Goal: Information Seeking & Learning: Learn about a topic

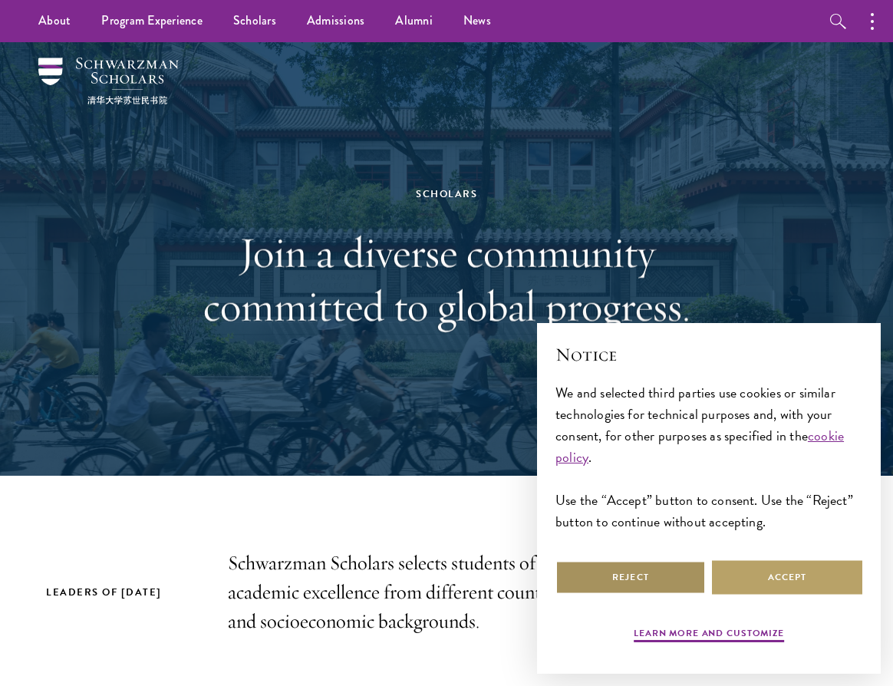
click at [649, 579] on button "Reject" at bounding box center [630, 577] width 150 height 35
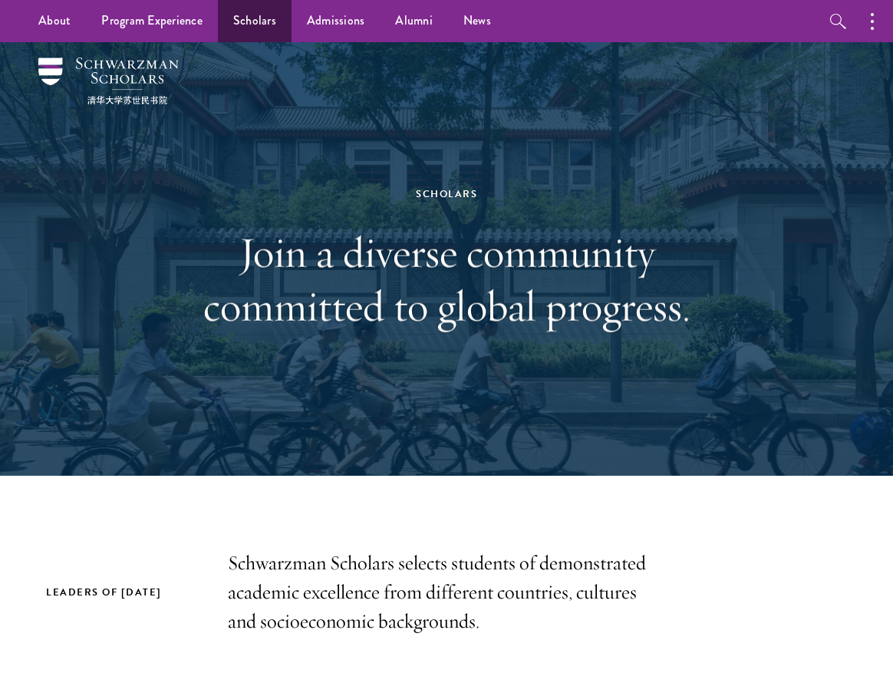
click at [250, 25] on link "Scholars" at bounding box center [255, 21] width 74 height 42
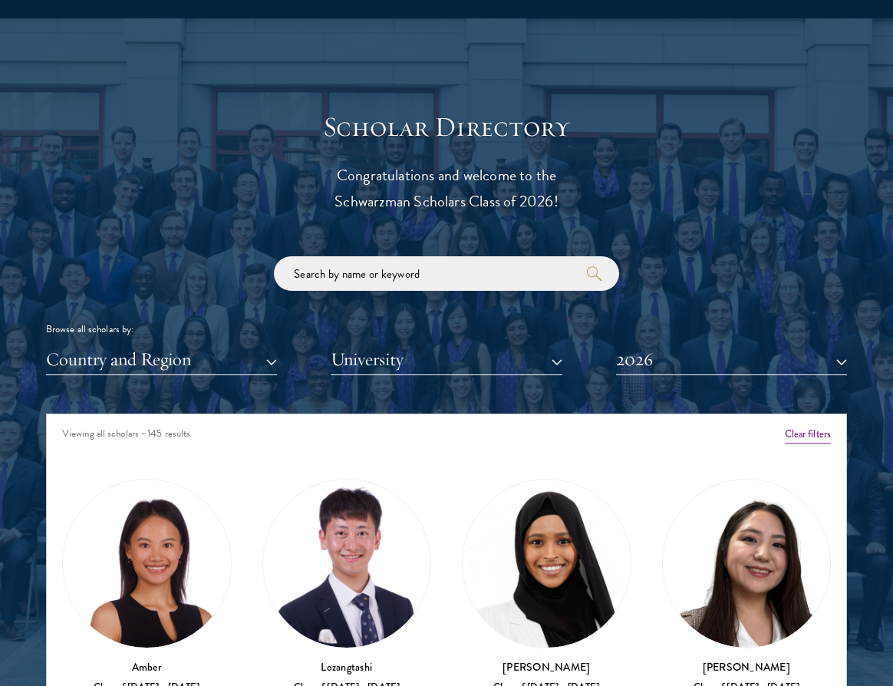
scroll to position [1578, 0]
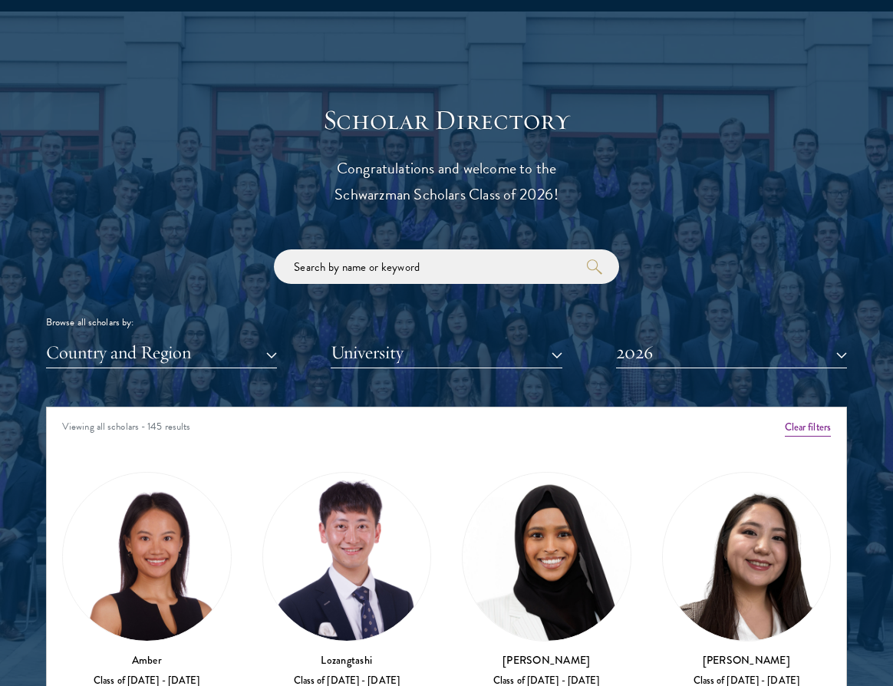
click at [204, 351] on button "Country and Region" at bounding box center [161, 352] width 231 height 31
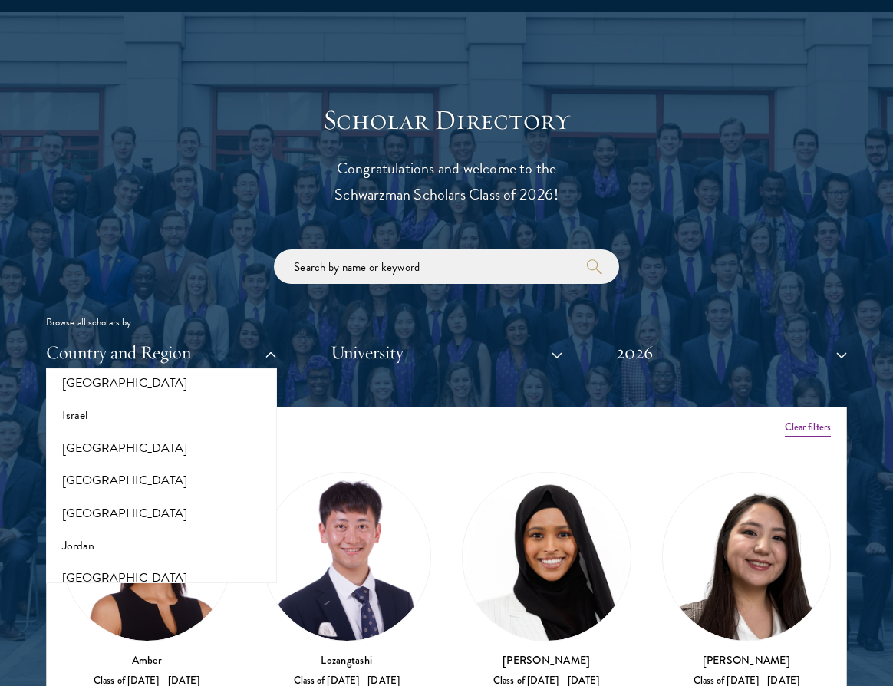
scroll to position [1306, 0]
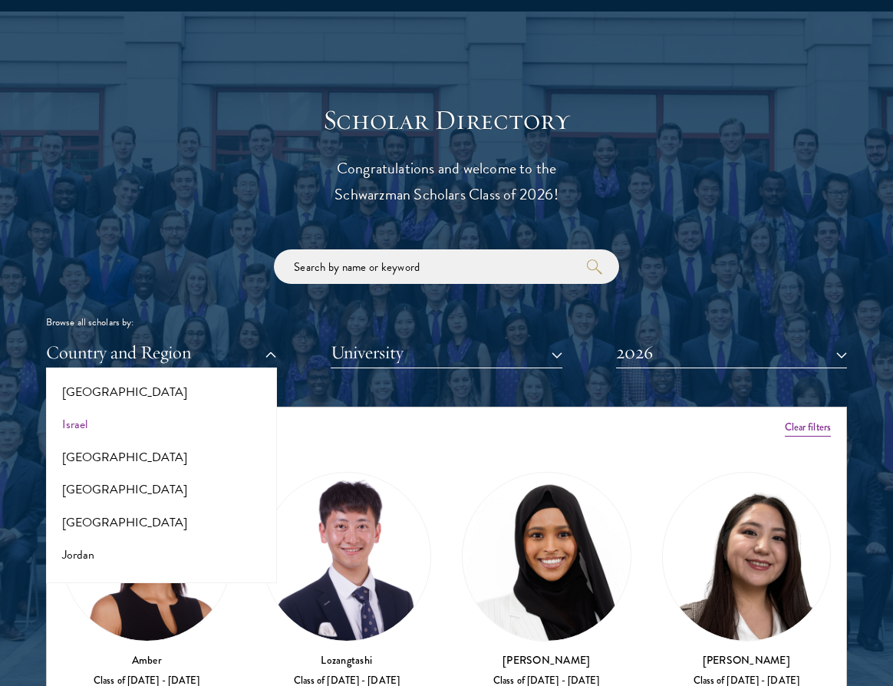
click at [104, 408] on button "Israel" at bounding box center [162, 424] width 222 height 32
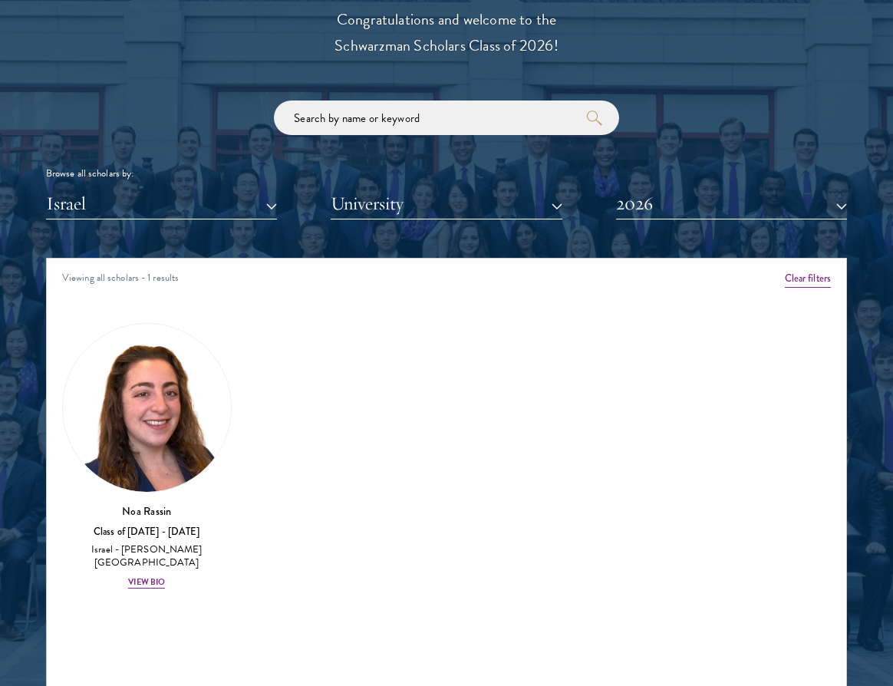
scroll to position [1740, 0]
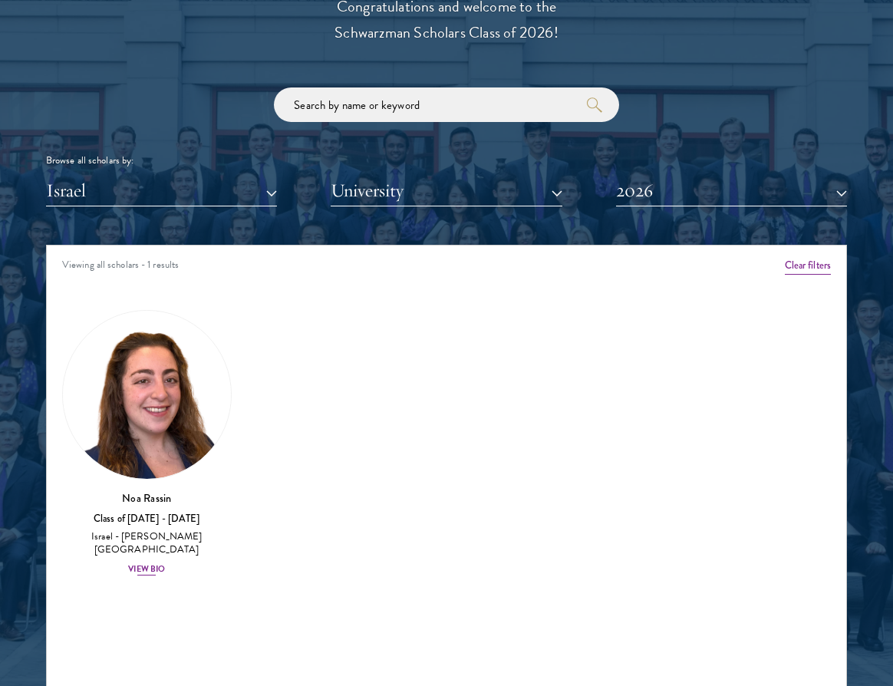
click at [134, 415] on img at bounding box center [147, 395] width 168 height 168
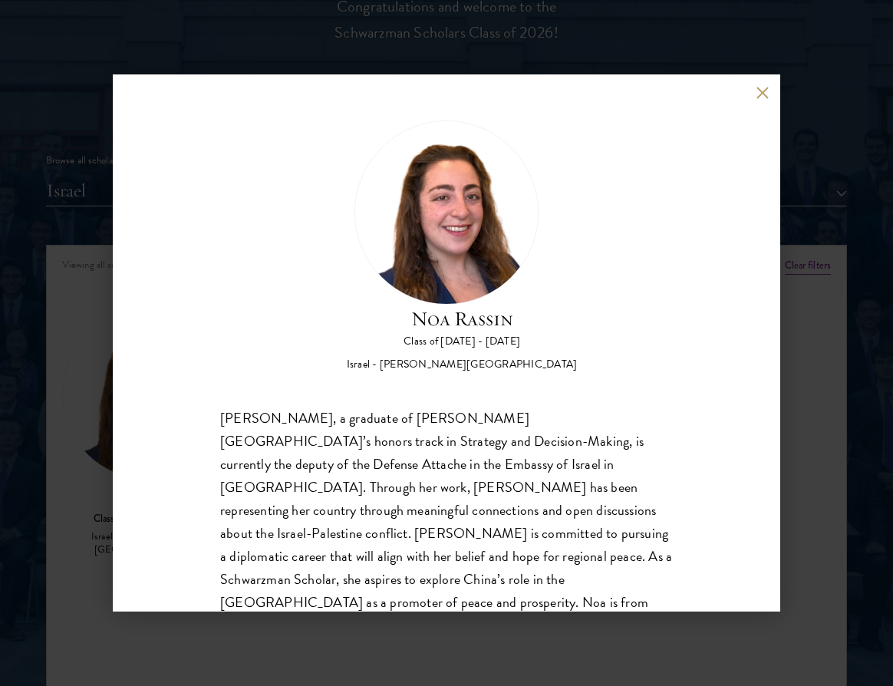
click at [754, 93] on div "Noa Rassin Class of 2025 - 2026 Israel - Reichman University Noa Rassin, a grad…" at bounding box center [447, 342] width 668 height 537
click at [760, 90] on button at bounding box center [762, 92] width 13 height 13
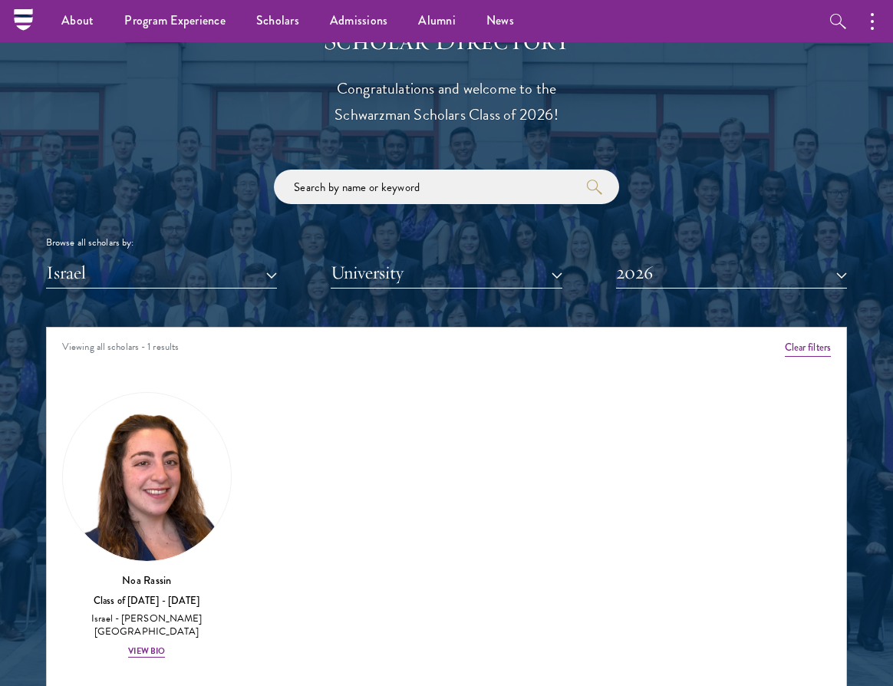
scroll to position [1657, 0]
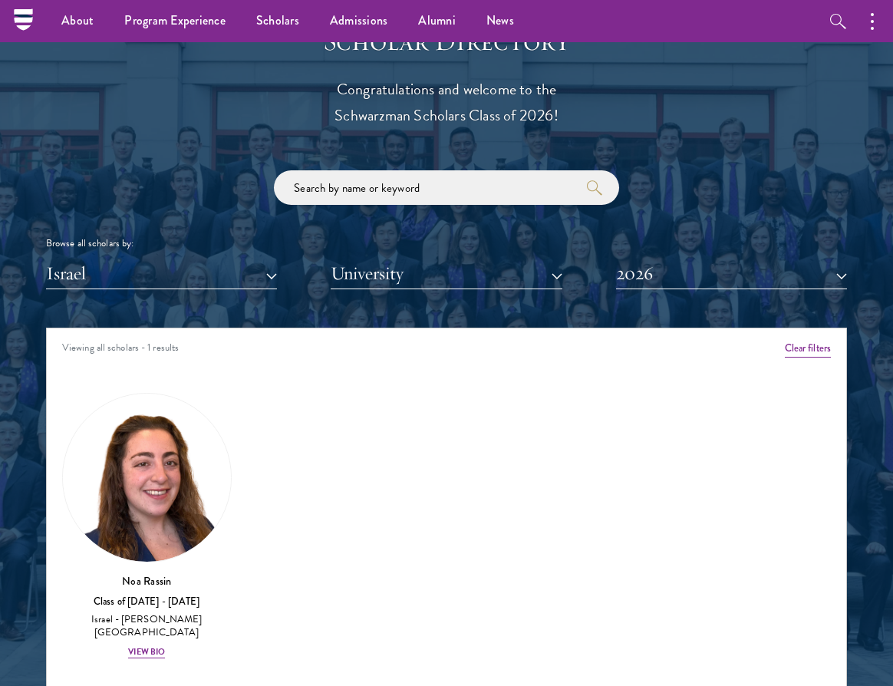
click at [204, 274] on button "Israel" at bounding box center [161, 273] width 231 height 31
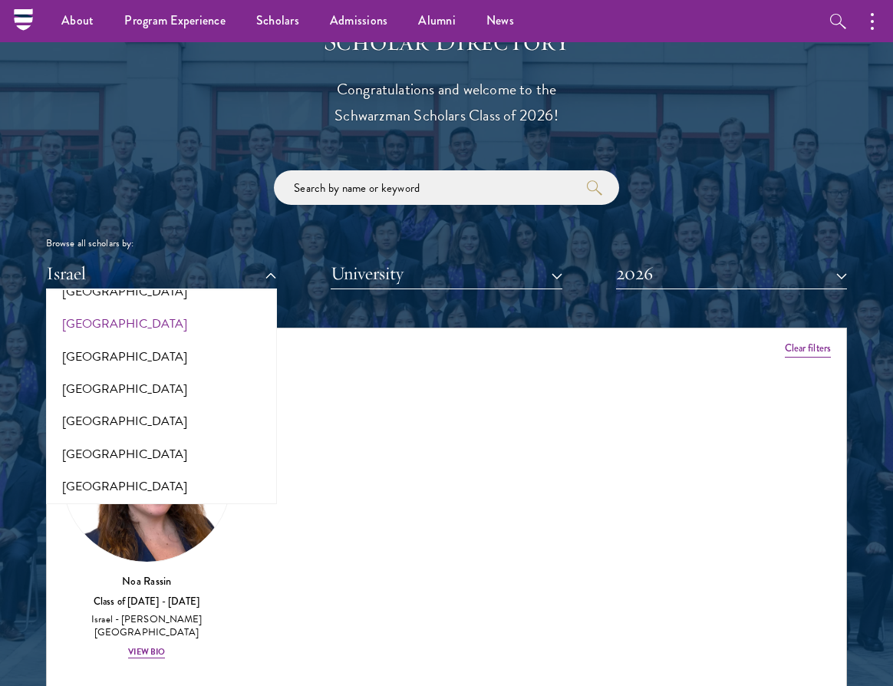
scroll to position [1558, 0]
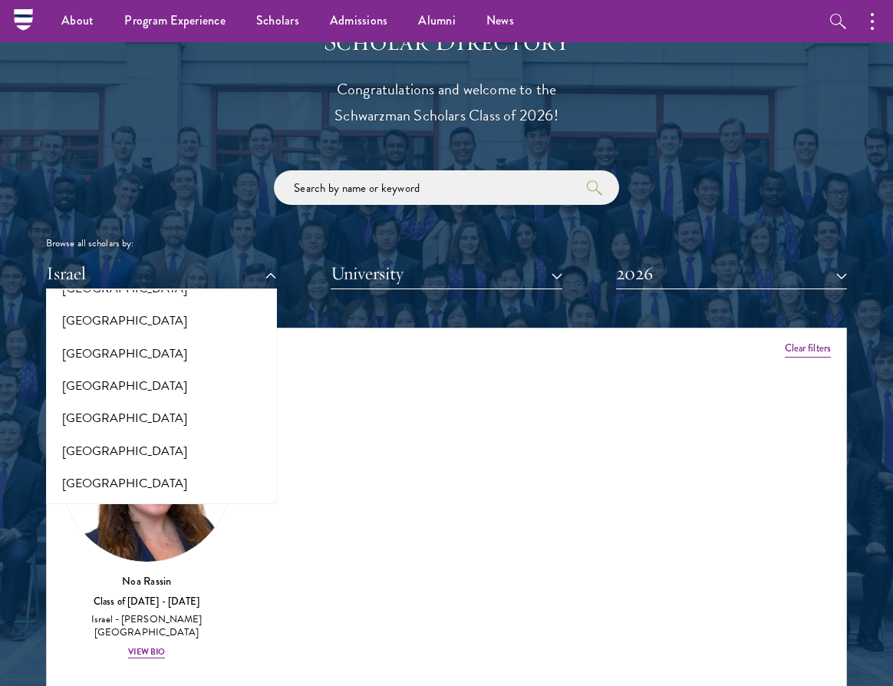
click at [379, 281] on button "University" at bounding box center [446, 273] width 231 height 31
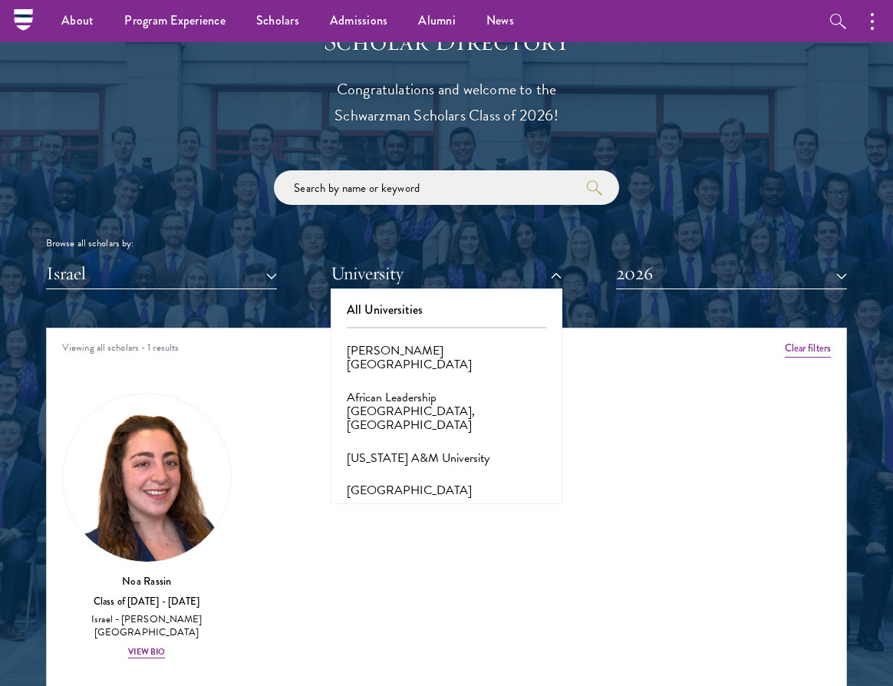
click at [210, 279] on button "Israel" at bounding box center [161, 273] width 231 height 31
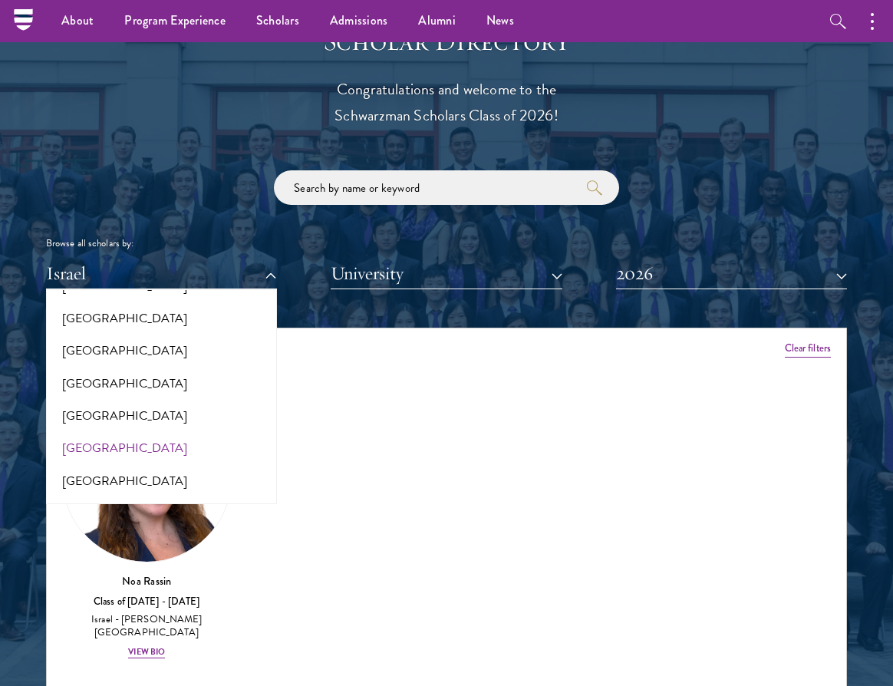
scroll to position [466, 0]
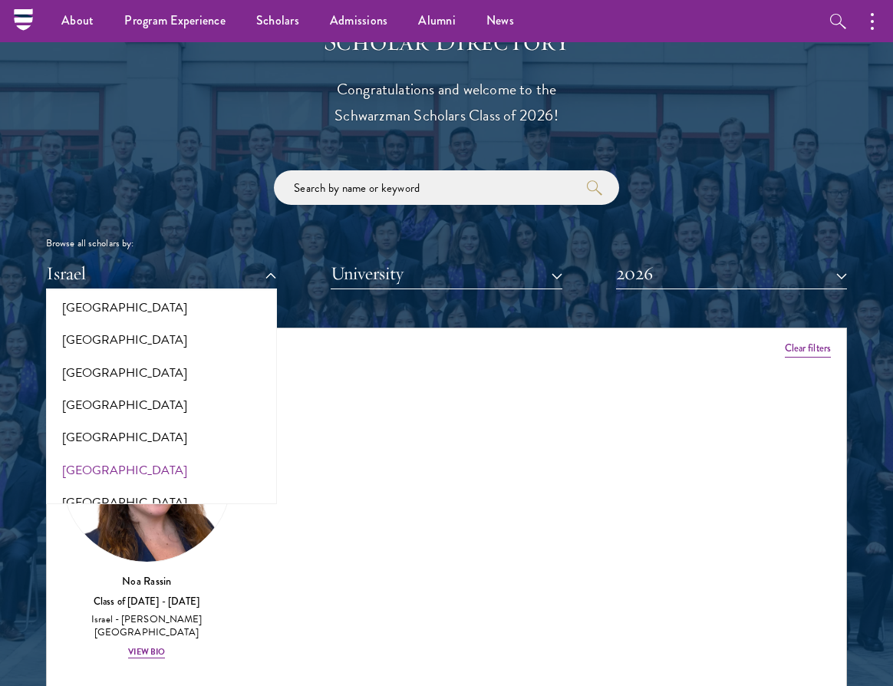
click at [76, 454] on button "[GEOGRAPHIC_DATA]" at bounding box center [162, 470] width 222 height 32
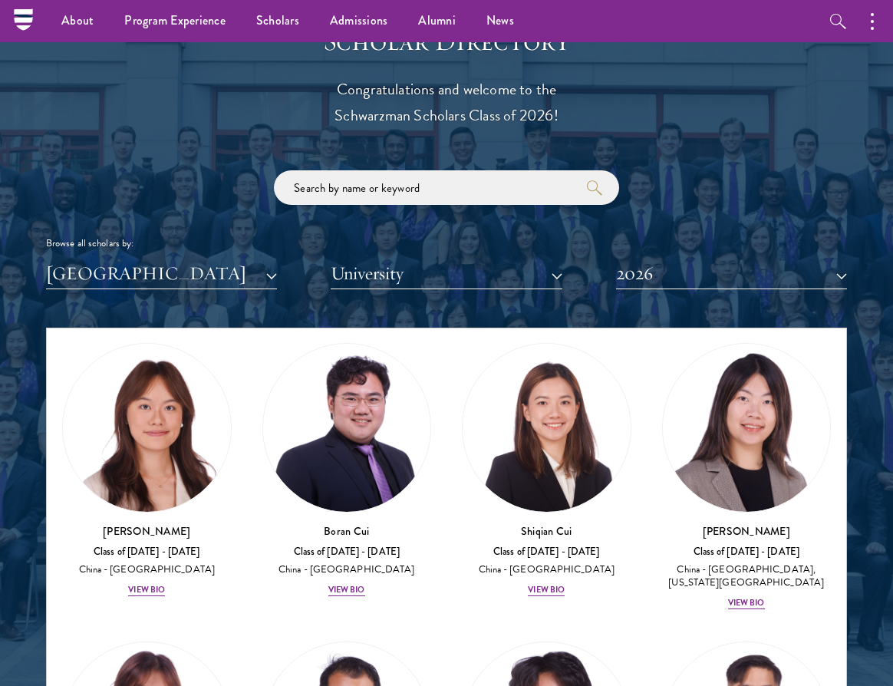
scroll to position [362, 0]
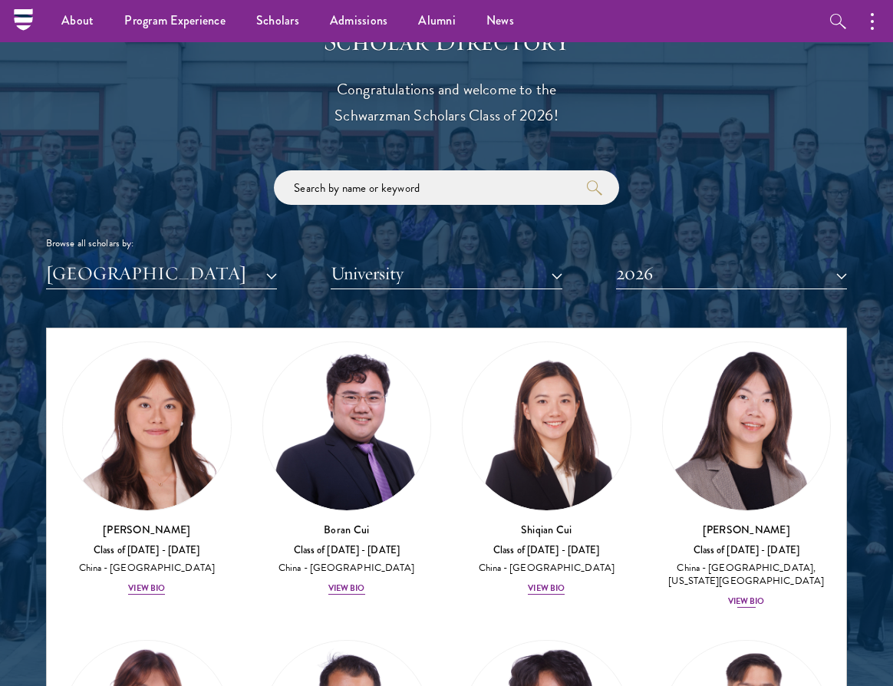
click at [715, 570] on div "Yutao Gong Class of 2025 - 2026 China - Duke University, Massachusetts Institut…" at bounding box center [747, 565] width 170 height 87
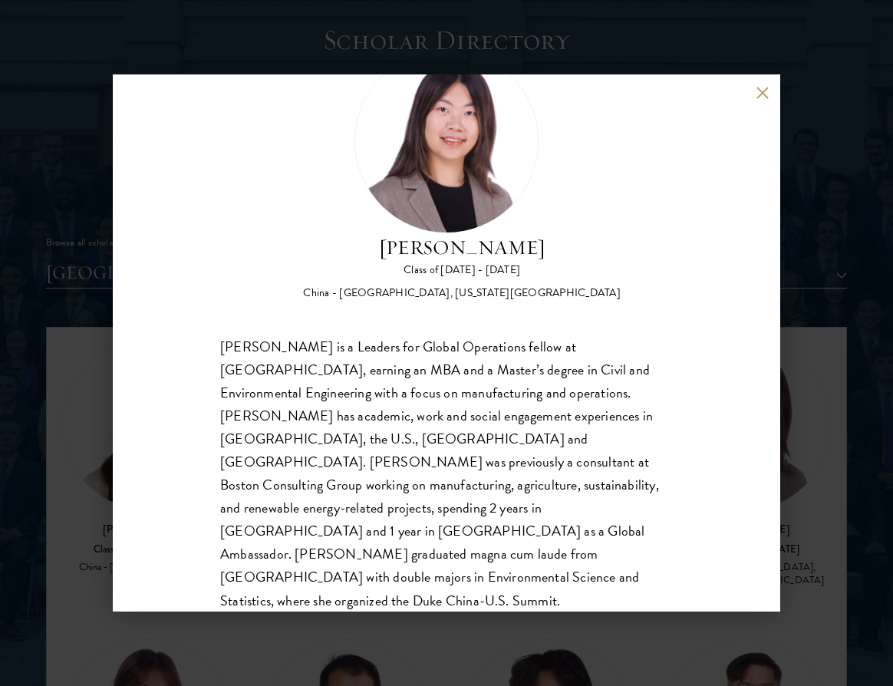
scroll to position [71, 0]
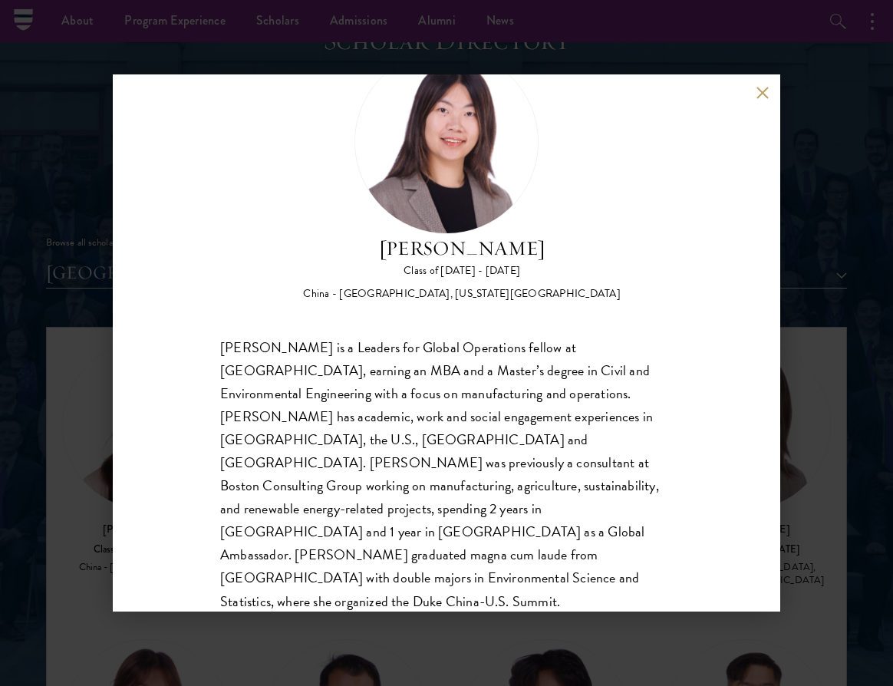
click at [764, 94] on button at bounding box center [762, 92] width 13 height 13
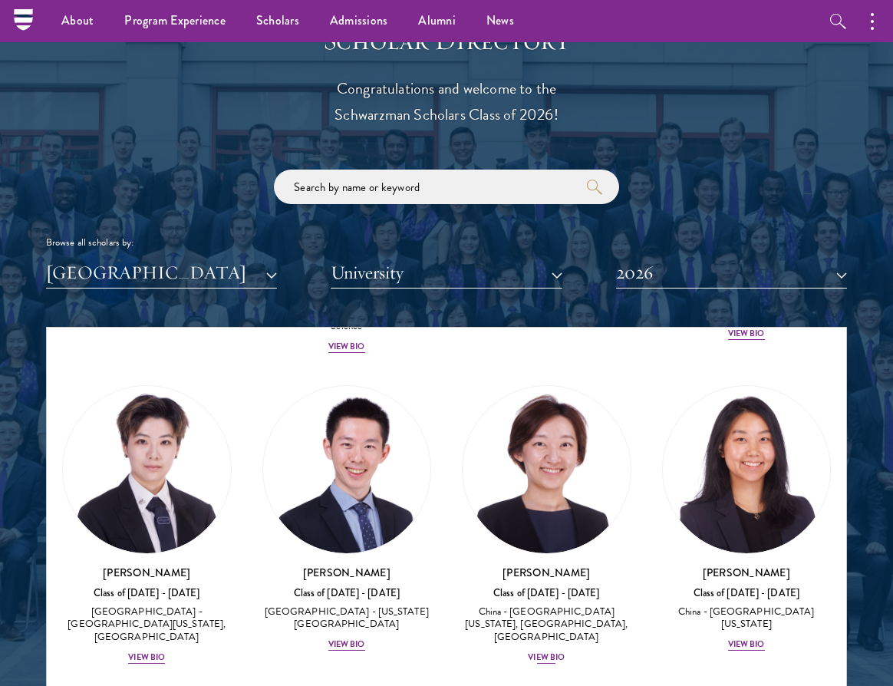
scroll to position [930, 0]
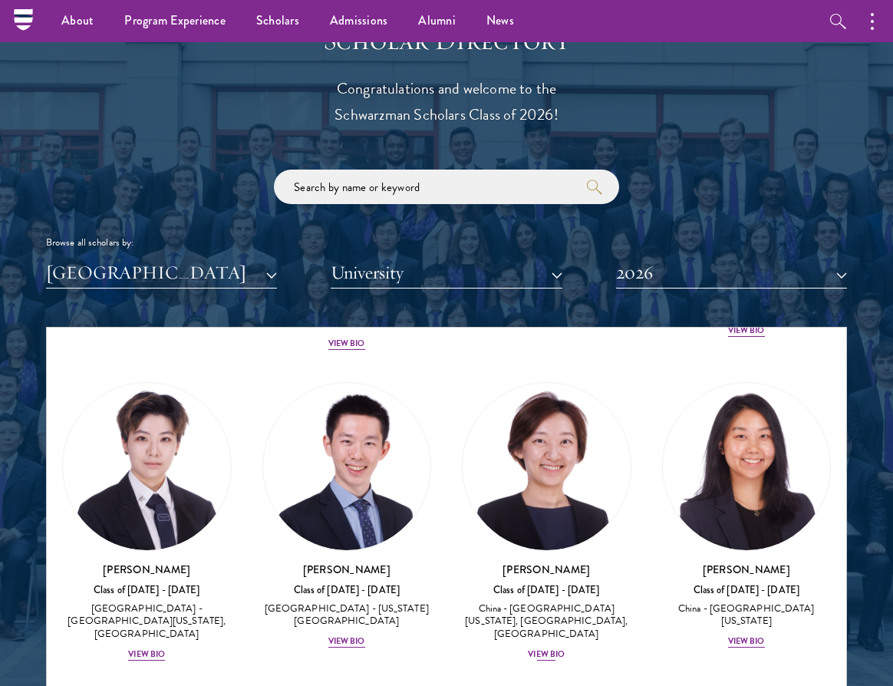
click at [555, 648] on div "View Bio" at bounding box center [546, 654] width 37 height 12
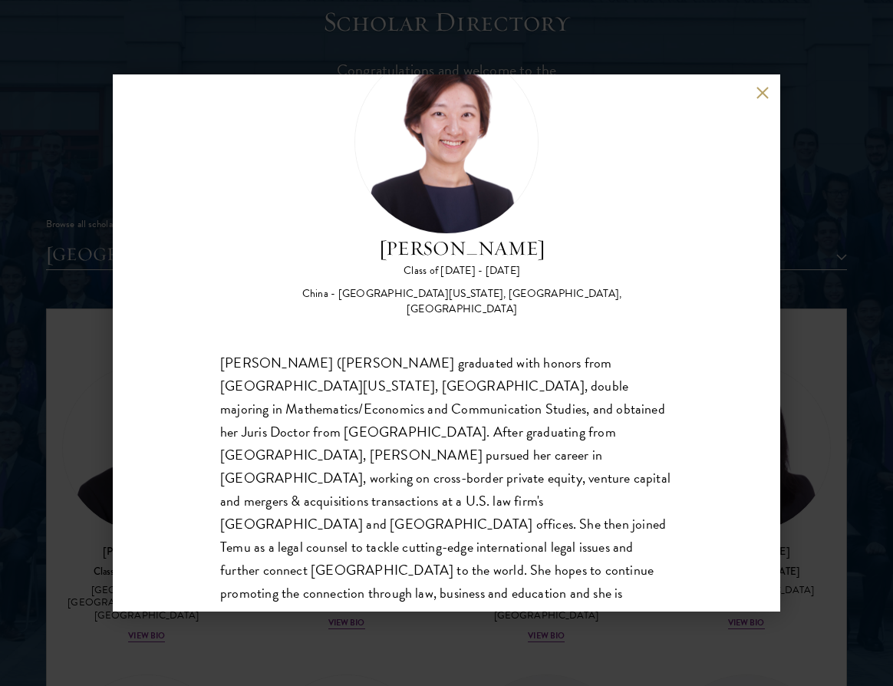
scroll to position [1685, 0]
click at [763, 94] on button at bounding box center [762, 92] width 13 height 13
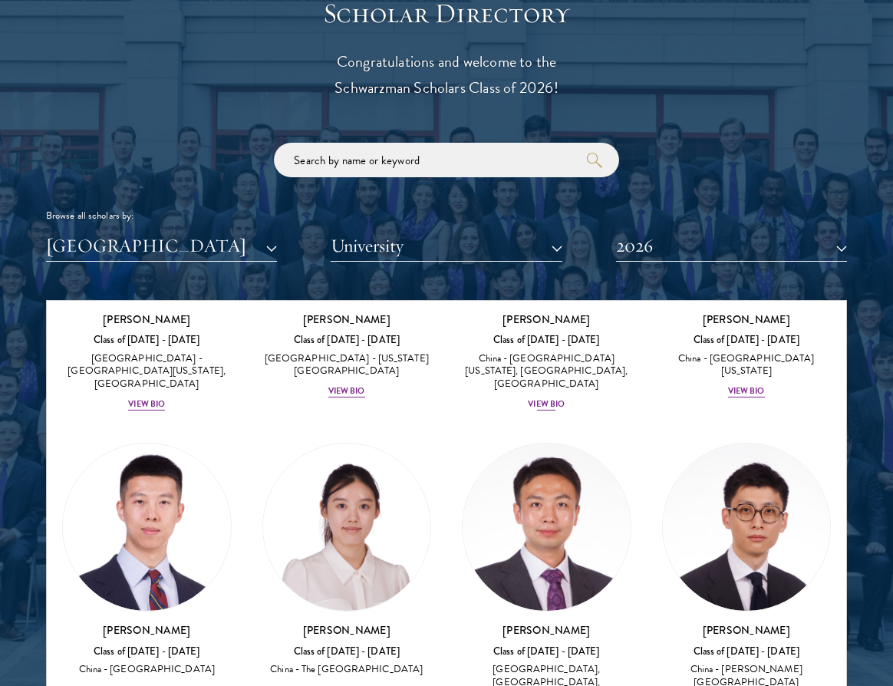
scroll to position [1178, 0]
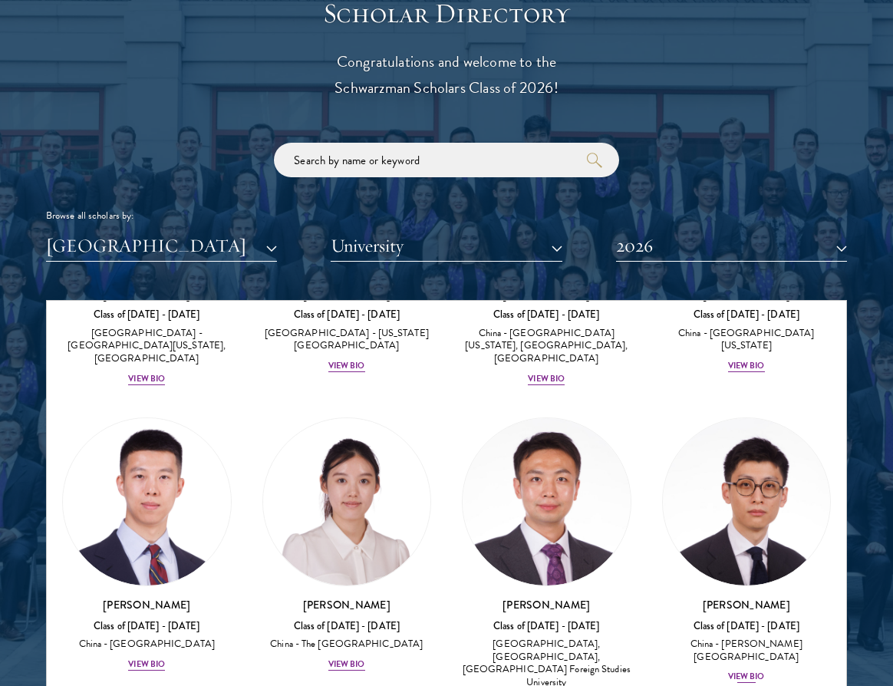
click at [745, 671] on div "View Bio" at bounding box center [746, 677] width 37 height 12
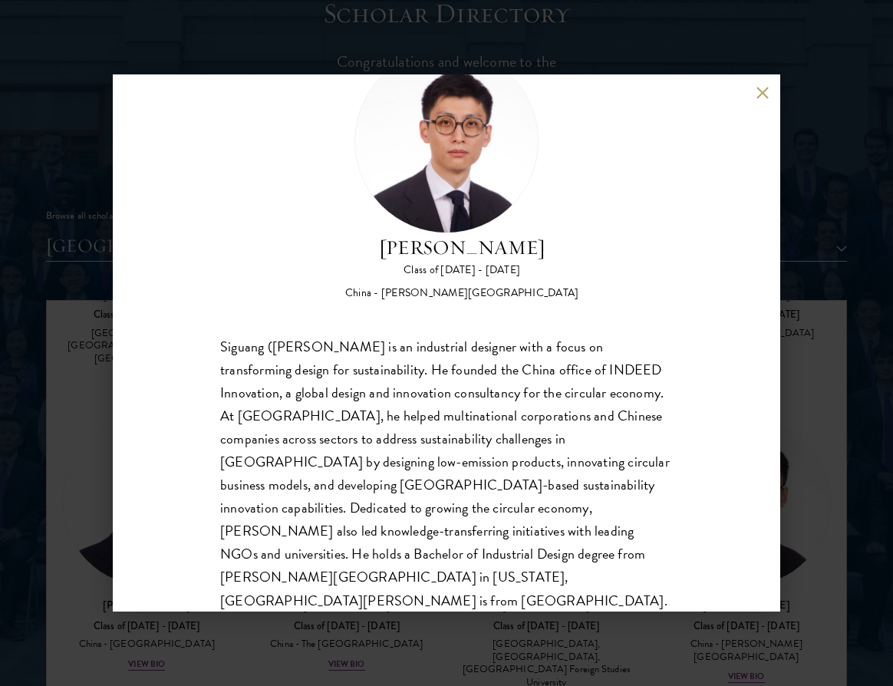
scroll to position [71, 0]
click at [763, 92] on button at bounding box center [762, 92] width 13 height 13
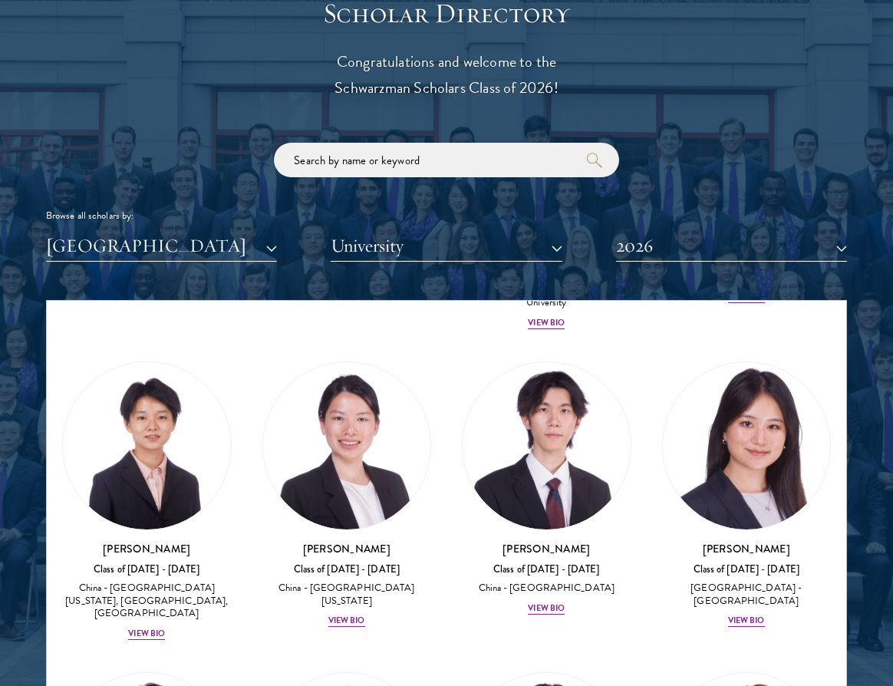
scroll to position [1559, 0]
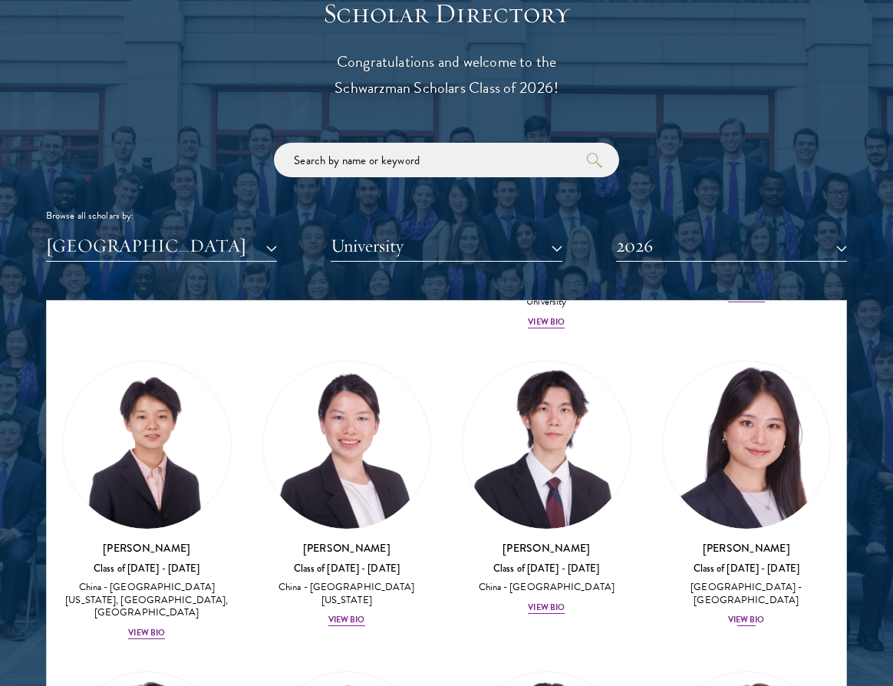
click at [737, 614] on div "View Bio" at bounding box center [746, 620] width 37 height 12
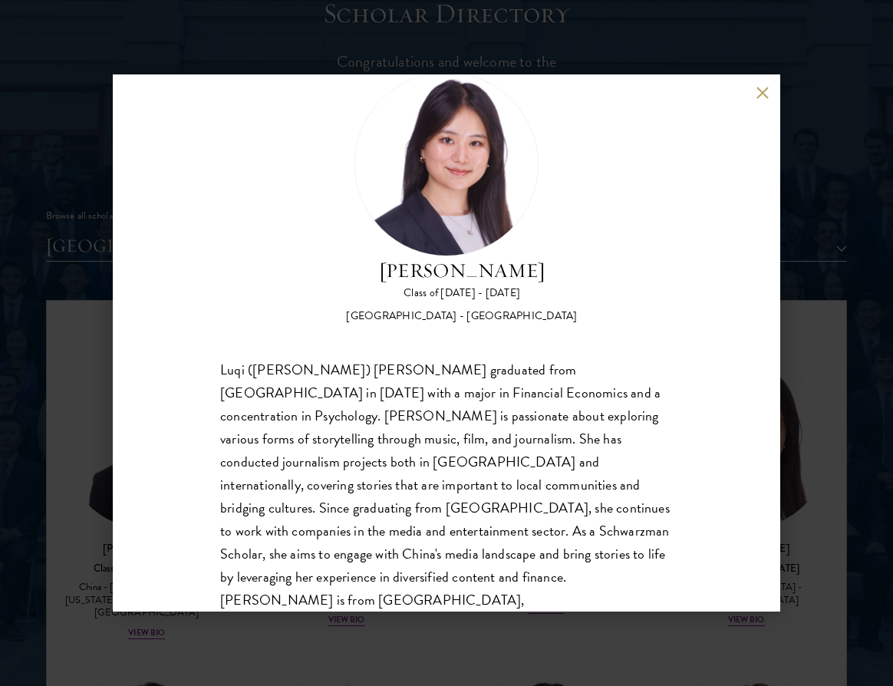
scroll to position [48, 0]
click at [760, 87] on button at bounding box center [762, 92] width 13 height 13
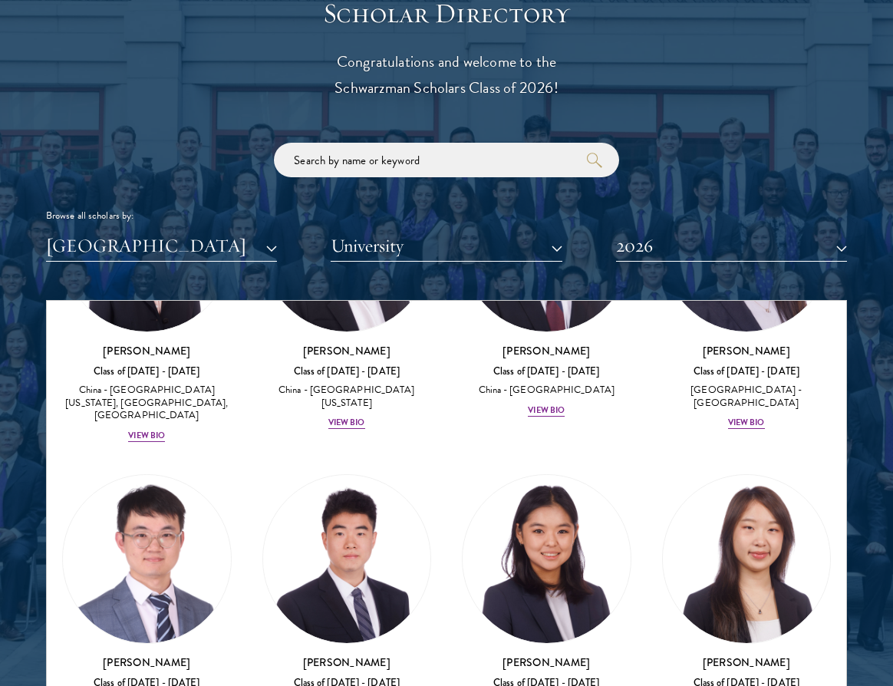
scroll to position [1787, 0]
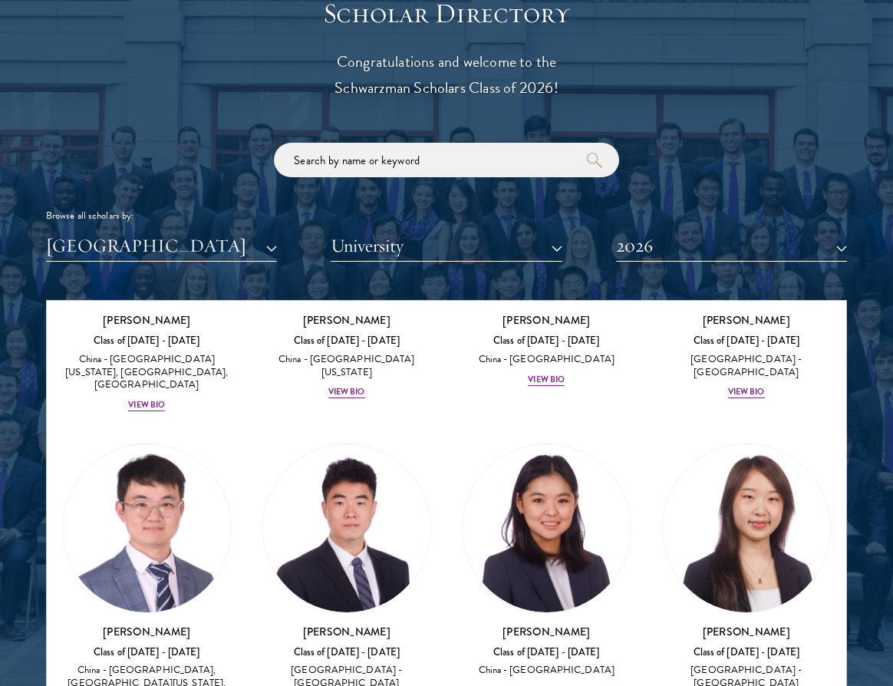
click at [561, 684] on div "View Bio" at bounding box center [546, 690] width 37 height 12
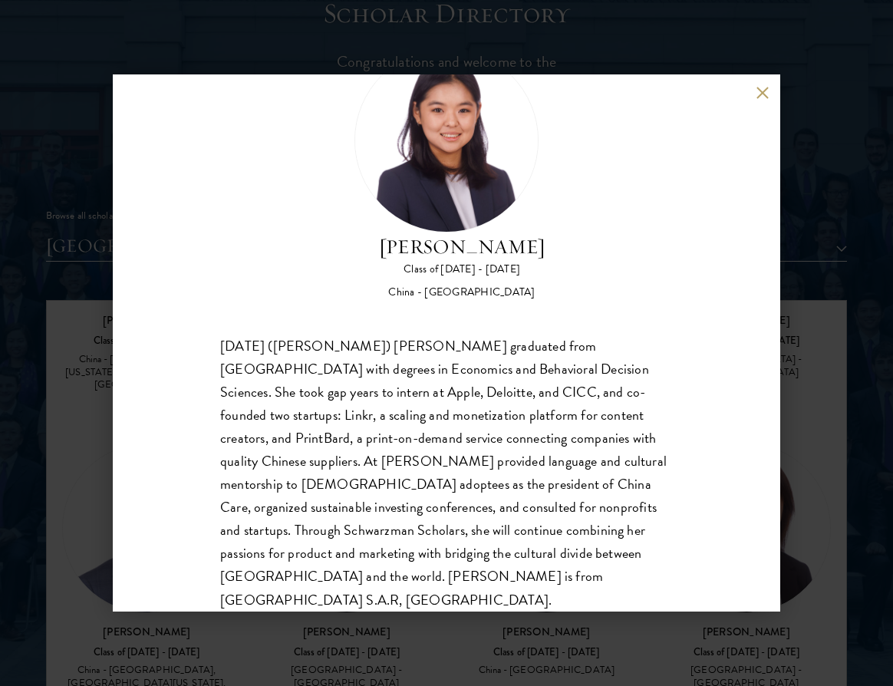
scroll to position [89, 0]
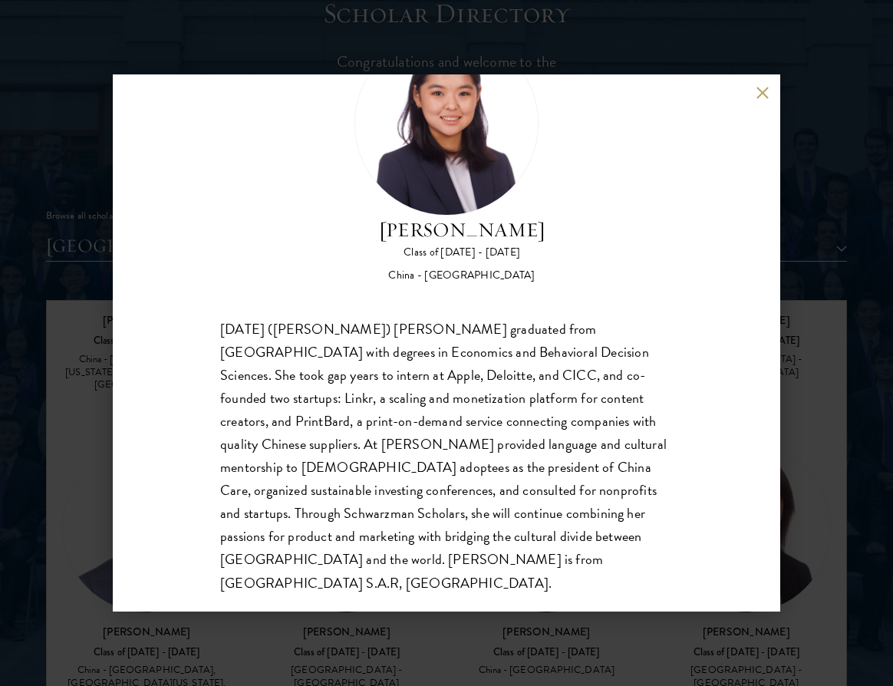
click at [764, 94] on button at bounding box center [762, 92] width 13 height 13
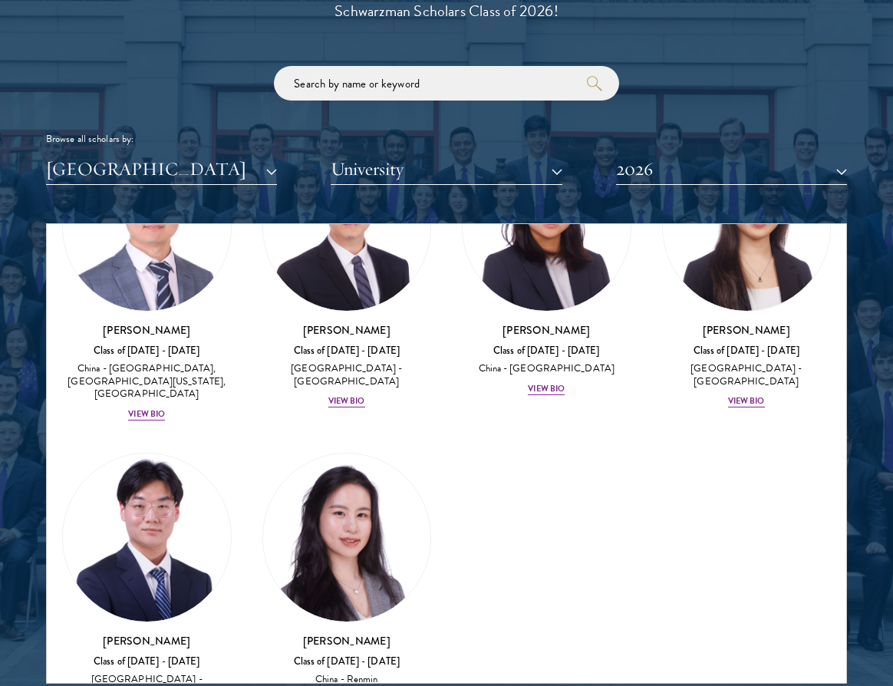
scroll to position [1789, 0]
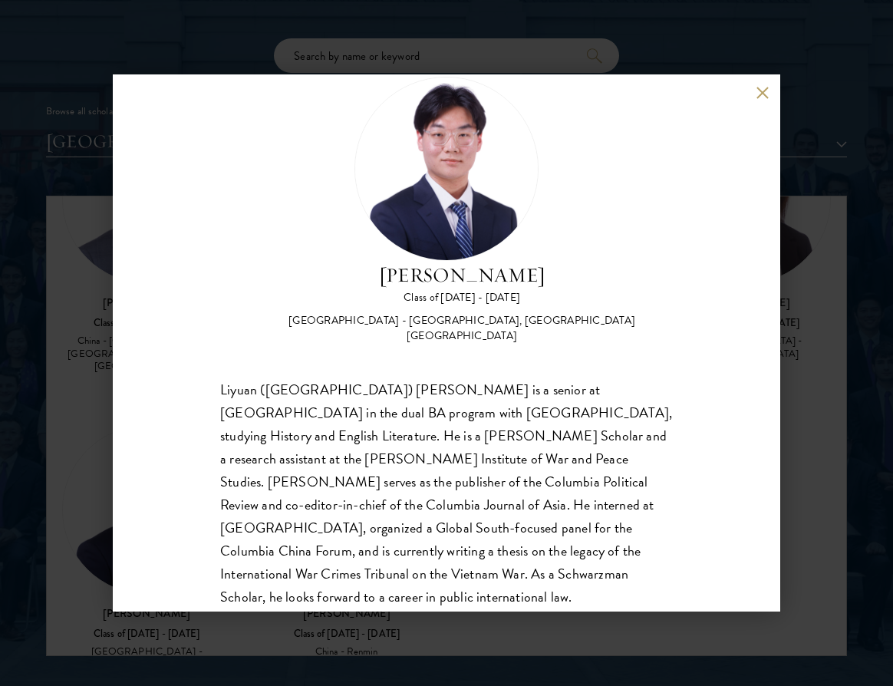
scroll to position [46, 0]
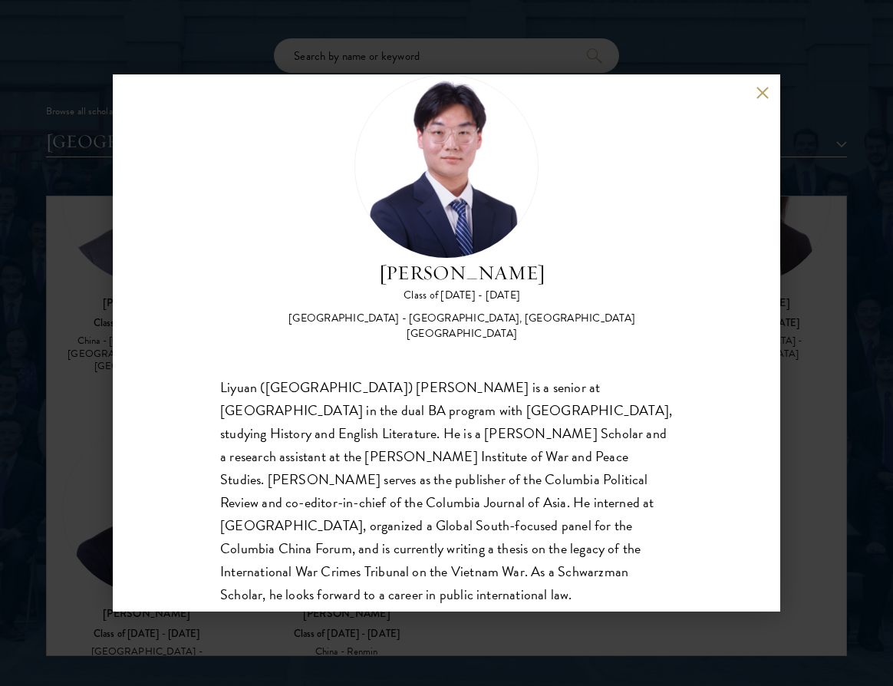
click at [757, 93] on button at bounding box center [762, 92] width 13 height 13
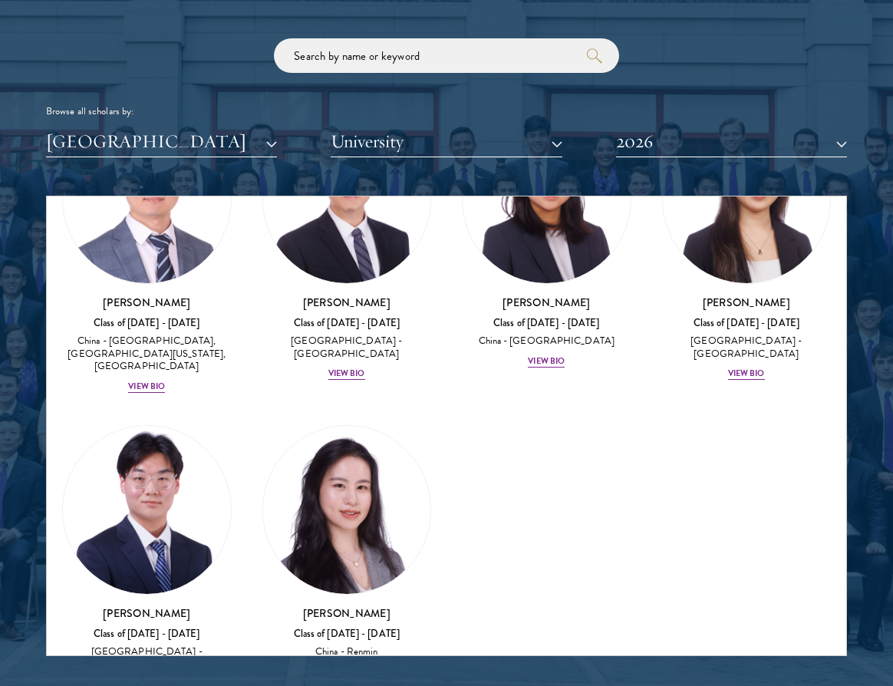
click at [227, 135] on button "[GEOGRAPHIC_DATA]" at bounding box center [161, 141] width 231 height 31
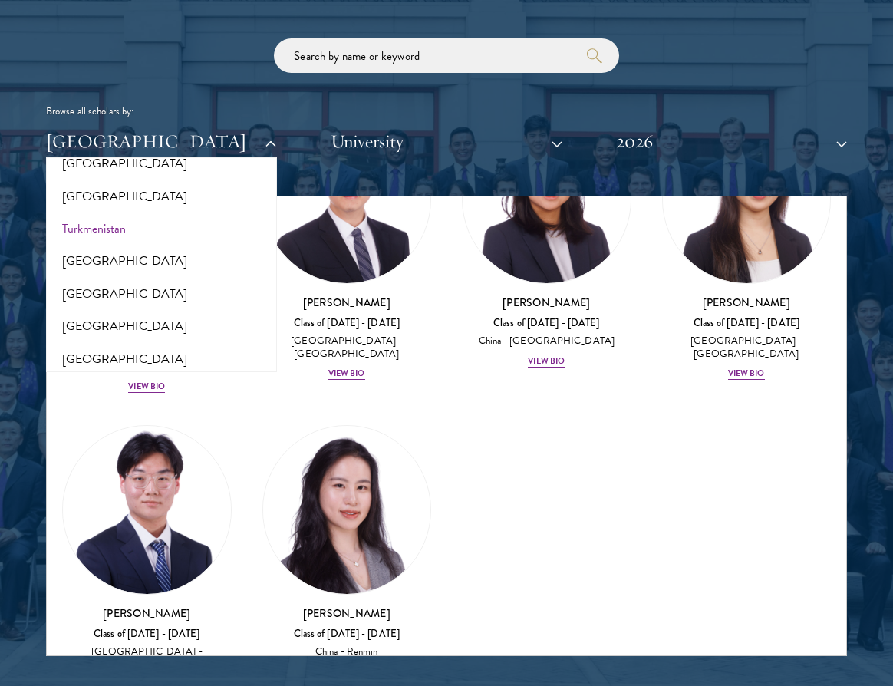
scroll to position [3062, 0]
click at [111, 342] on button "[GEOGRAPHIC_DATA]" at bounding box center [162, 358] width 222 height 32
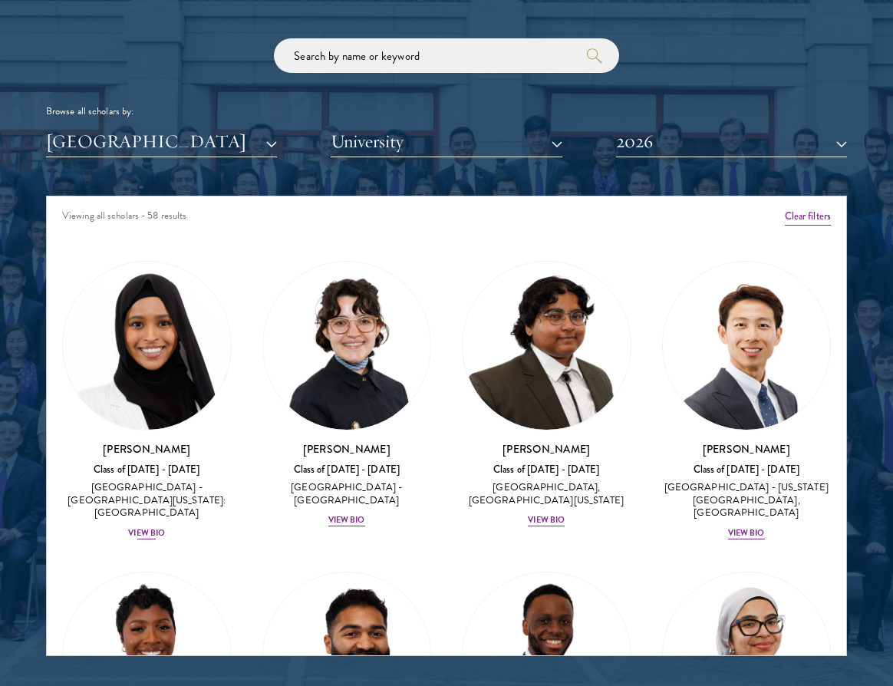
click at [150, 527] on div "View Bio" at bounding box center [146, 533] width 37 height 12
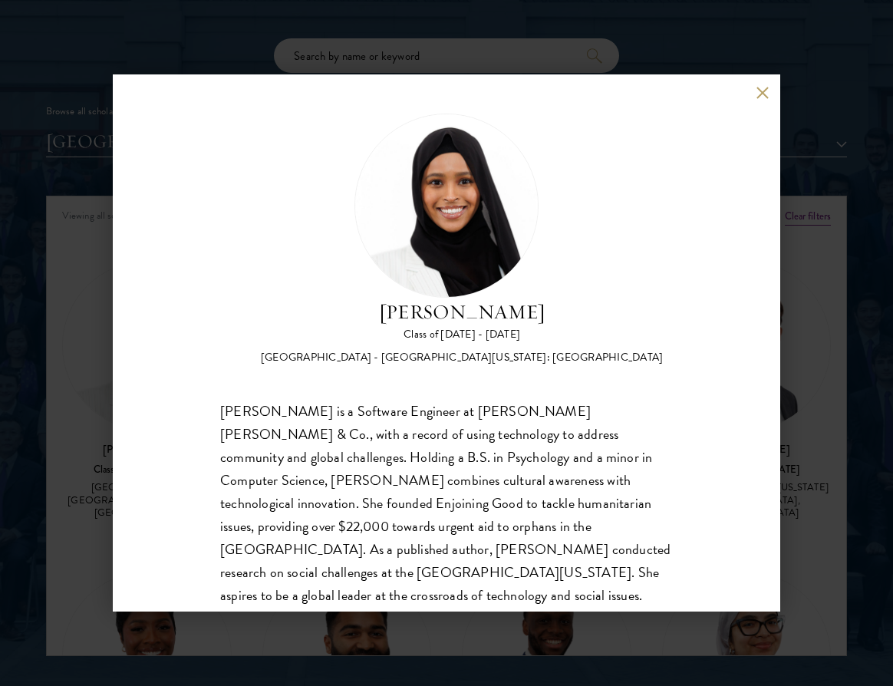
scroll to position [8, 0]
click at [763, 92] on button at bounding box center [762, 92] width 13 height 13
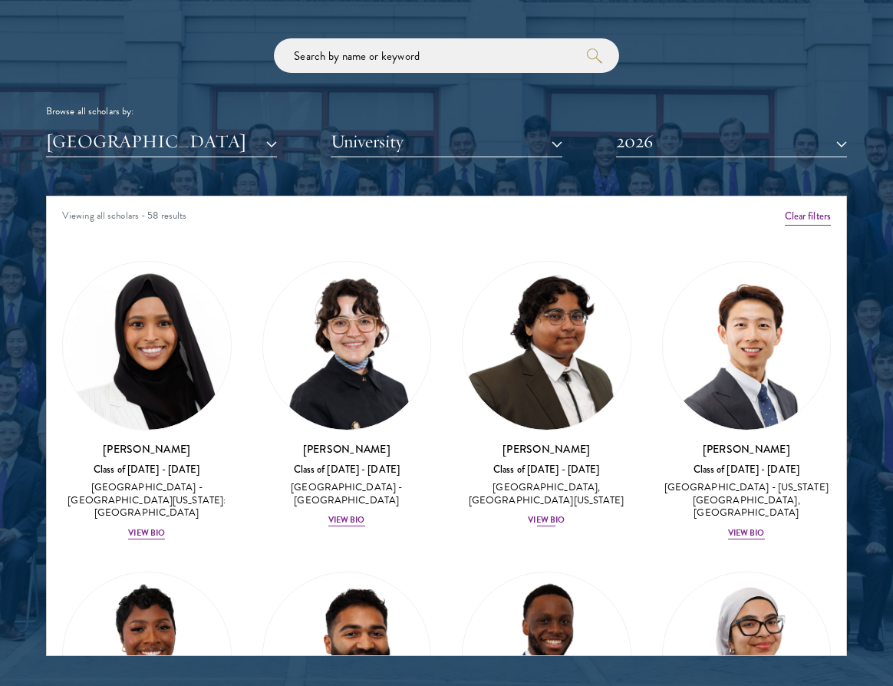
click at [549, 516] on div "View Bio" at bounding box center [546, 520] width 37 height 12
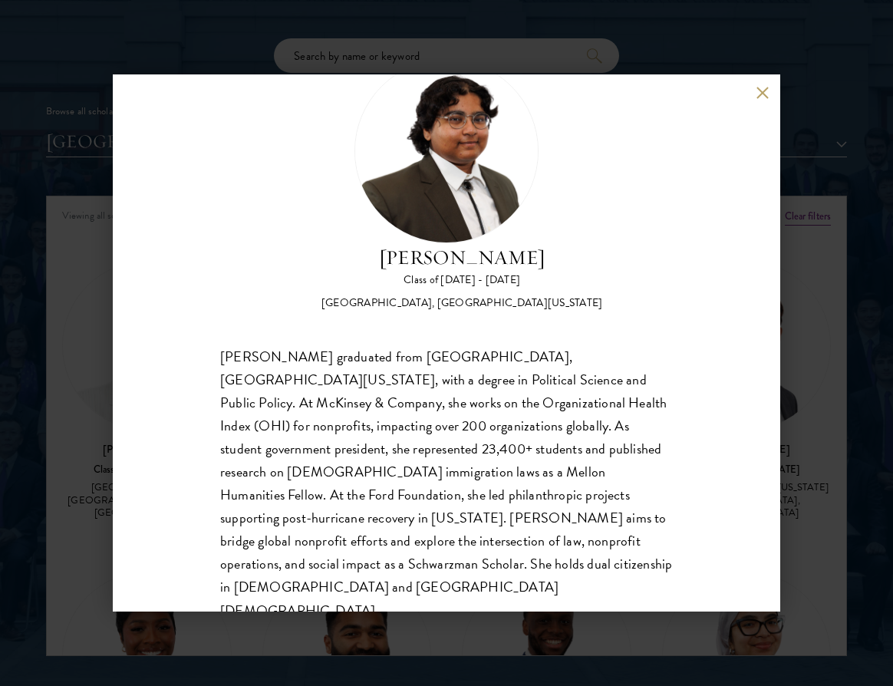
scroll to position [63, 0]
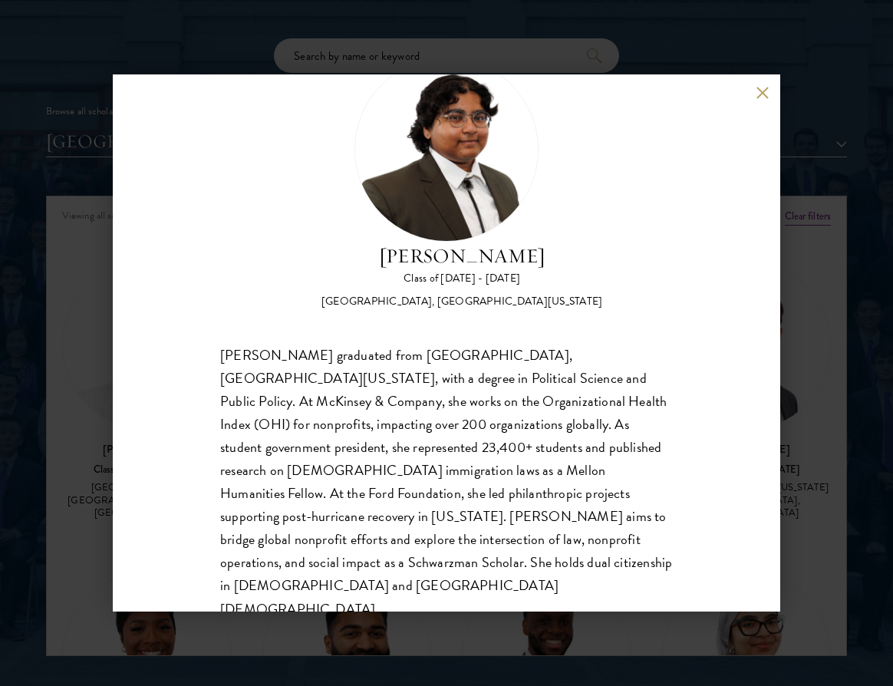
click at [759, 91] on button at bounding box center [762, 92] width 13 height 13
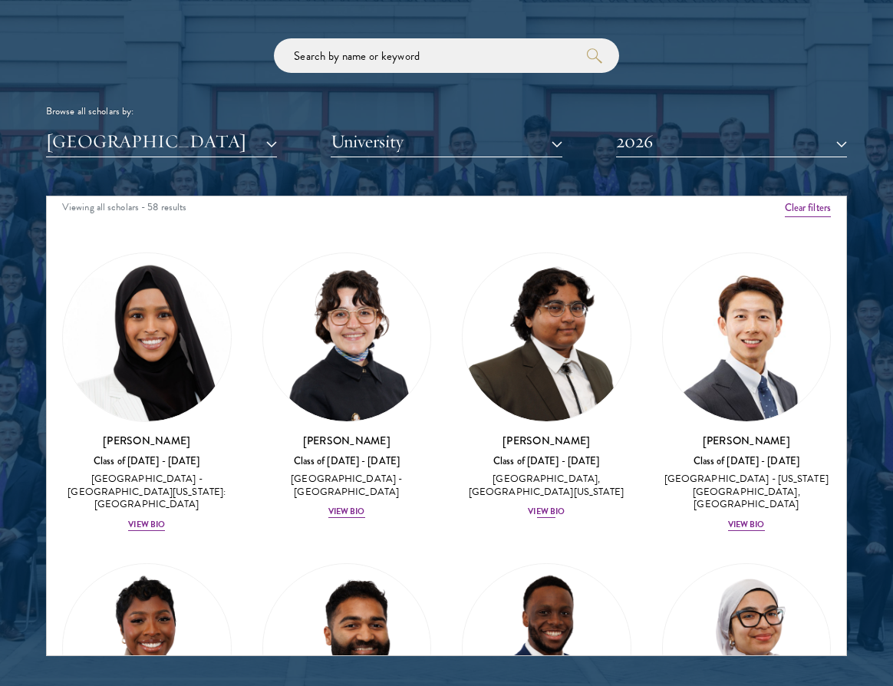
scroll to position [12, 0]
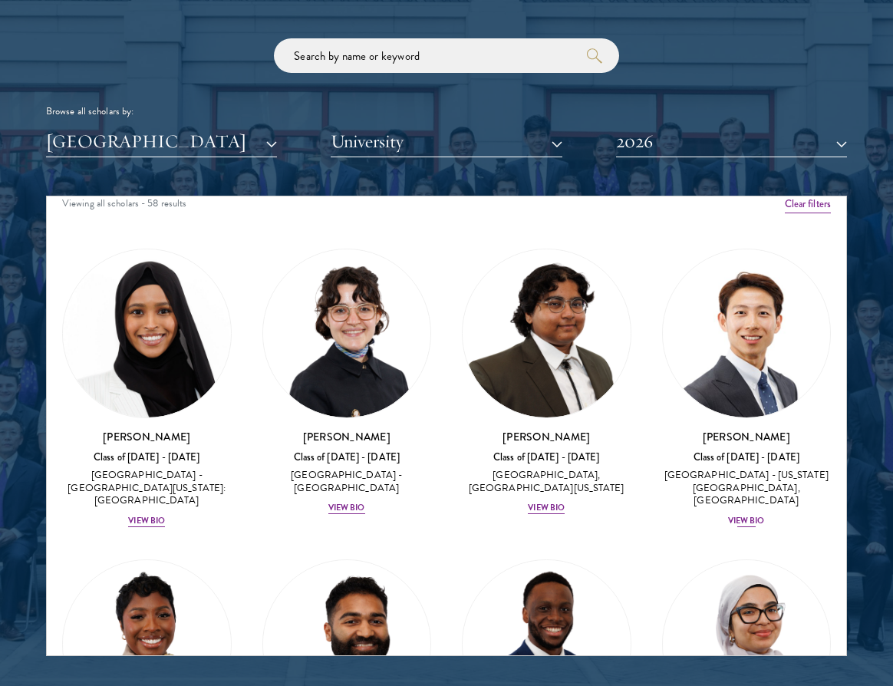
click at [753, 516] on div "View Bio" at bounding box center [746, 521] width 37 height 12
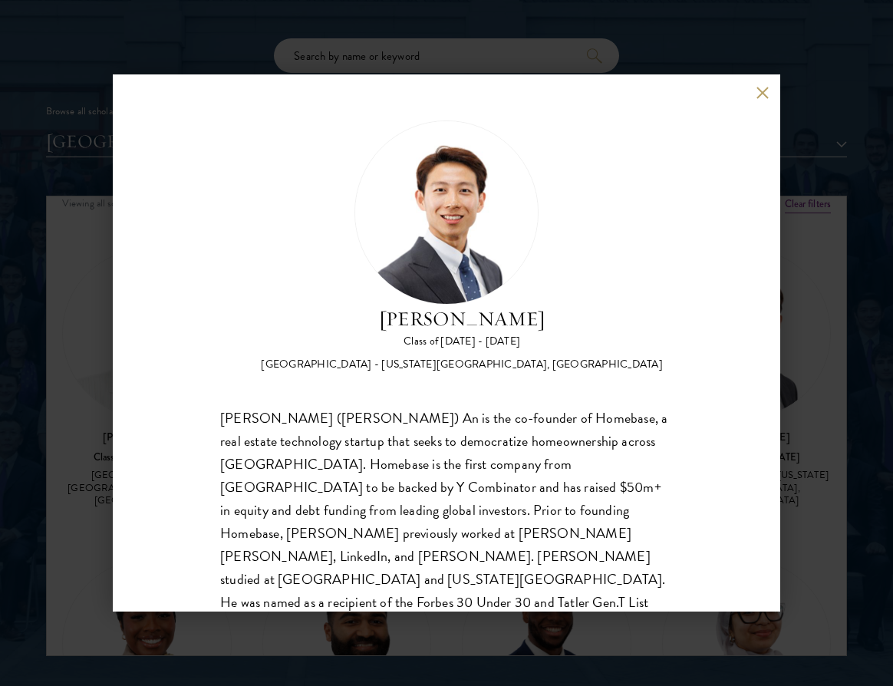
scroll to position [8, 0]
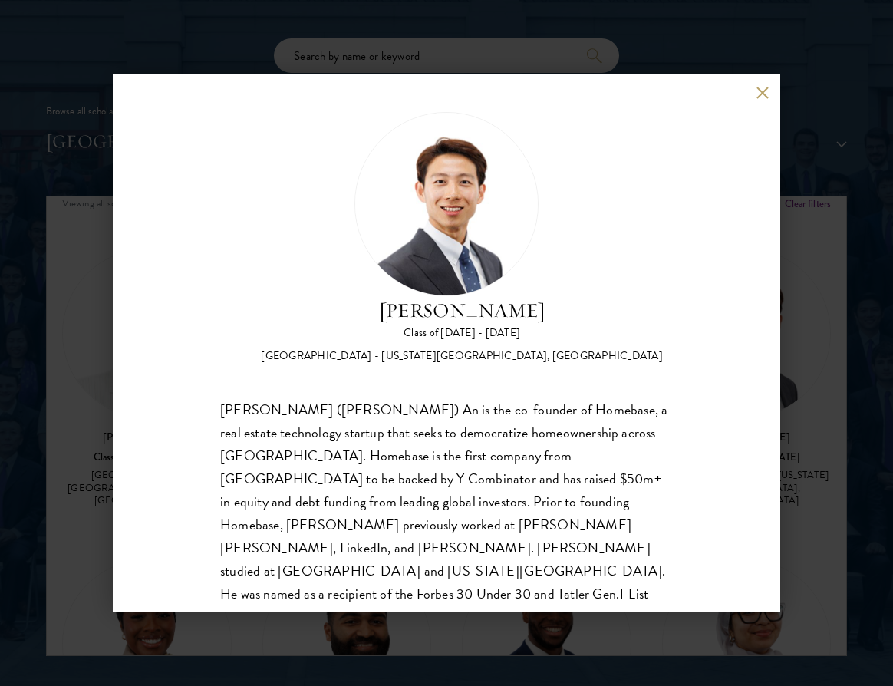
click at [761, 94] on button at bounding box center [762, 92] width 13 height 13
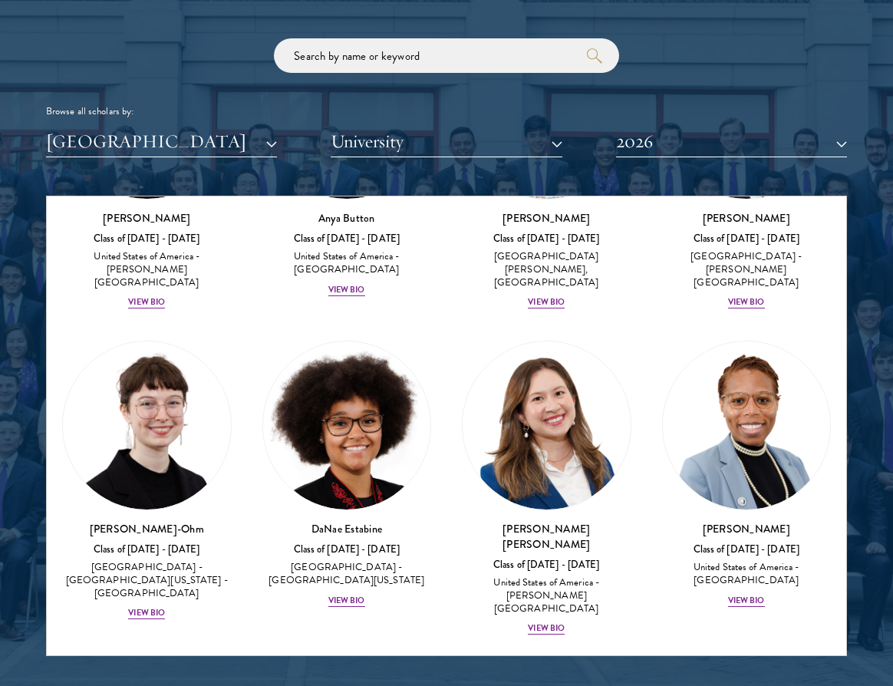
scroll to position [873, 0]
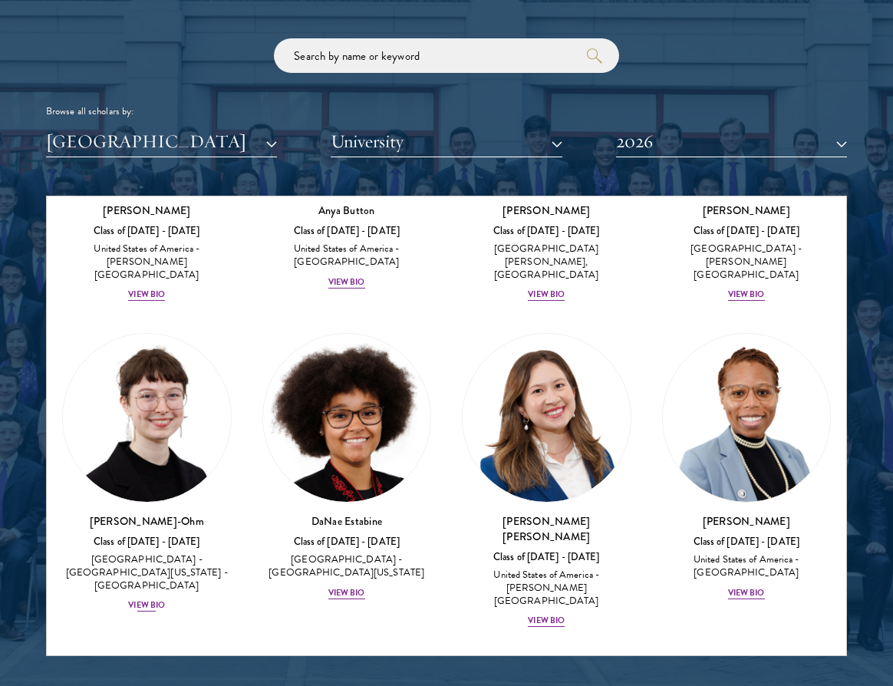
click at [156, 599] on div "View Bio" at bounding box center [146, 605] width 37 height 12
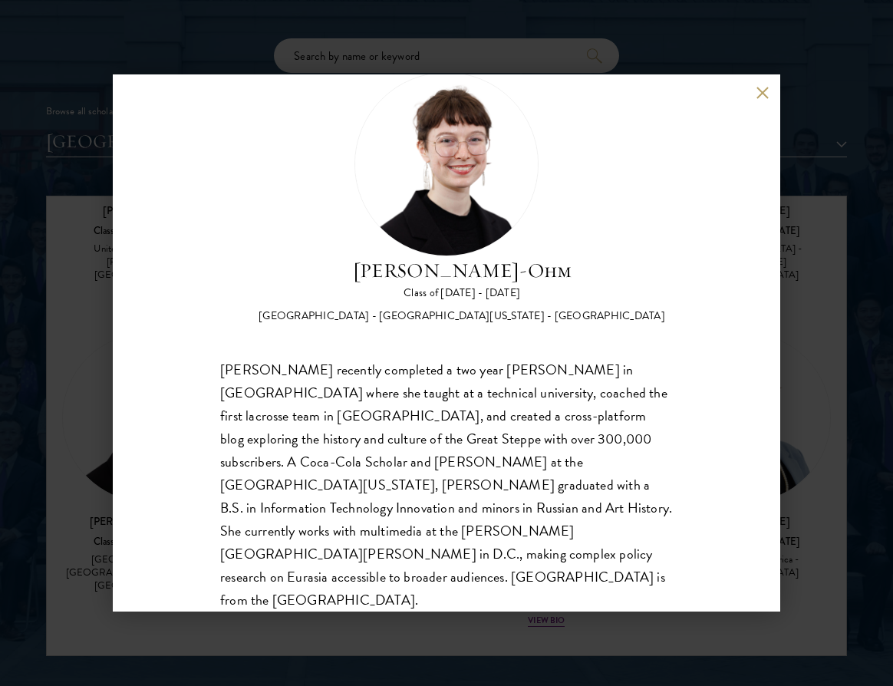
scroll to position [48, 0]
click at [765, 94] on button at bounding box center [762, 92] width 13 height 13
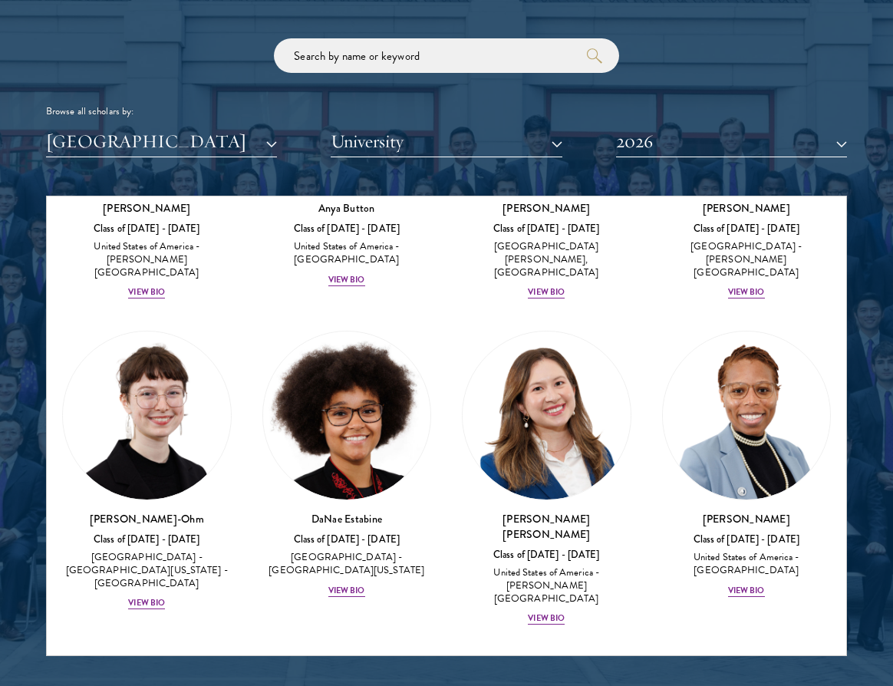
scroll to position [877, 0]
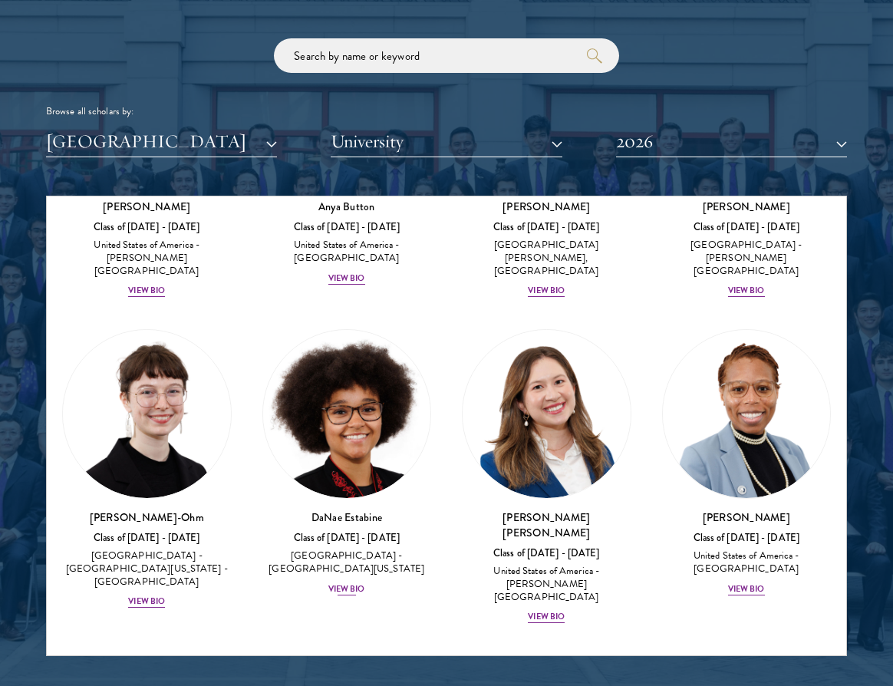
click at [353, 583] on div "View Bio" at bounding box center [346, 589] width 37 height 12
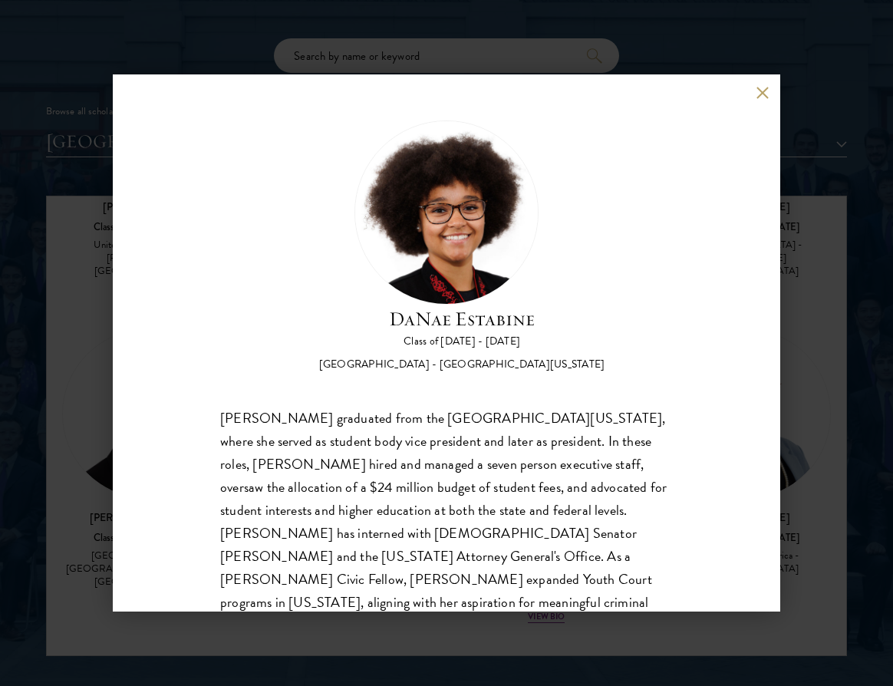
click at [764, 96] on button at bounding box center [762, 92] width 13 height 13
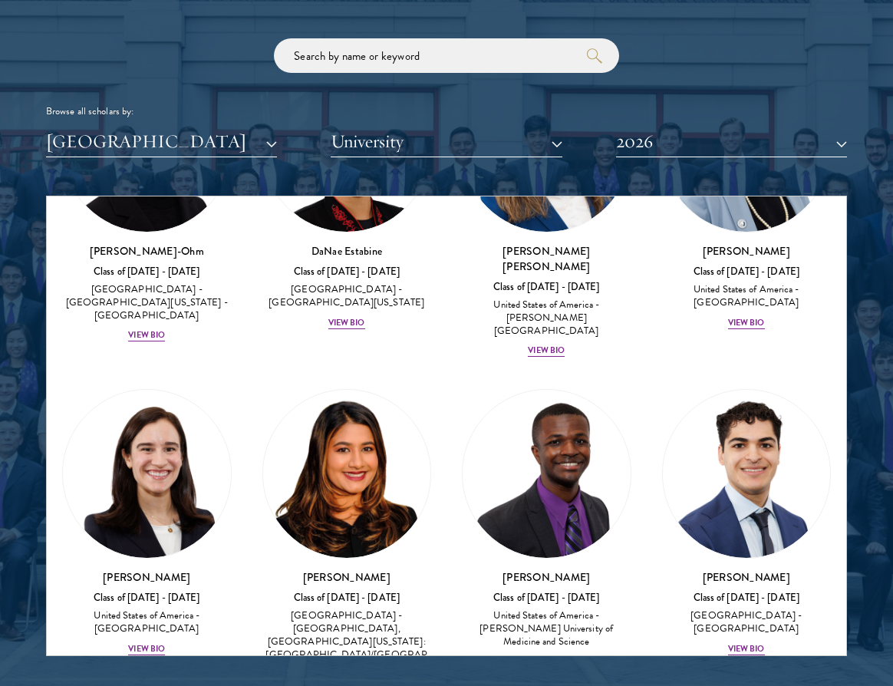
scroll to position [1144, 0]
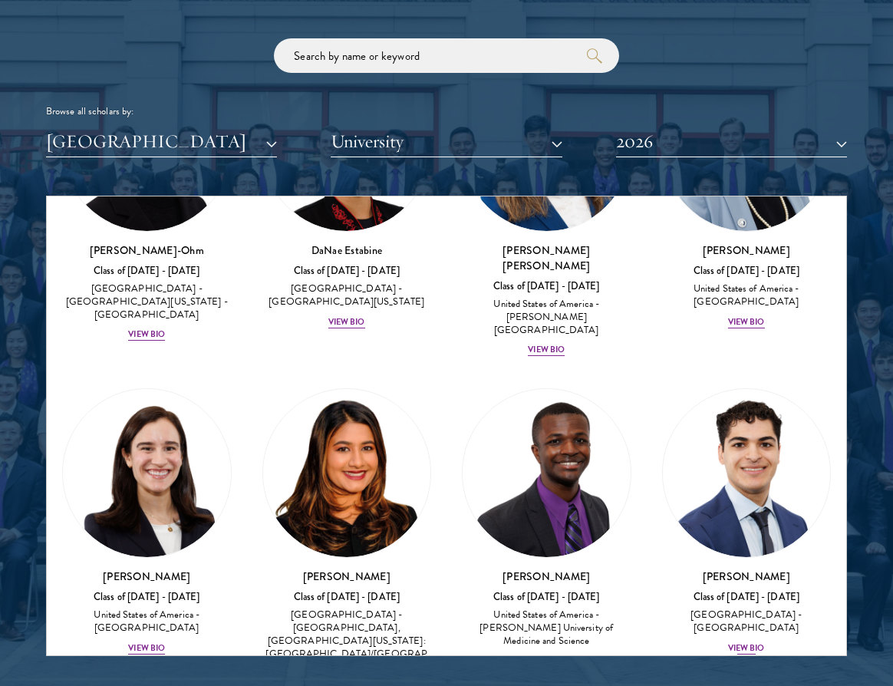
click at [753, 573] on div "Alessandro Hammond Class of 2025 - 2026 United States of America - Harvard Univ…" at bounding box center [747, 612] width 170 height 87
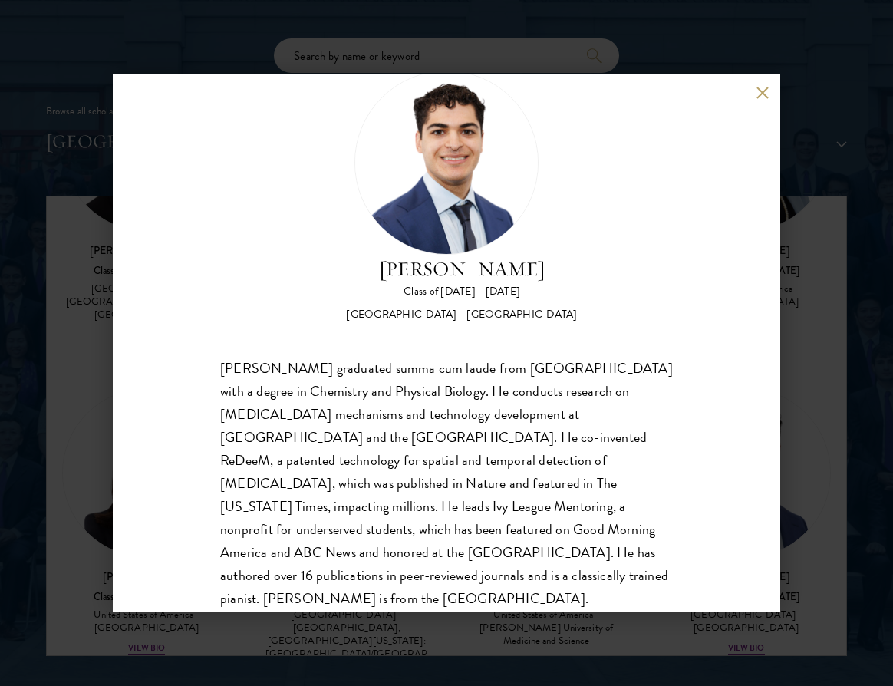
scroll to position [58, 0]
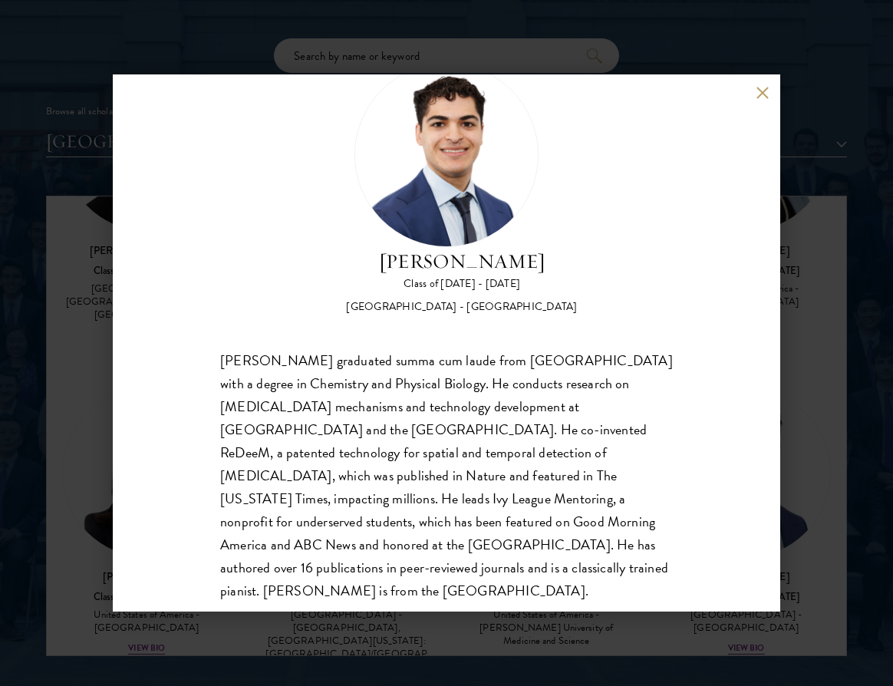
click at [765, 94] on button at bounding box center [762, 92] width 13 height 13
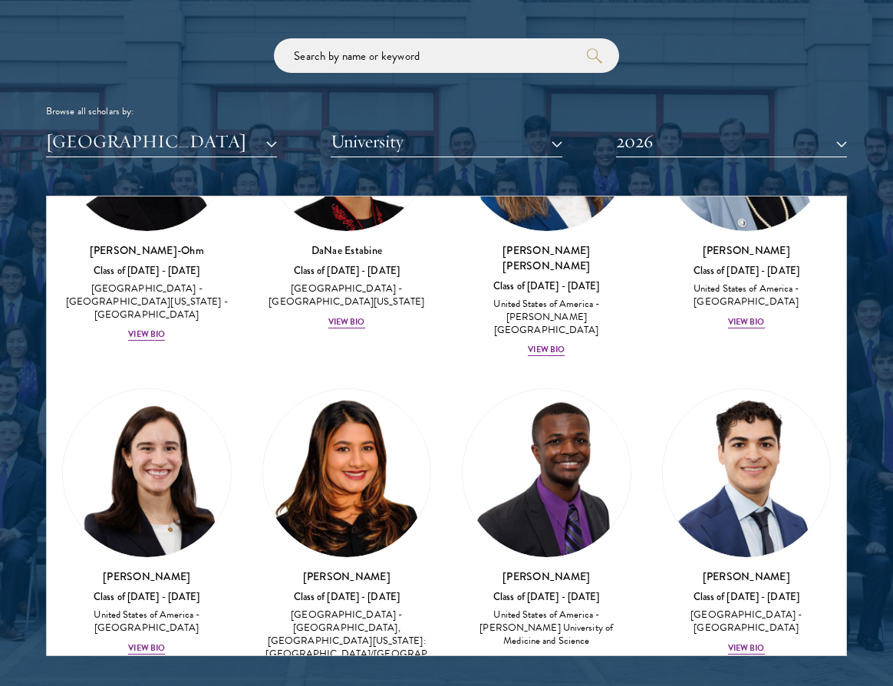
click at [547, 655] on div "View Bio" at bounding box center [546, 661] width 37 height 12
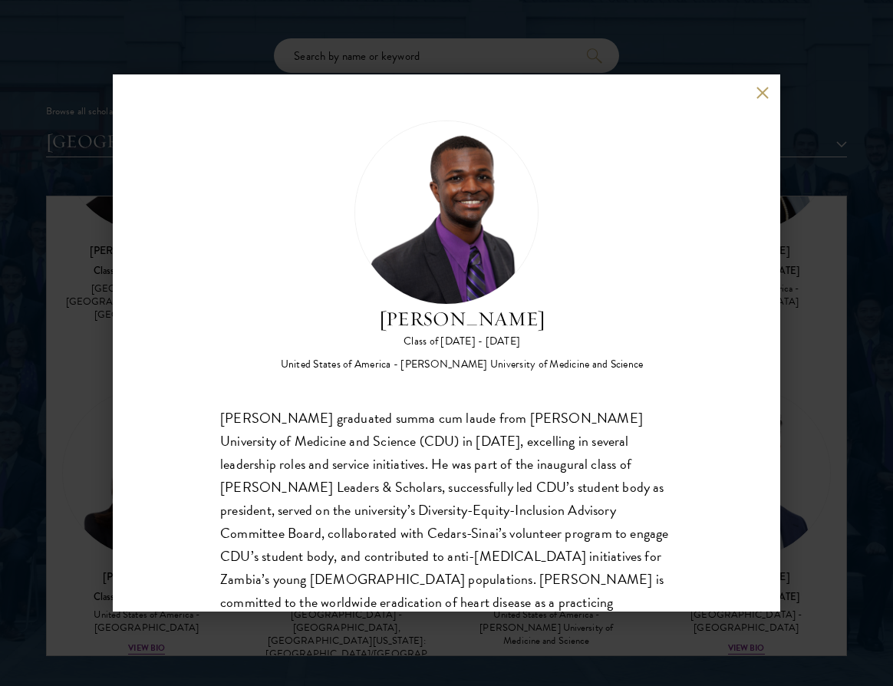
click at [760, 89] on button at bounding box center [762, 92] width 13 height 13
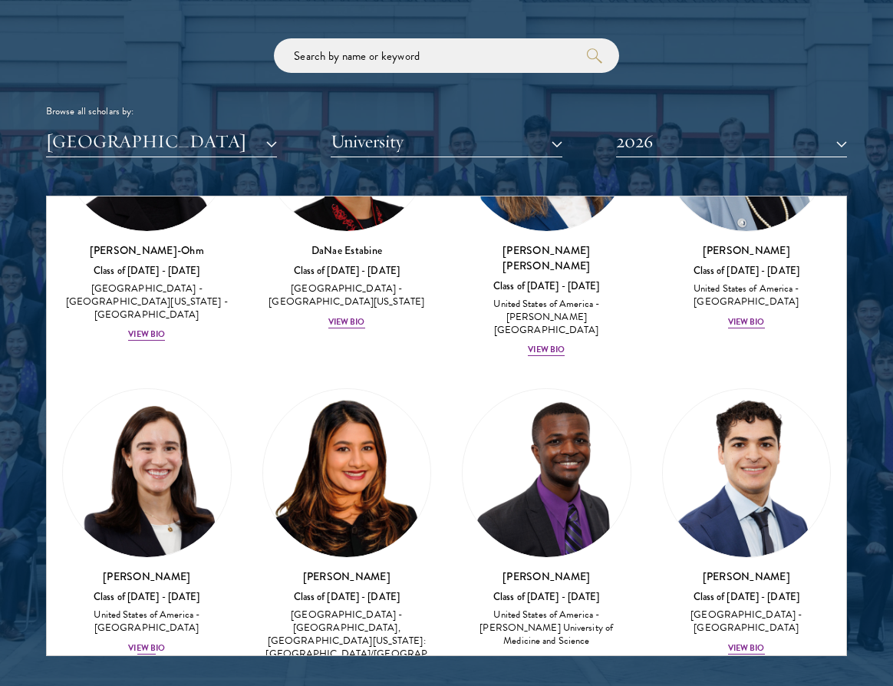
click at [150, 642] on div "View Bio" at bounding box center [146, 648] width 37 height 12
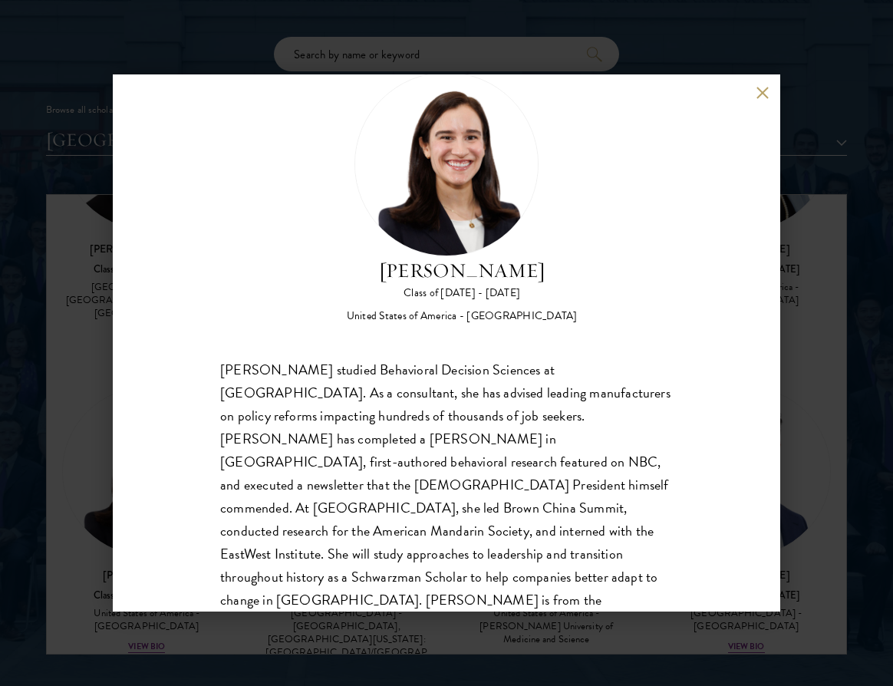
scroll to position [48, 0]
click at [763, 94] on button at bounding box center [762, 92] width 13 height 13
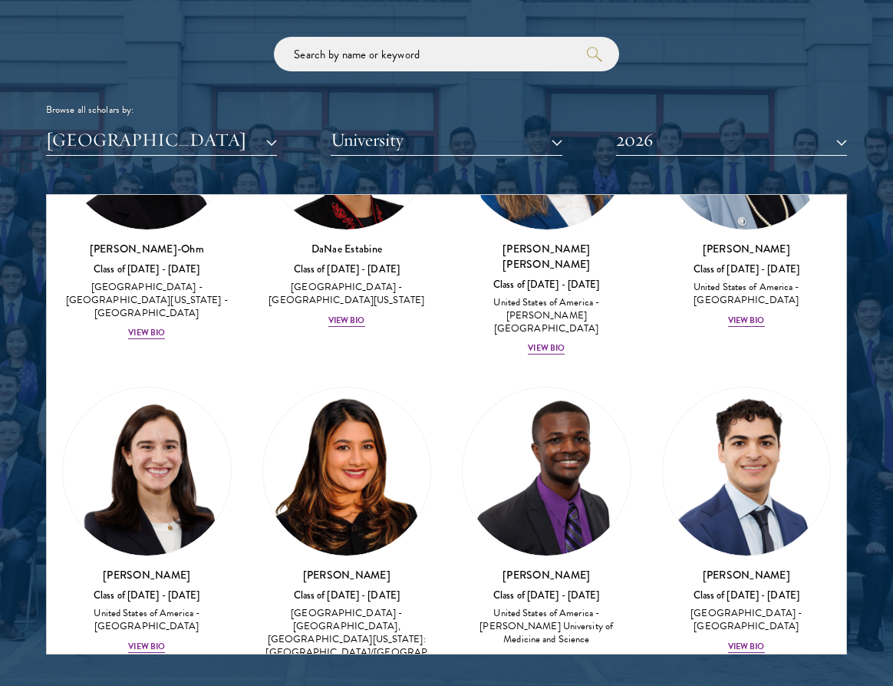
click at [340, 679] on div "View Bio" at bounding box center [346, 685] width 37 height 12
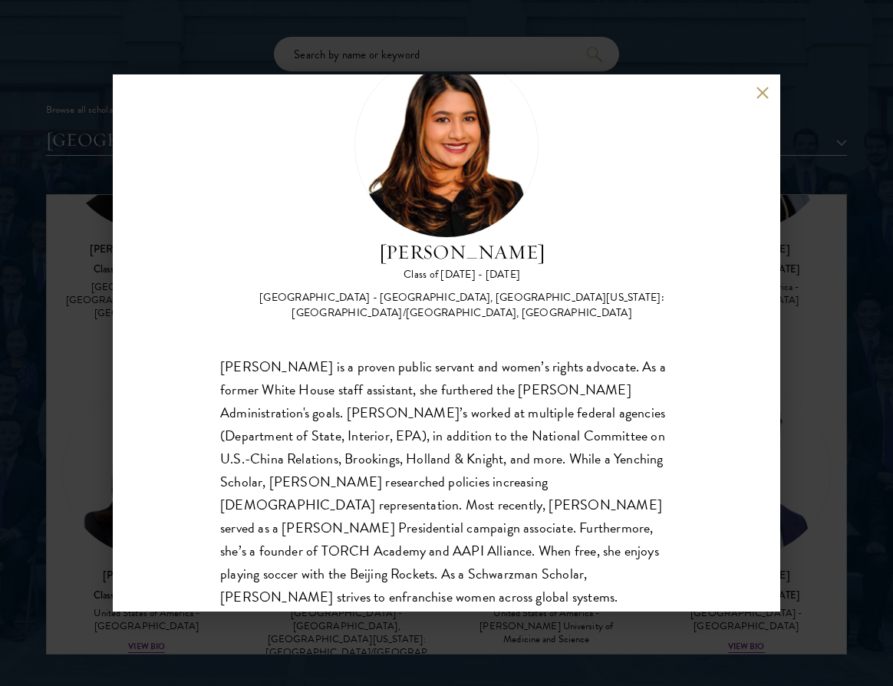
scroll to position [82, 0]
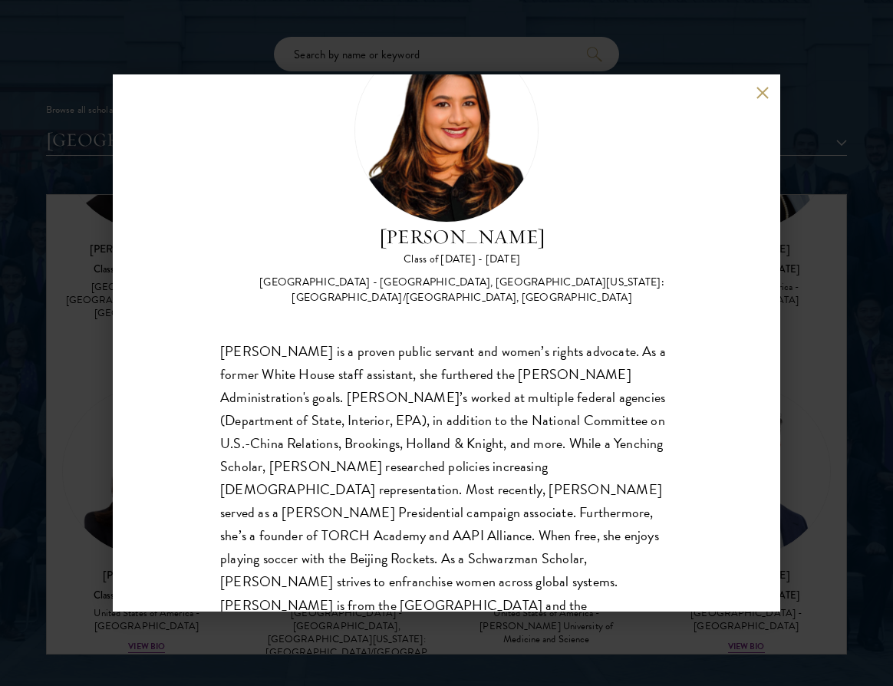
click at [763, 89] on button at bounding box center [762, 92] width 13 height 13
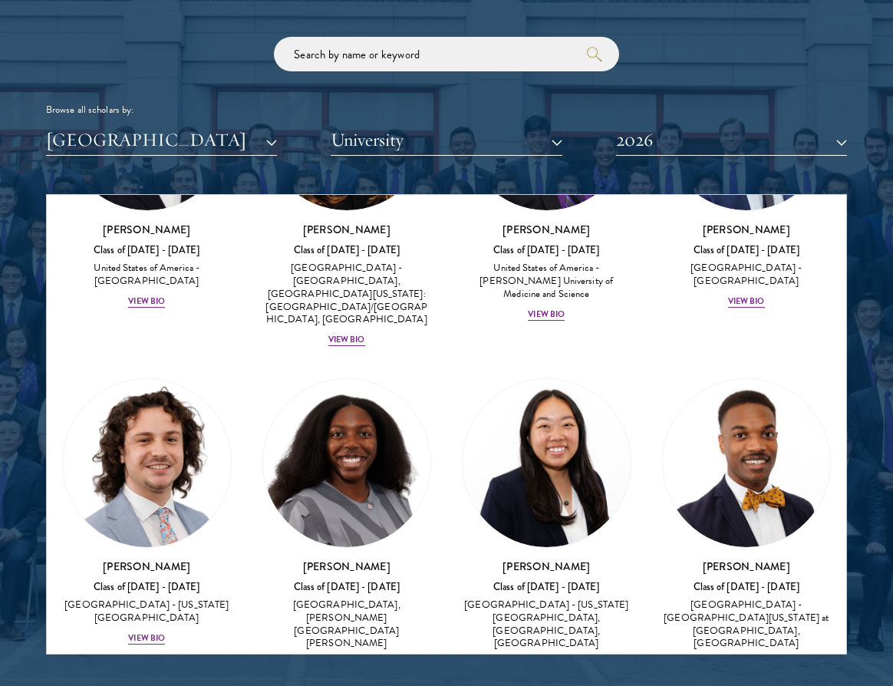
scroll to position [1488, 0]
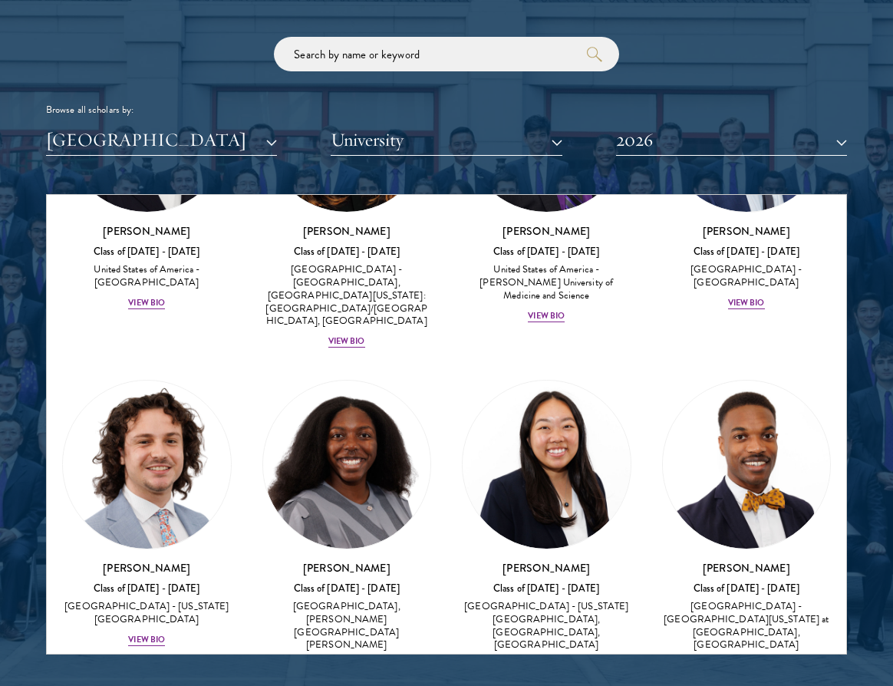
click at [554, 659] on div "View Bio" at bounding box center [546, 665] width 37 height 12
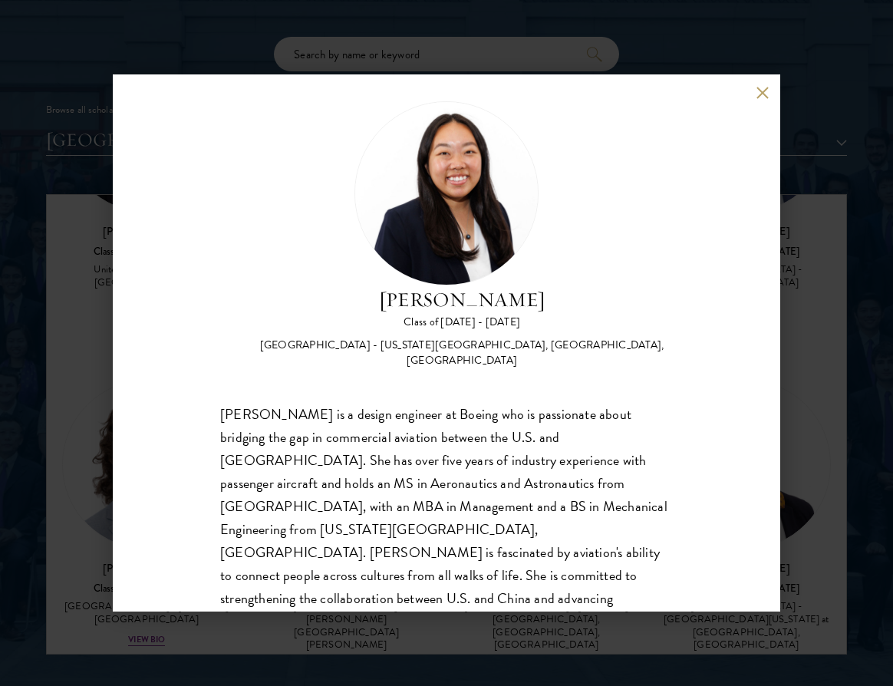
scroll to position [23, 0]
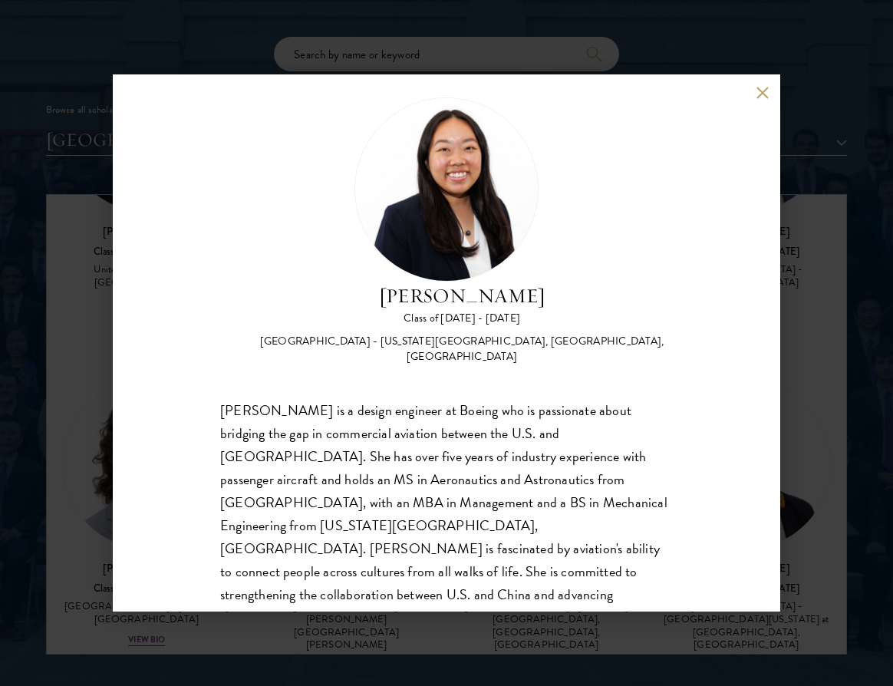
click at [760, 91] on button at bounding box center [762, 92] width 13 height 13
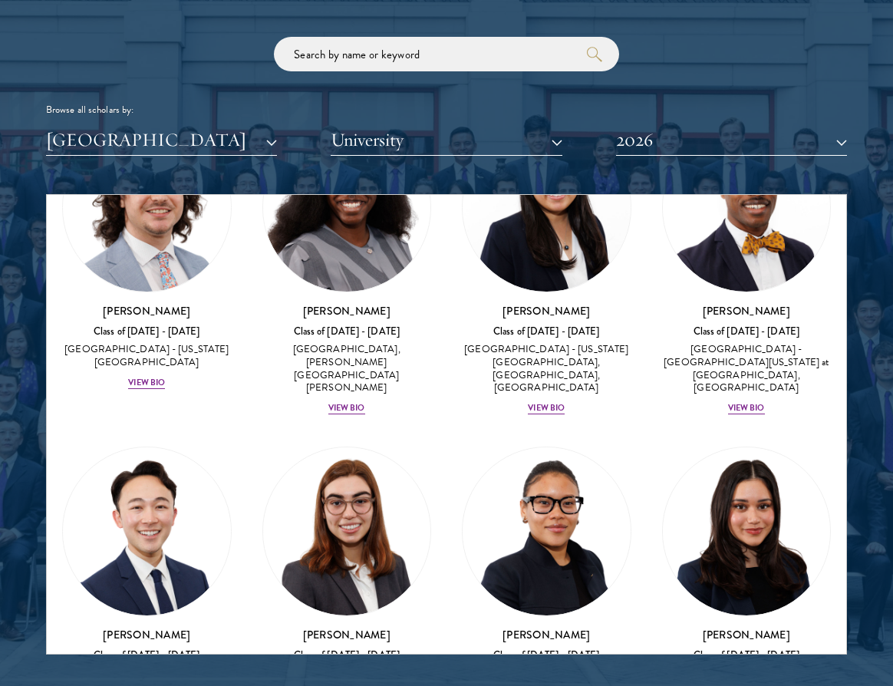
scroll to position [1749, 0]
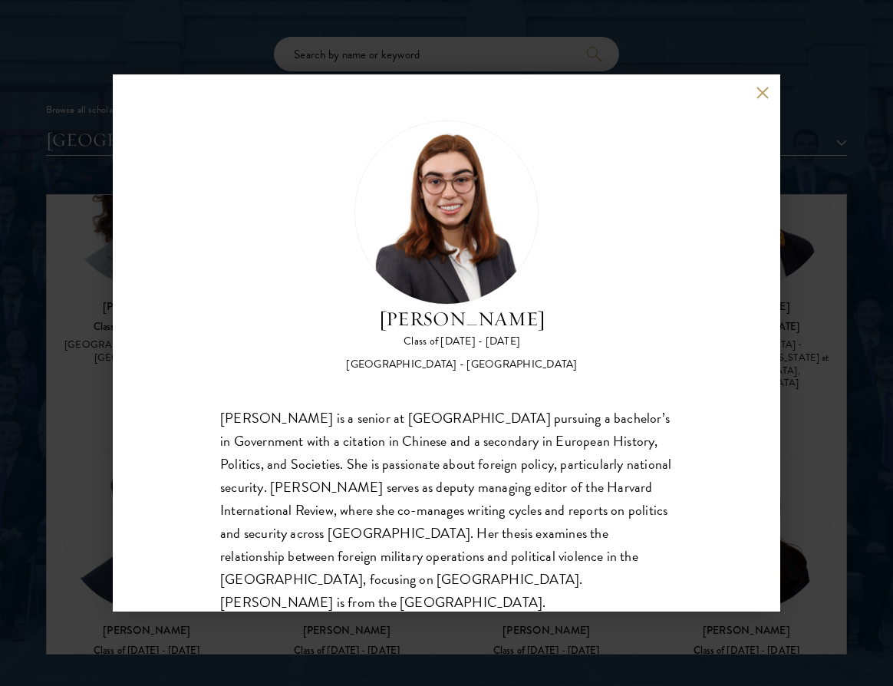
click at [764, 92] on button at bounding box center [762, 92] width 13 height 13
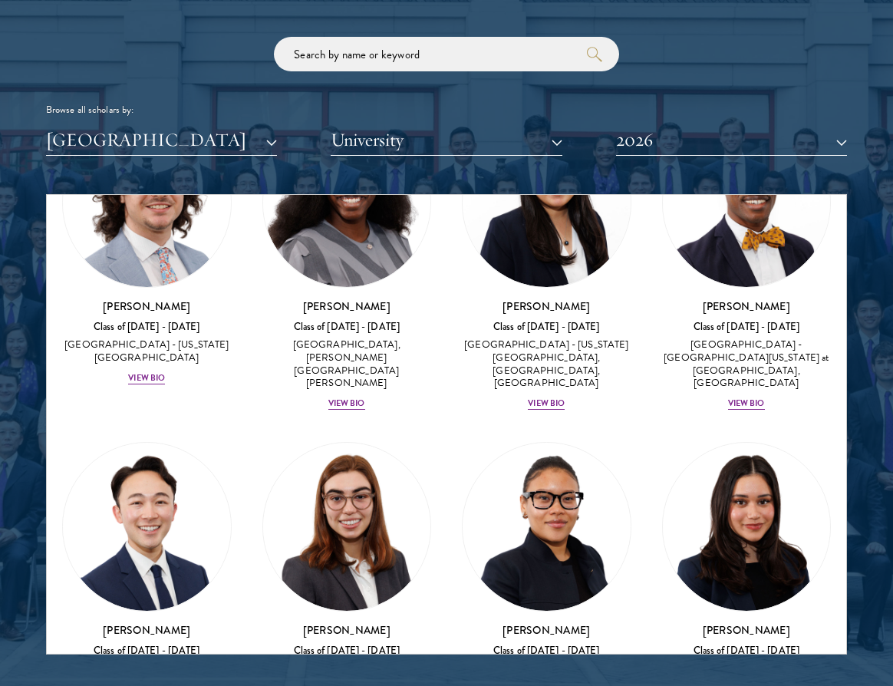
scroll to position [1755, 0]
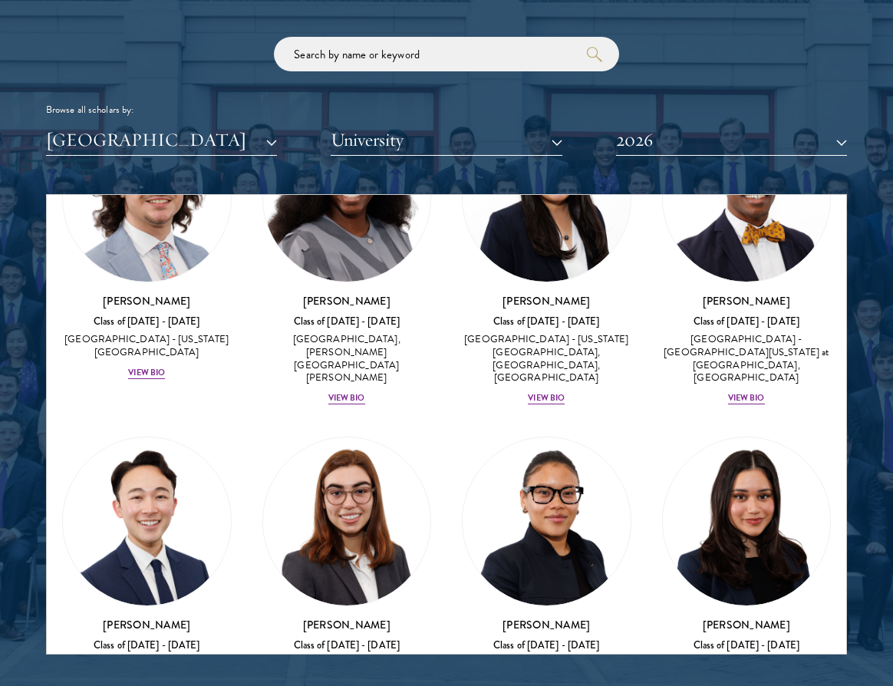
click at [548, 685] on div "View Bio" at bounding box center [546, 697] width 37 height 12
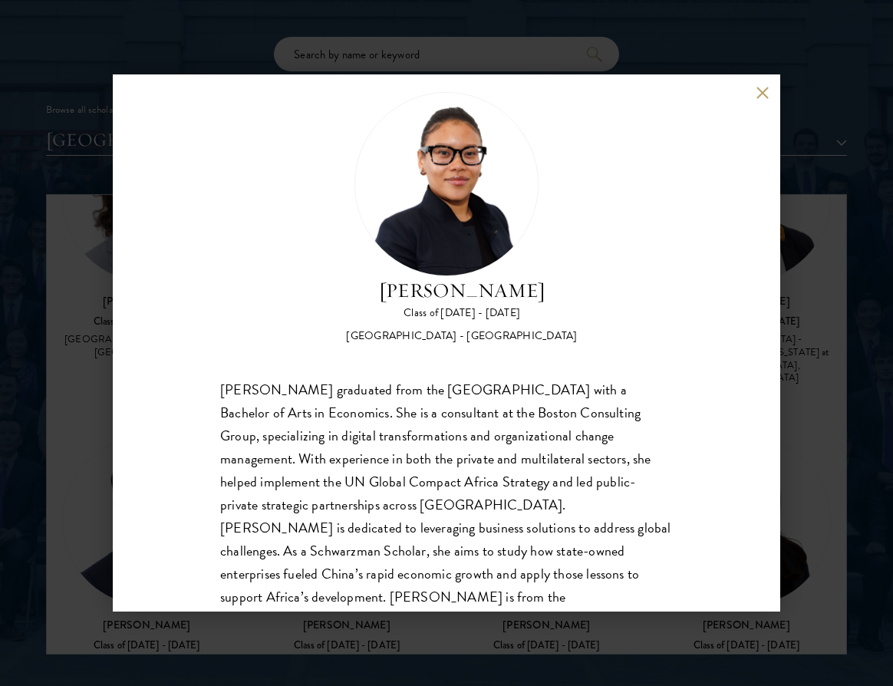
scroll to position [43, 0]
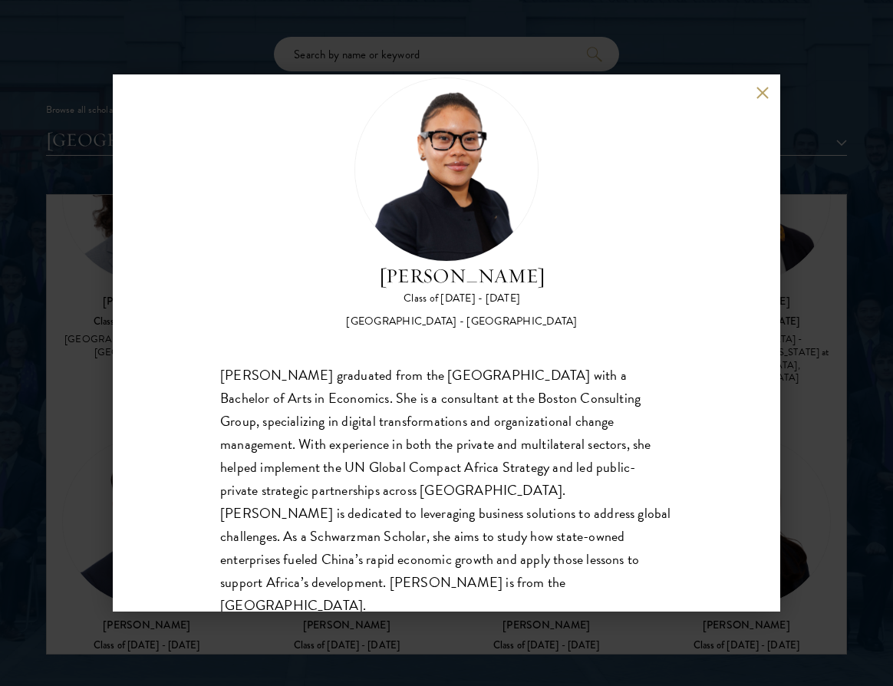
click at [766, 95] on button at bounding box center [762, 92] width 13 height 13
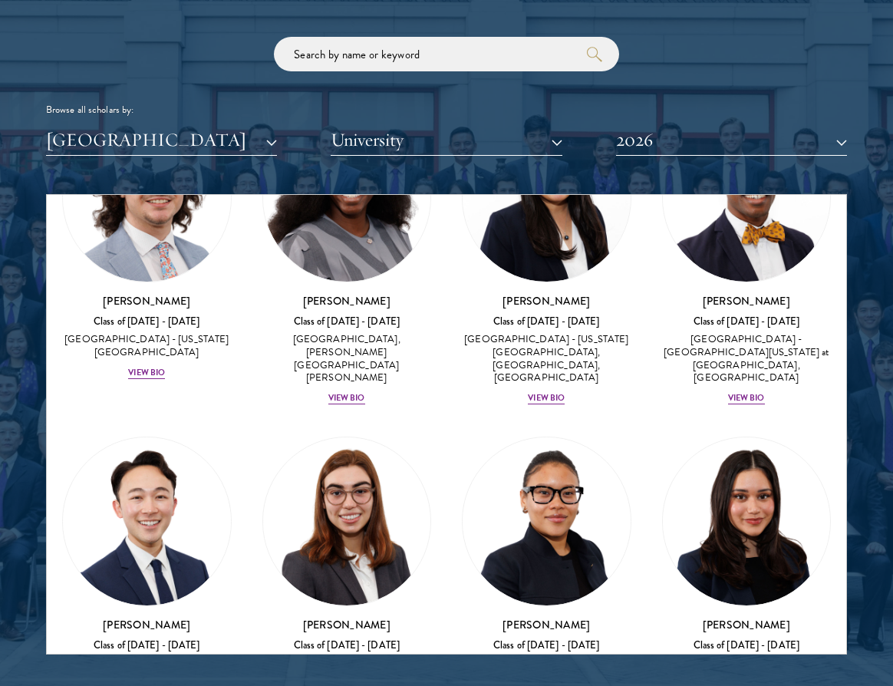
click at [753, 685] on div "View Bio" at bounding box center [746, 697] width 37 height 12
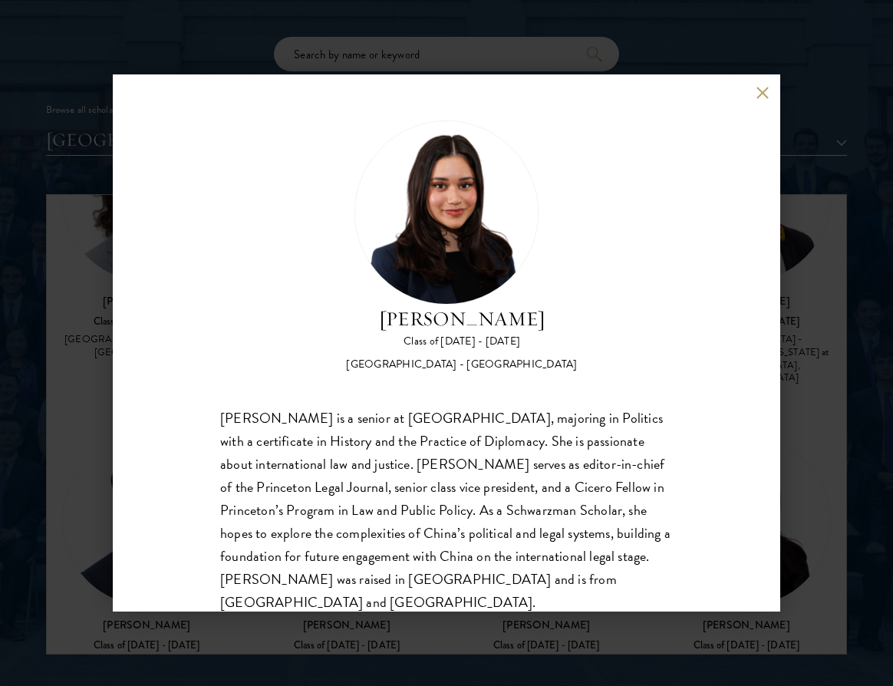
click at [765, 94] on button at bounding box center [762, 92] width 13 height 13
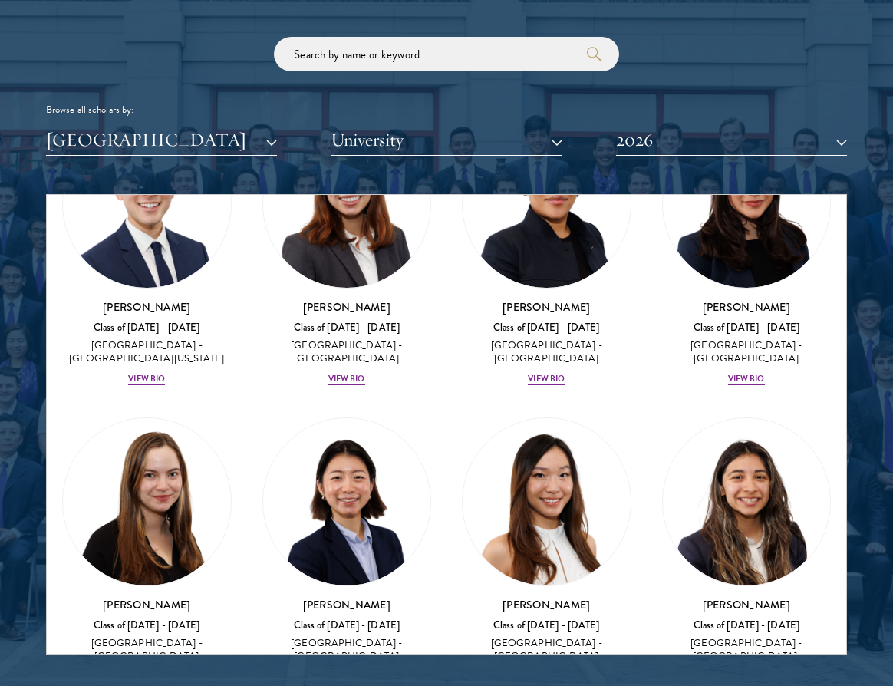
scroll to position [2074, 0]
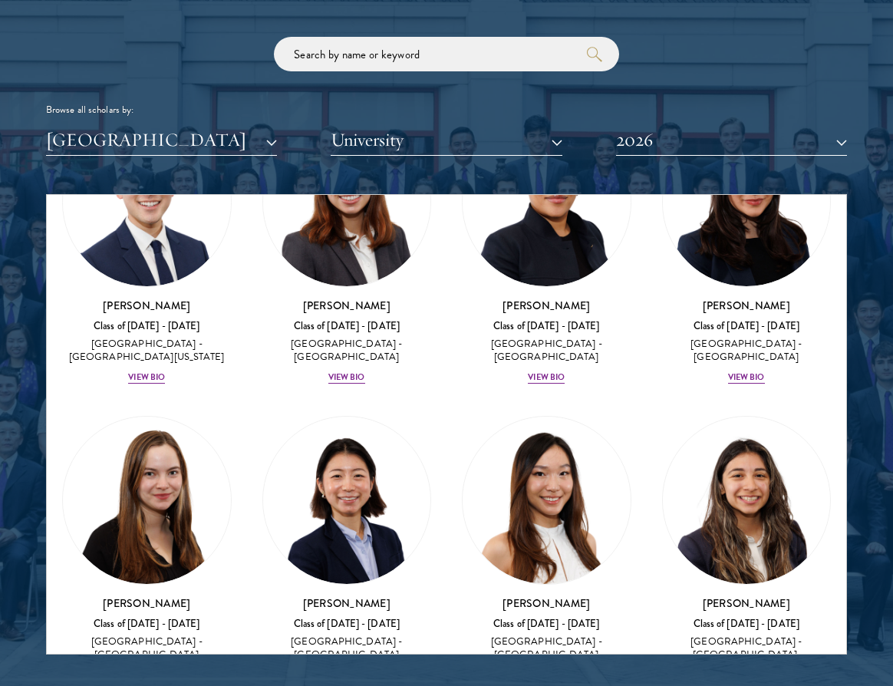
click at [147, 669] on div "View Bio" at bounding box center [146, 675] width 37 height 12
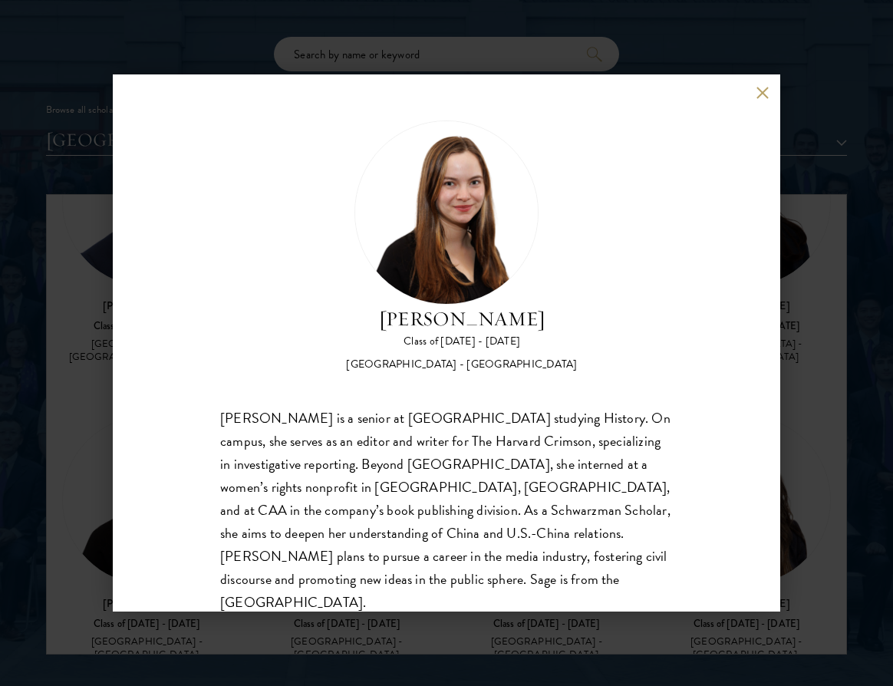
click at [764, 92] on button at bounding box center [762, 92] width 13 height 13
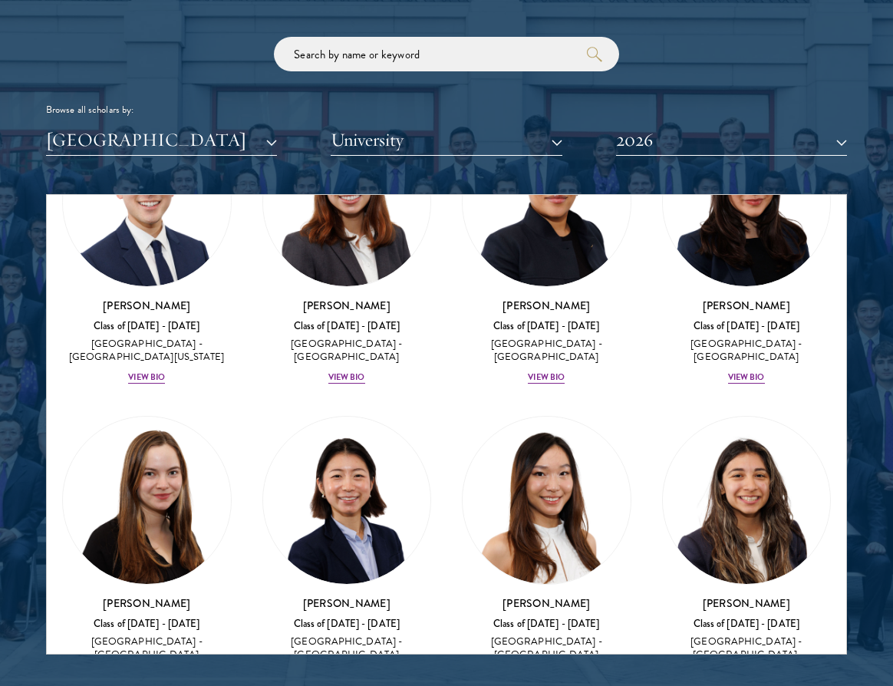
click at [354, 669] on div "View Bio" at bounding box center [346, 675] width 37 height 12
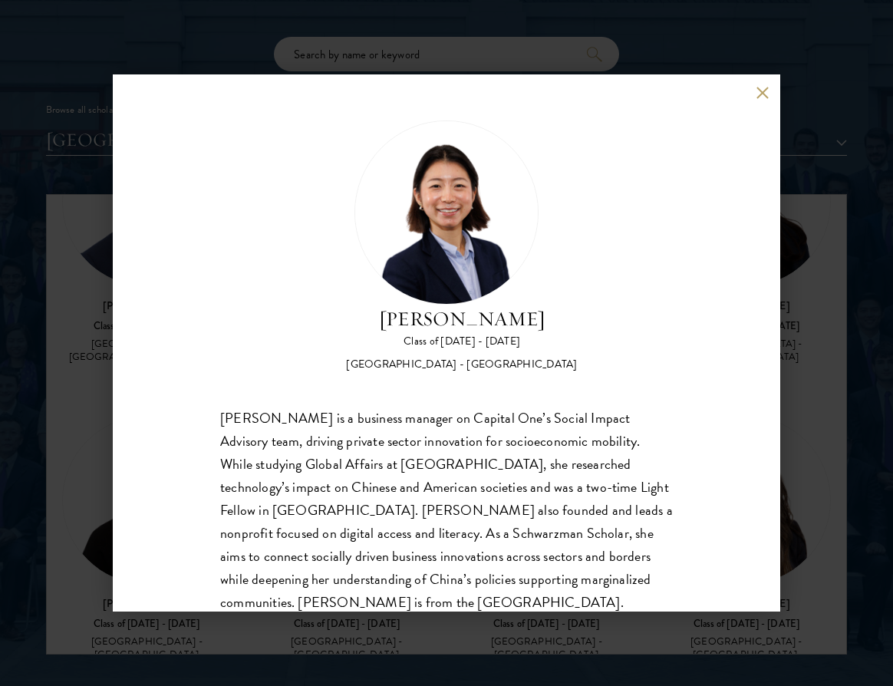
scroll to position [20, 0]
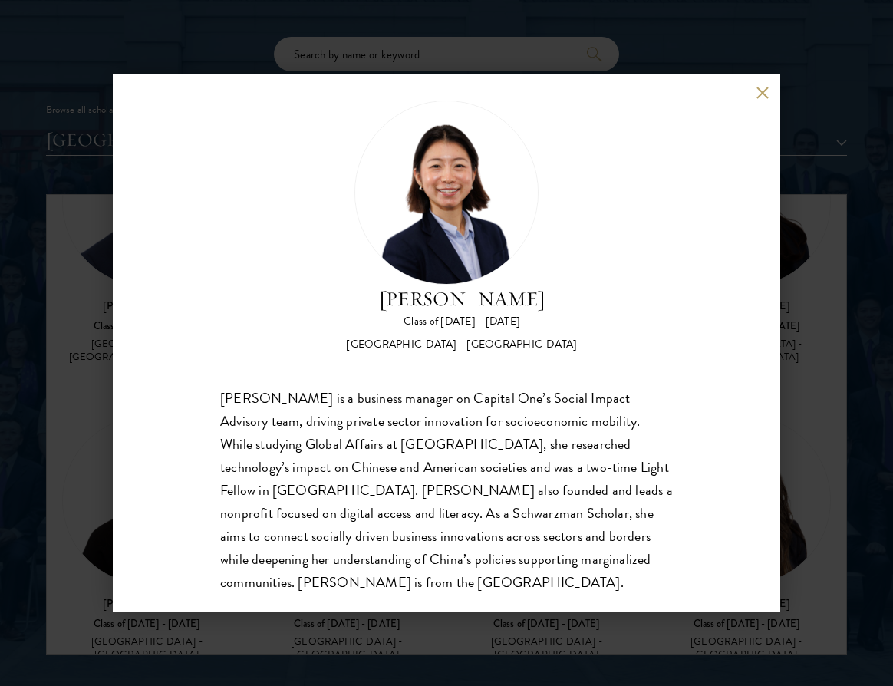
click at [763, 92] on button at bounding box center [762, 92] width 13 height 13
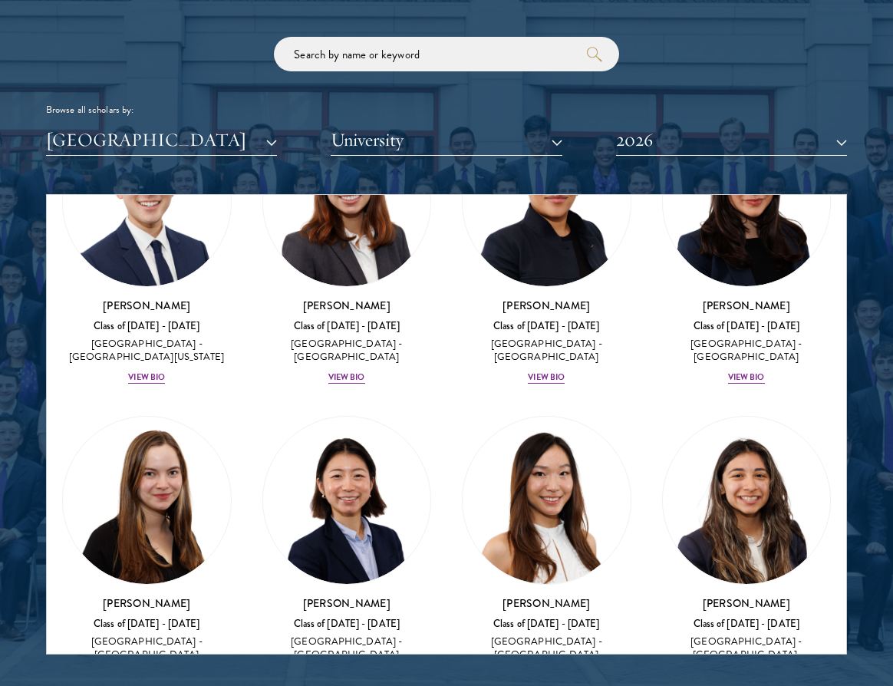
click at [558, 669] on div "View Bio" at bounding box center [546, 675] width 37 height 12
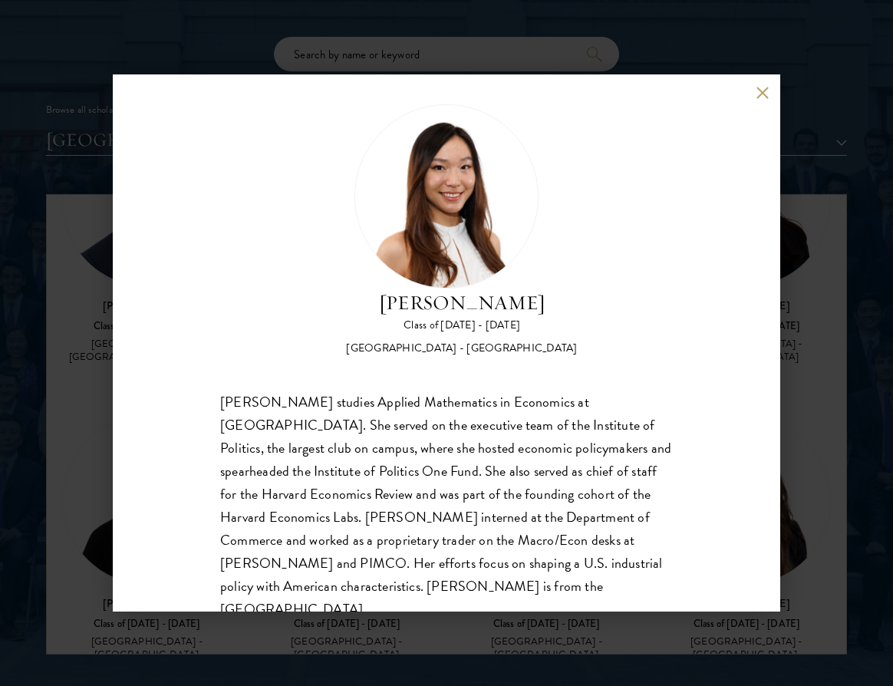
scroll to position [24, 0]
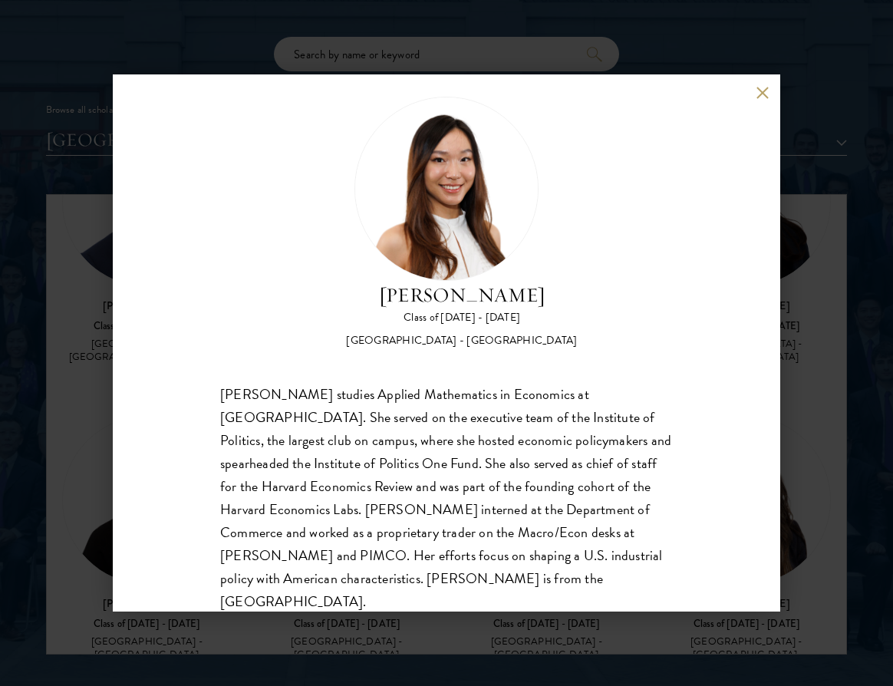
click at [769, 98] on div "Stephanie Lin Class of 2025 - 2026 United States of America - Harvard Universit…" at bounding box center [447, 342] width 668 height 537
click at [763, 95] on button at bounding box center [762, 92] width 13 height 13
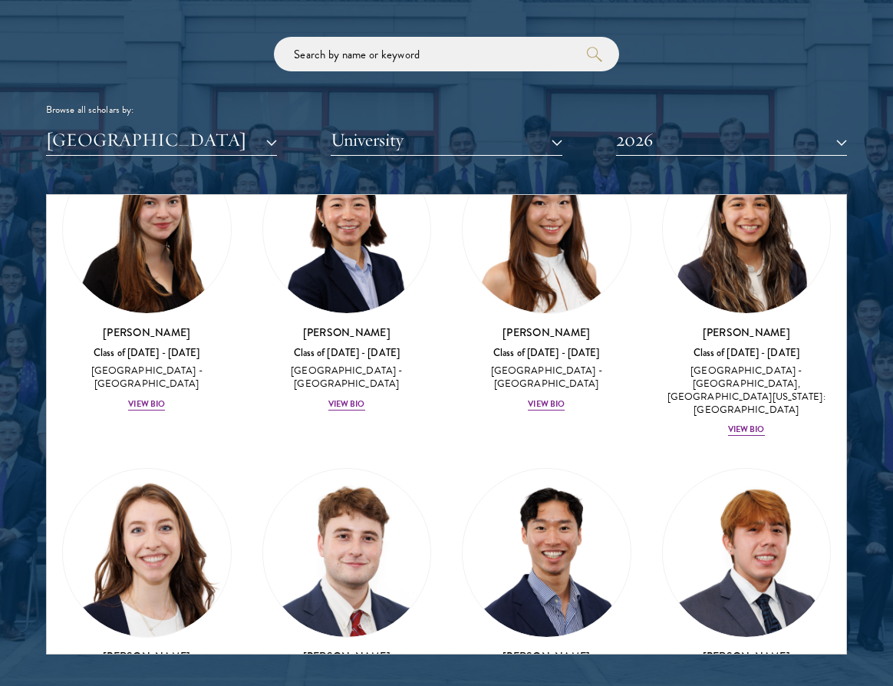
scroll to position [2347, 0]
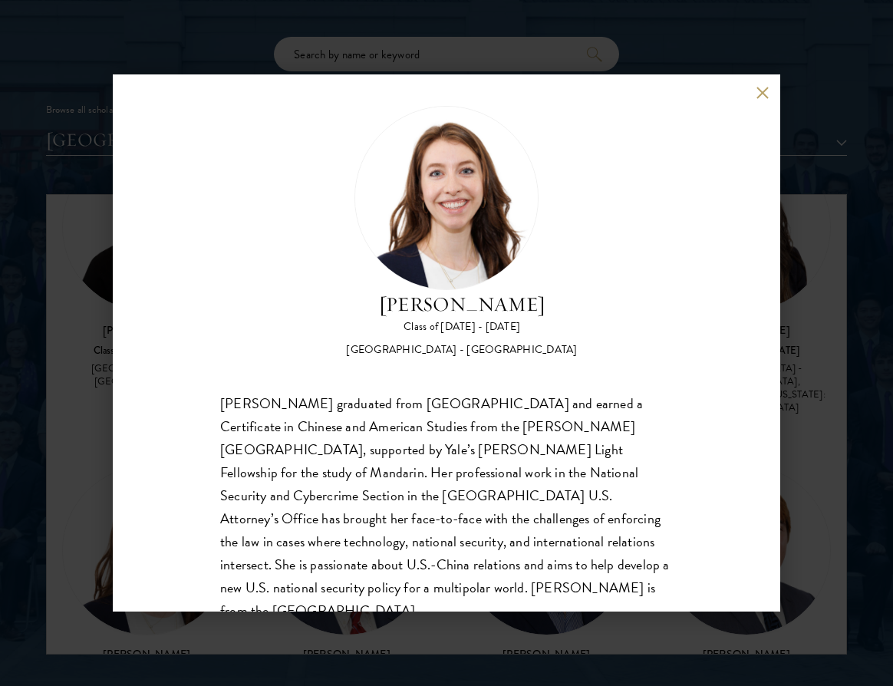
scroll to position [24, 0]
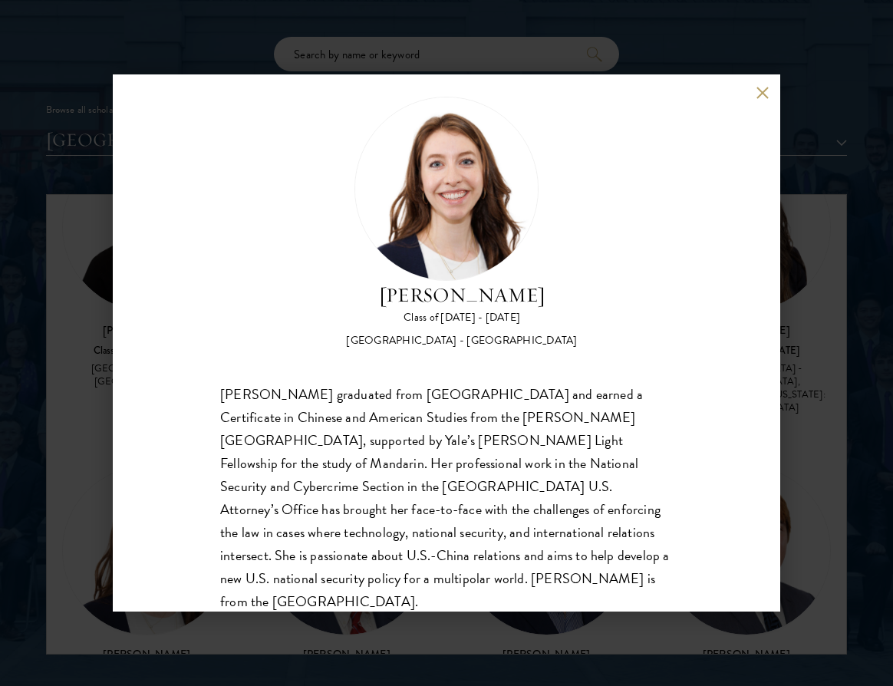
click at [763, 94] on button at bounding box center [762, 92] width 13 height 13
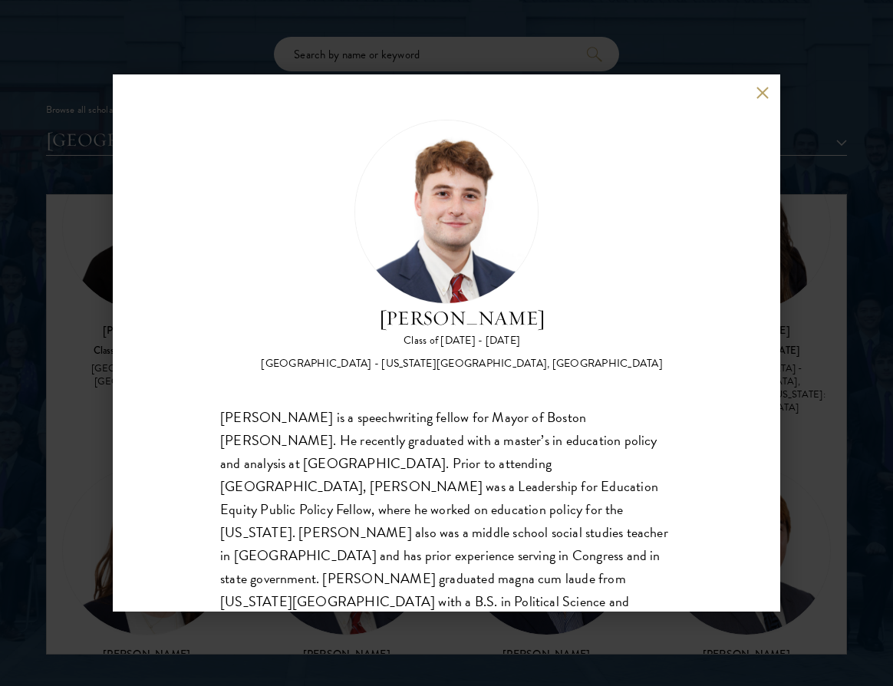
scroll to position [6, 0]
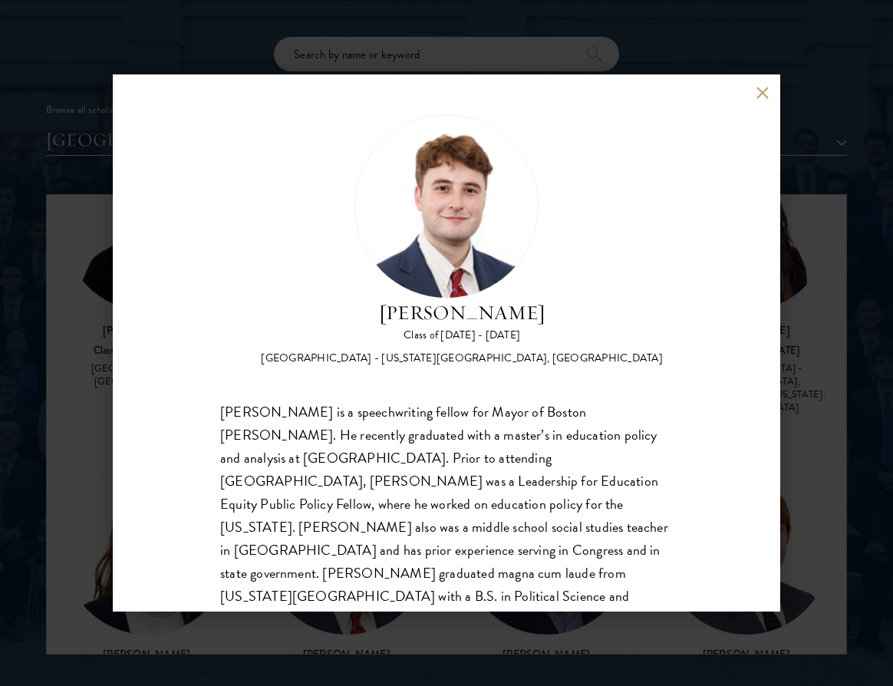
click at [770, 90] on div "John McQuillan Class of 2025 - 2026 United States of America - Florida State Un…" at bounding box center [447, 342] width 668 height 537
click at [766, 89] on button at bounding box center [762, 92] width 13 height 13
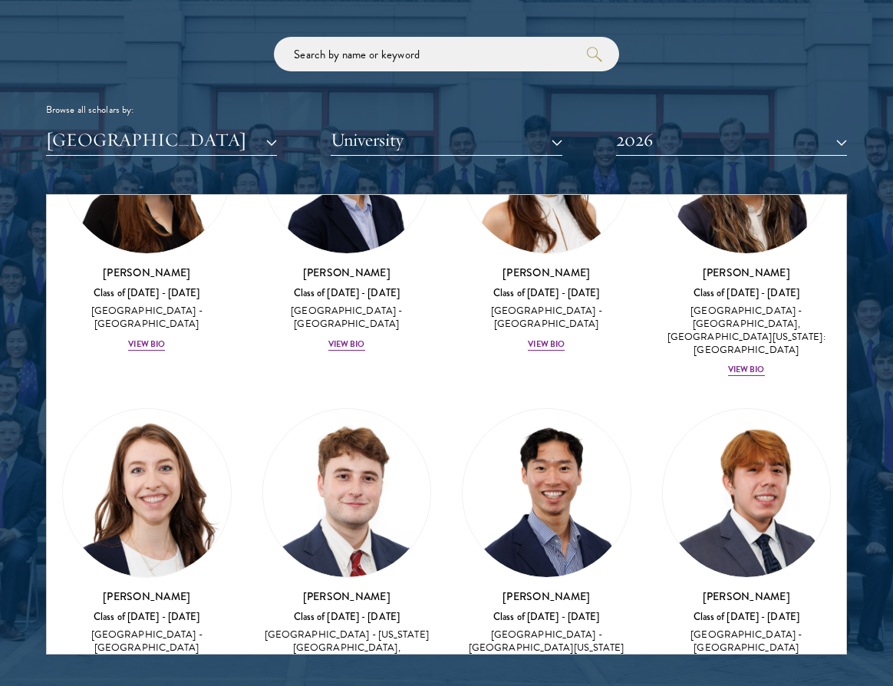
scroll to position [2461, 0]
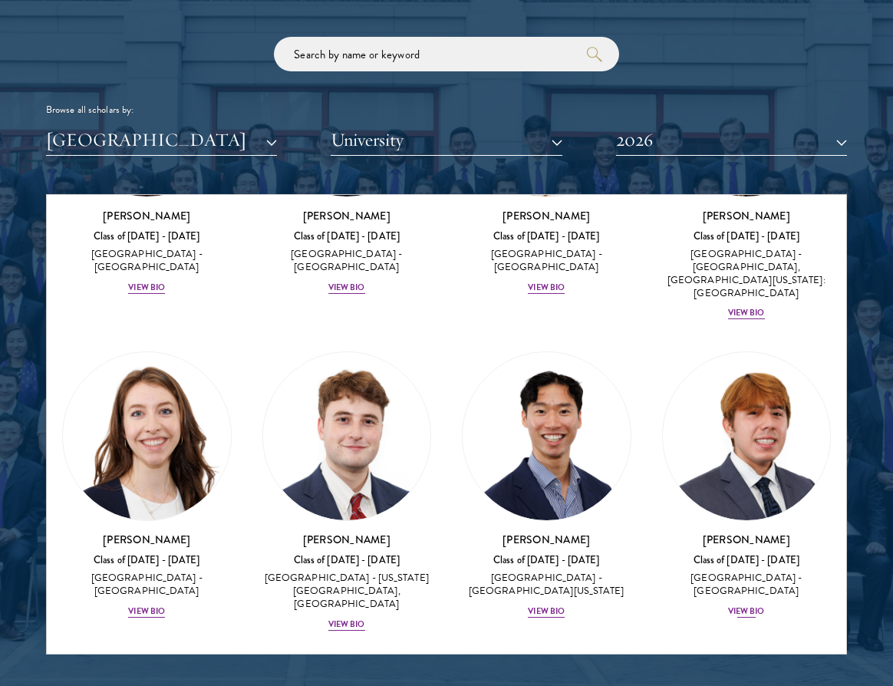
click at [743, 605] on div "View Bio" at bounding box center [746, 611] width 37 height 12
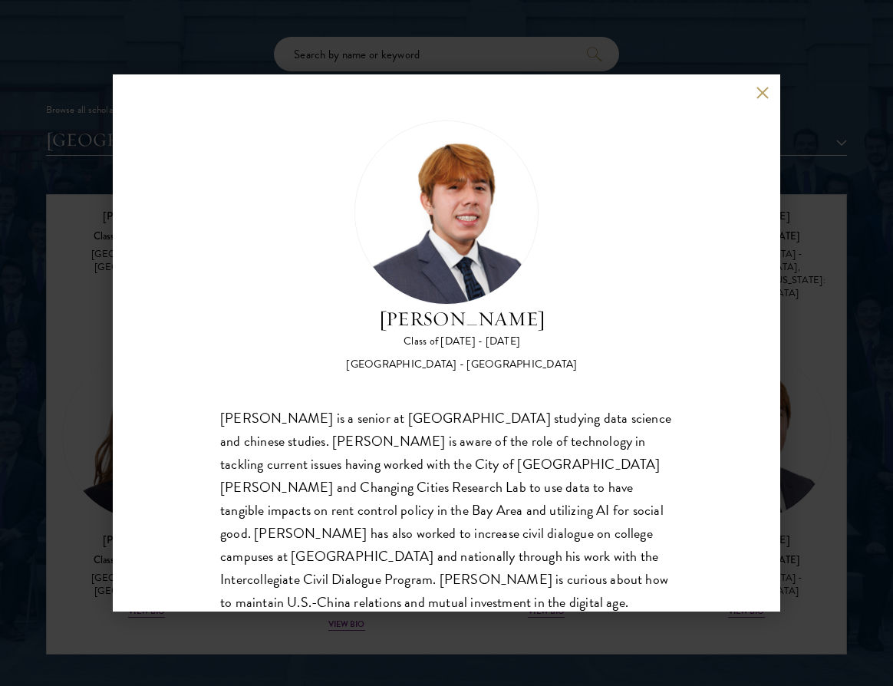
click at [761, 96] on button at bounding box center [762, 92] width 13 height 13
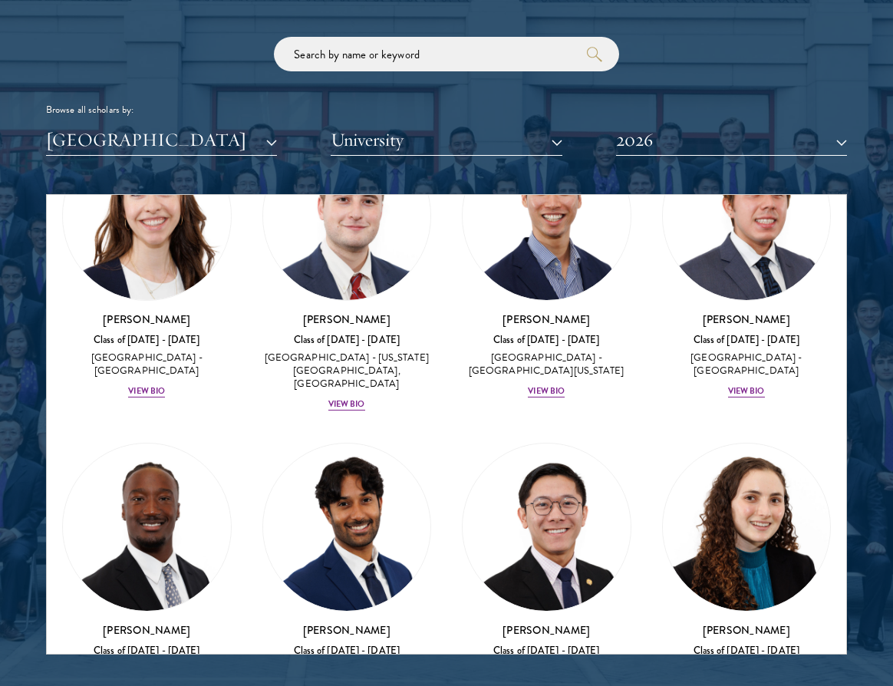
scroll to position [2685, 0]
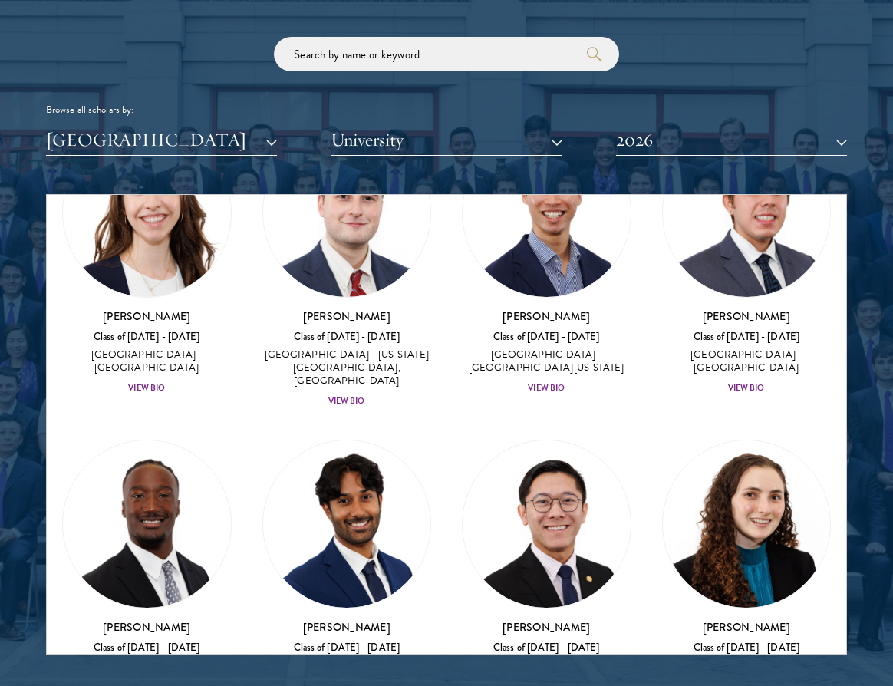
click at [750, 685] on div "View Bio" at bounding box center [746, 699] width 37 height 12
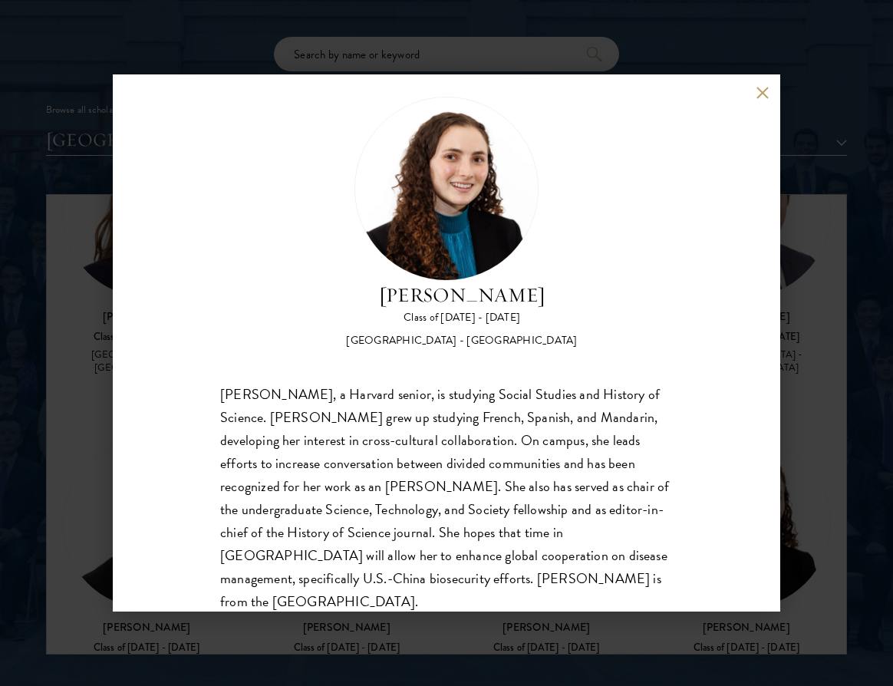
scroll to position [29, 0]
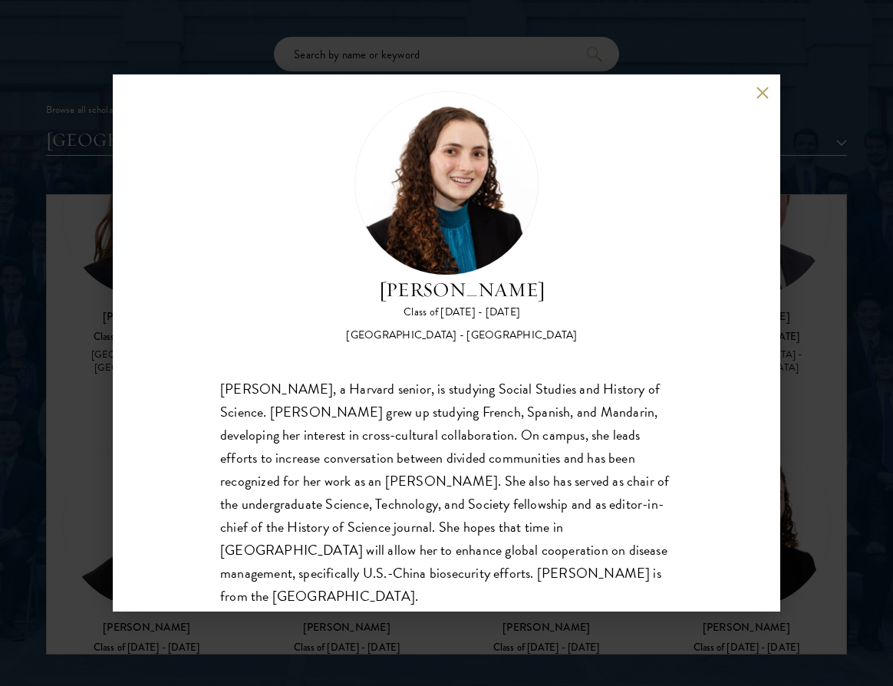
click at [762, 90] on button at bounding box center [762, 92] width 13 height 13
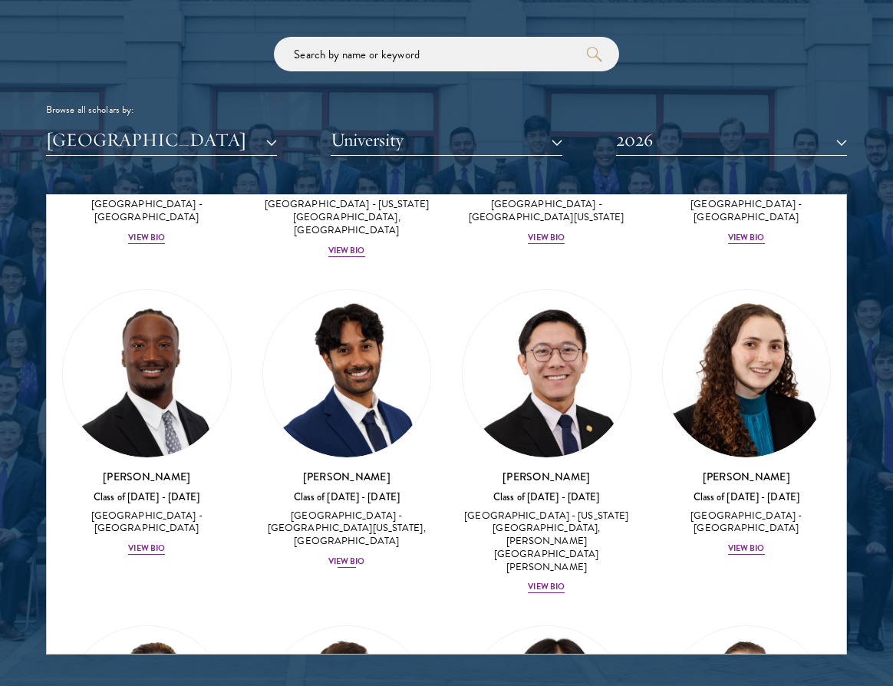
scroll to position [2842, 0]
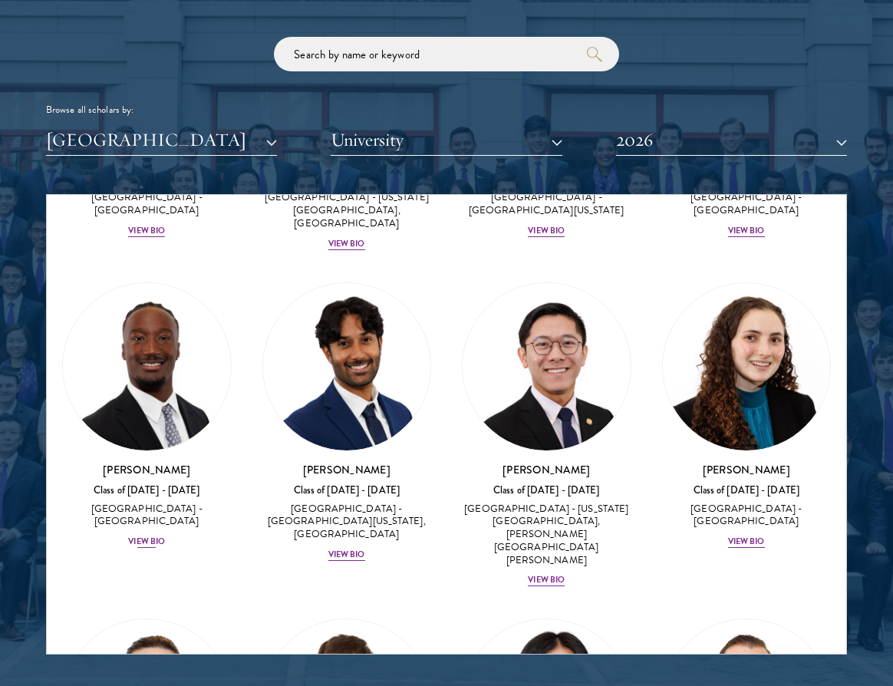
click at [140, 536] on div "View Bio" at bounding box center [146, 542] width 37 height 12
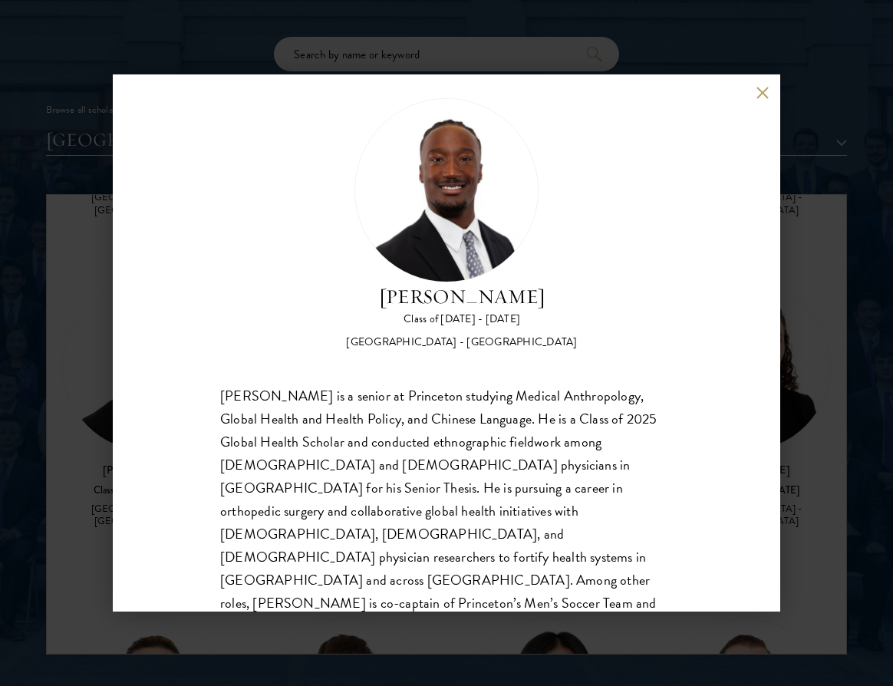
scroll to position [25, 0]
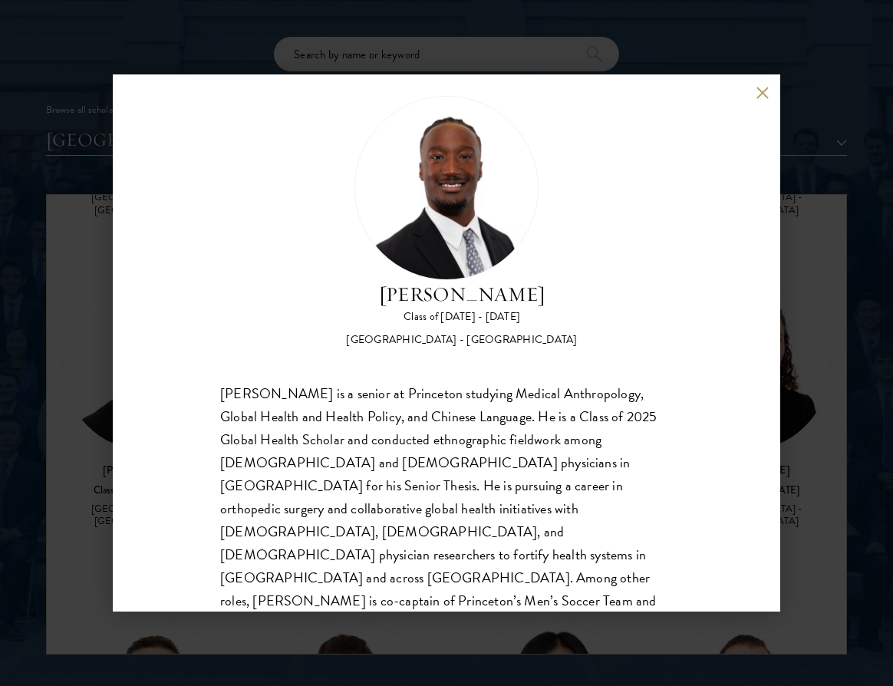
click at [760, 94] on button at bounding box center [762, 92] width 13 height 13
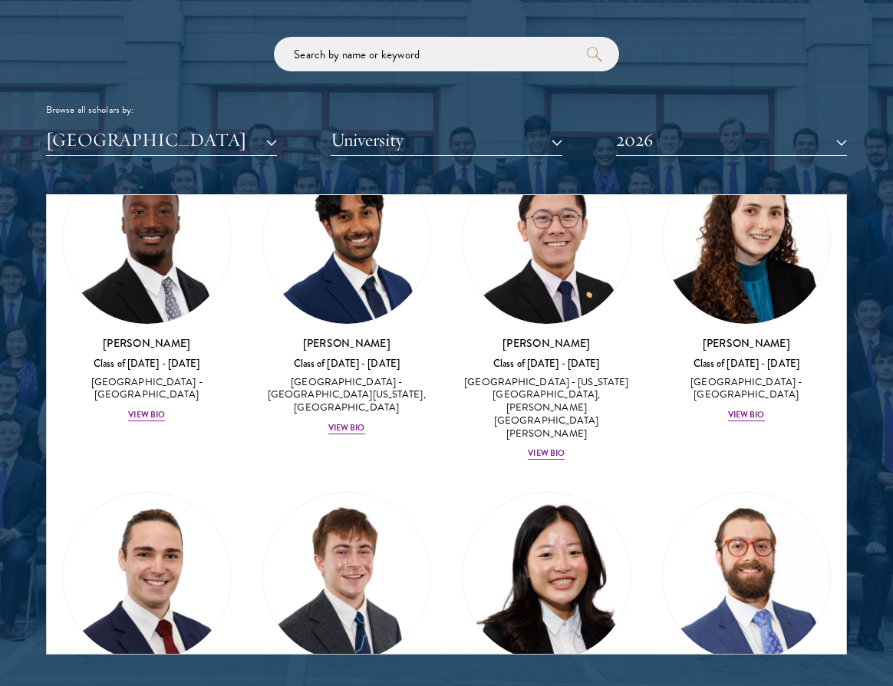
scroll to position [2971, 0]
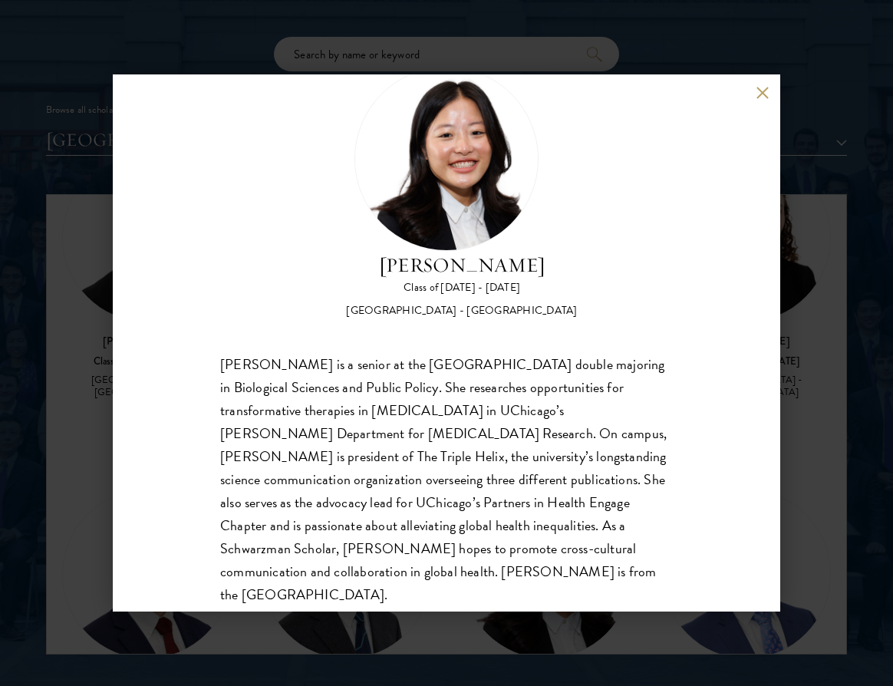
scroll to position [58, 0]
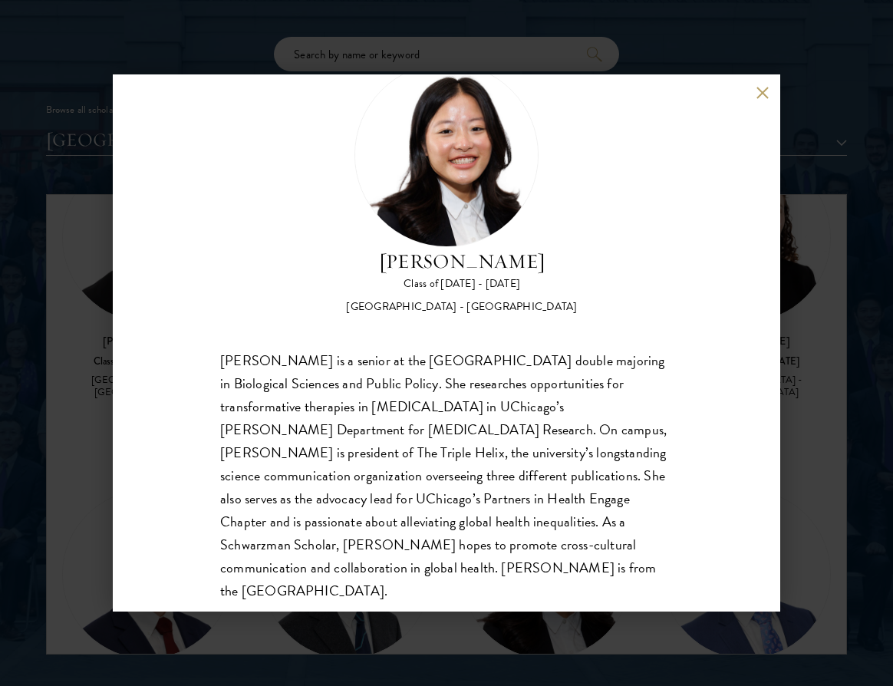
click at [764, 90] on button at bounding box center [762, 92] width 13 height 13
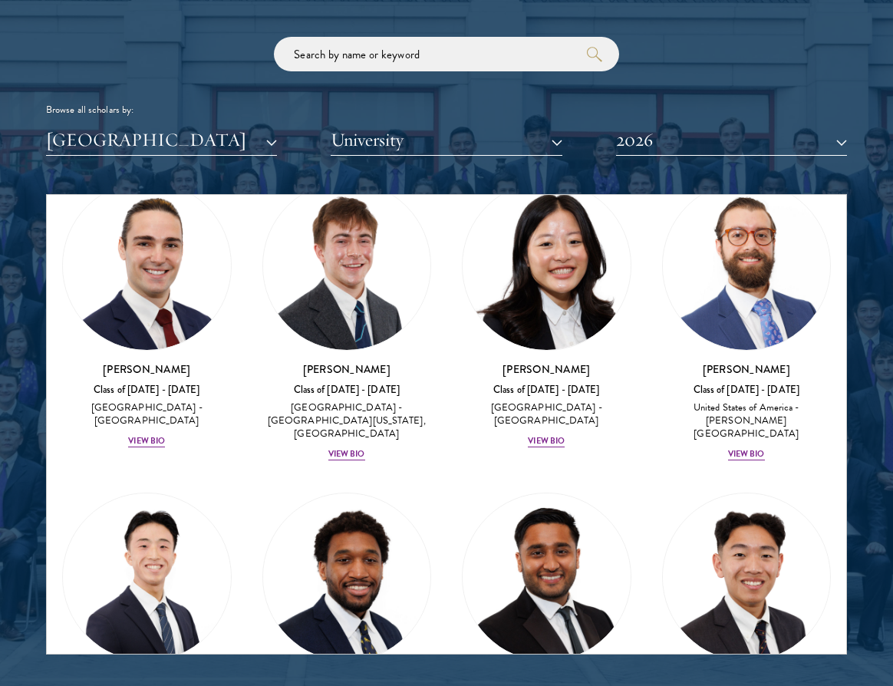
scroll to position [3284, 0]
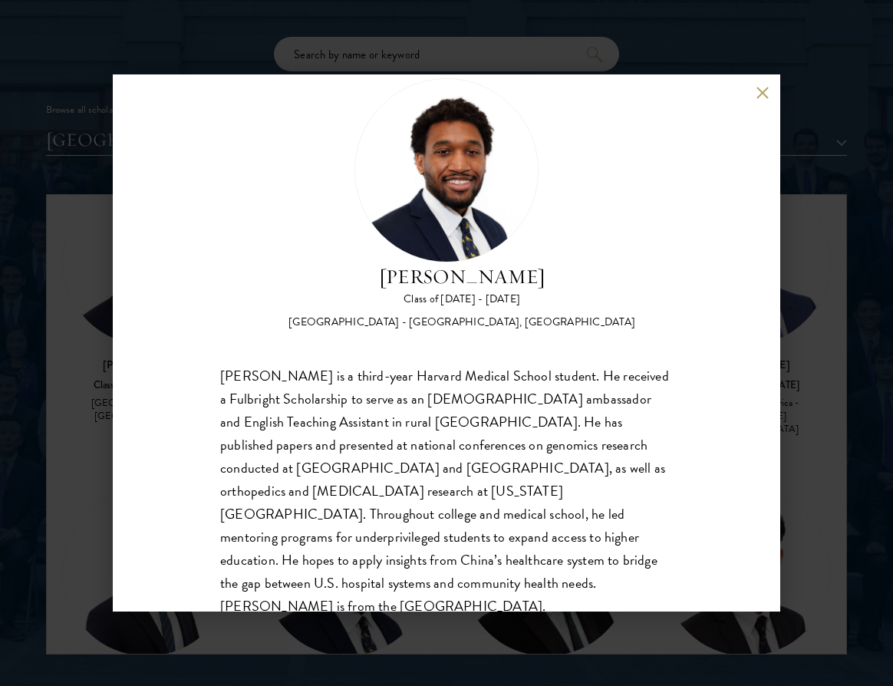
scroll to position [44, 0]
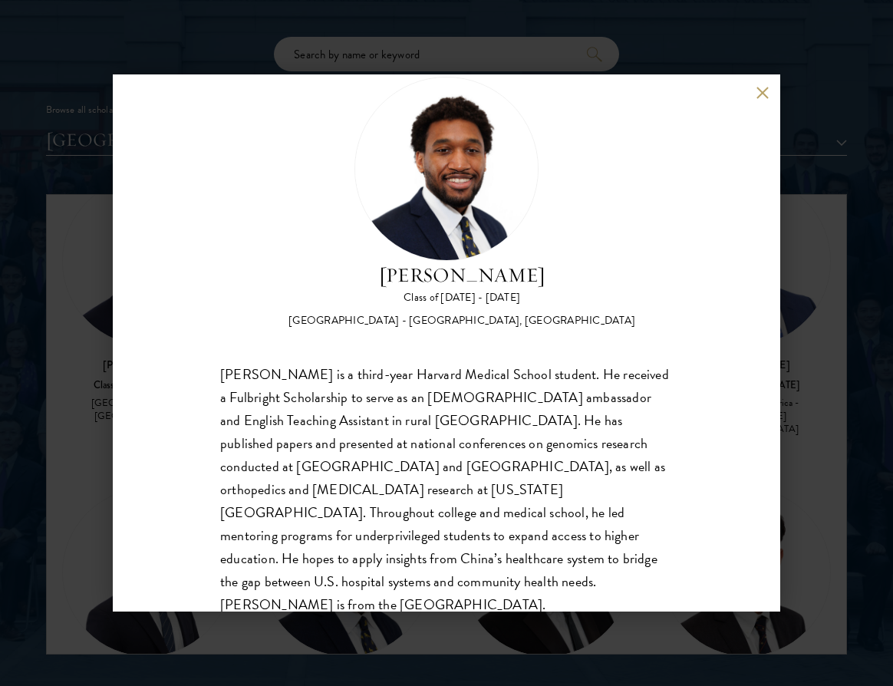
click at [766, 93] on button at bounding box center [762, 92] width 13 height 13
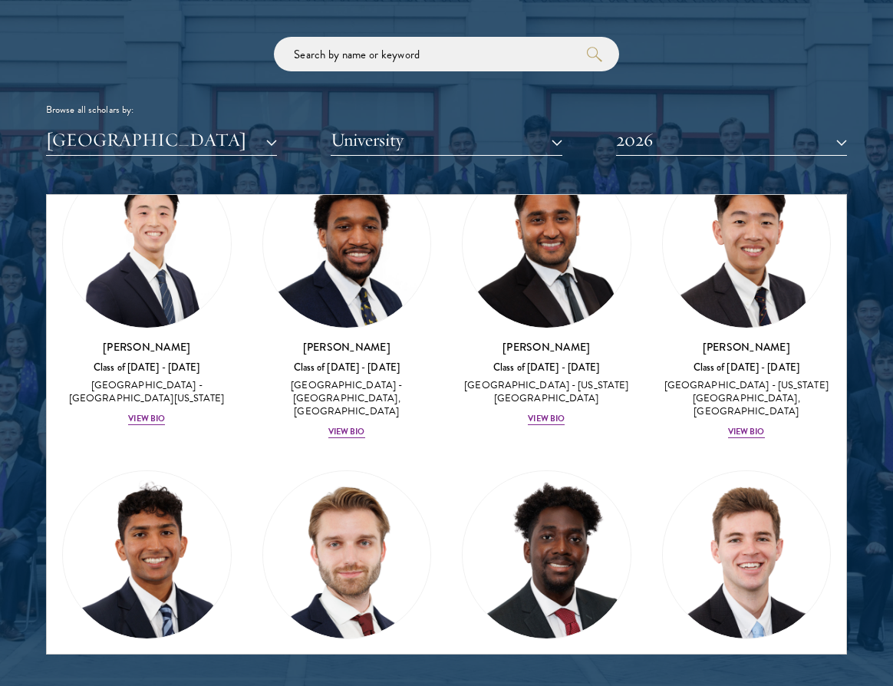
scroll to position [3631, 0]
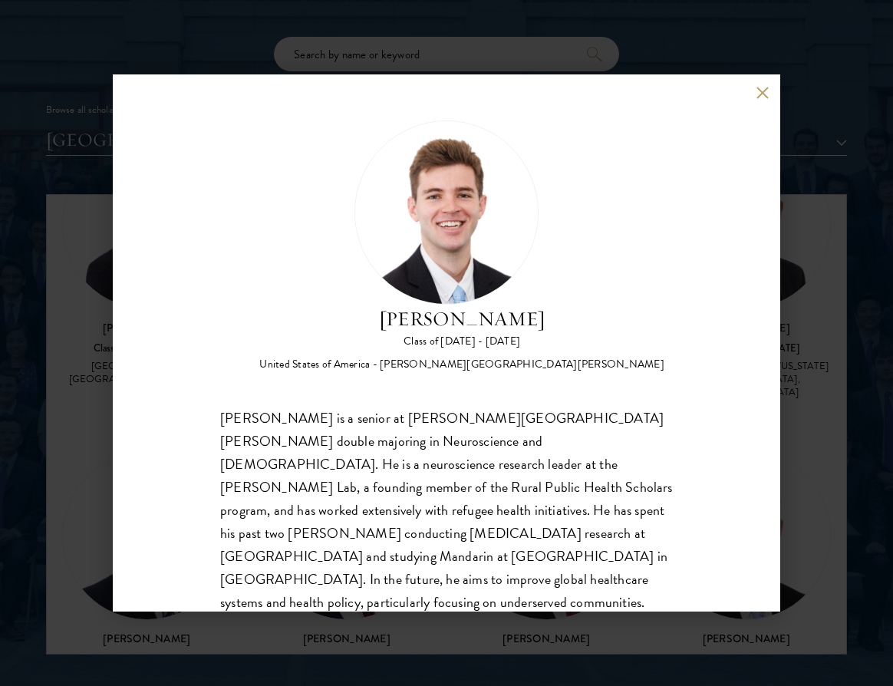
click at [764, 91] on button at bounding box center [762, 92] width 13 height 13
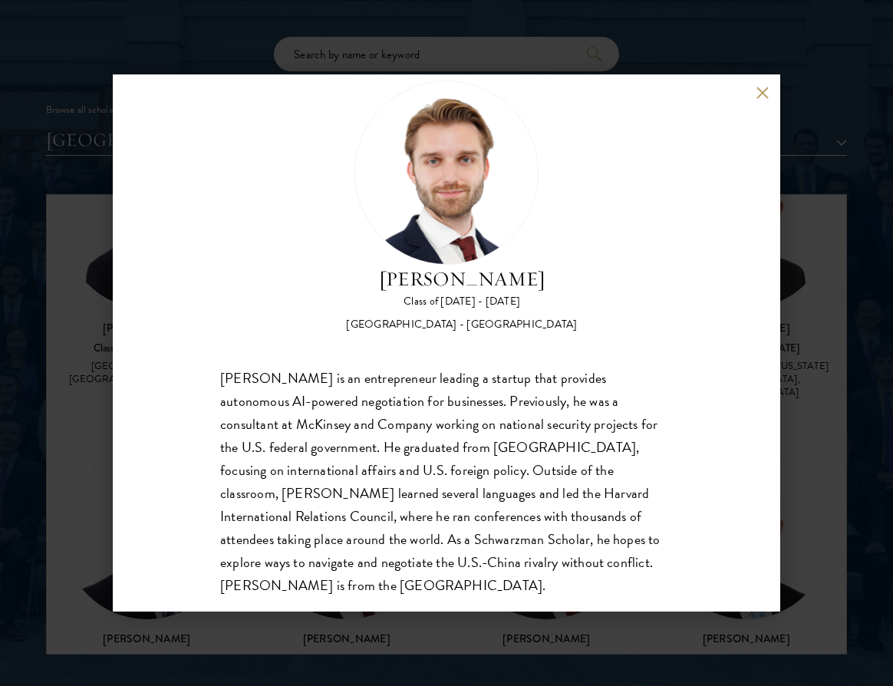
scroll to position [41, 0]
click at [762, 94] on button at bounding box center [762, 92] width 13 height 13
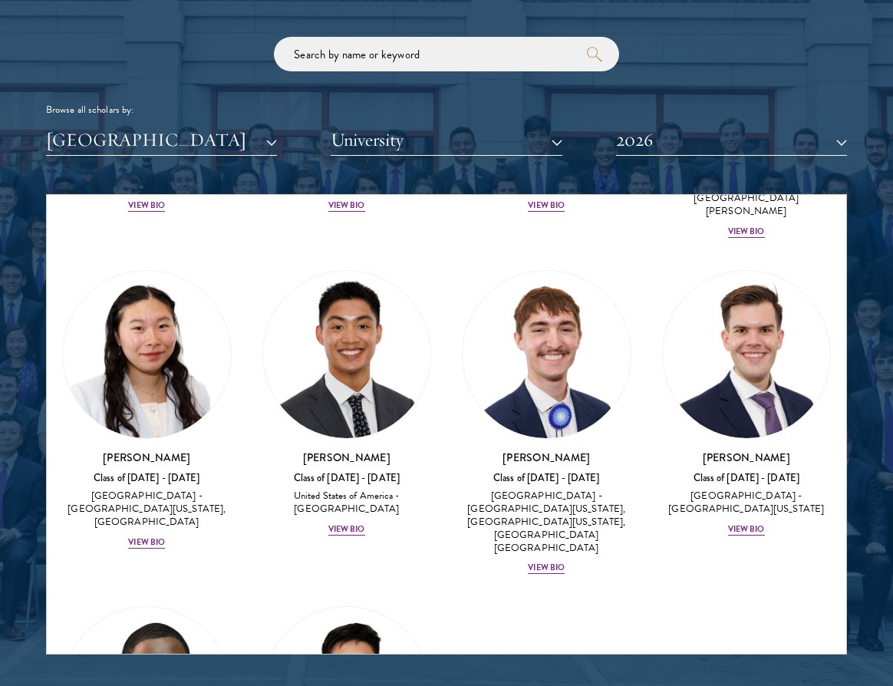
scroll to position [4135, 0]
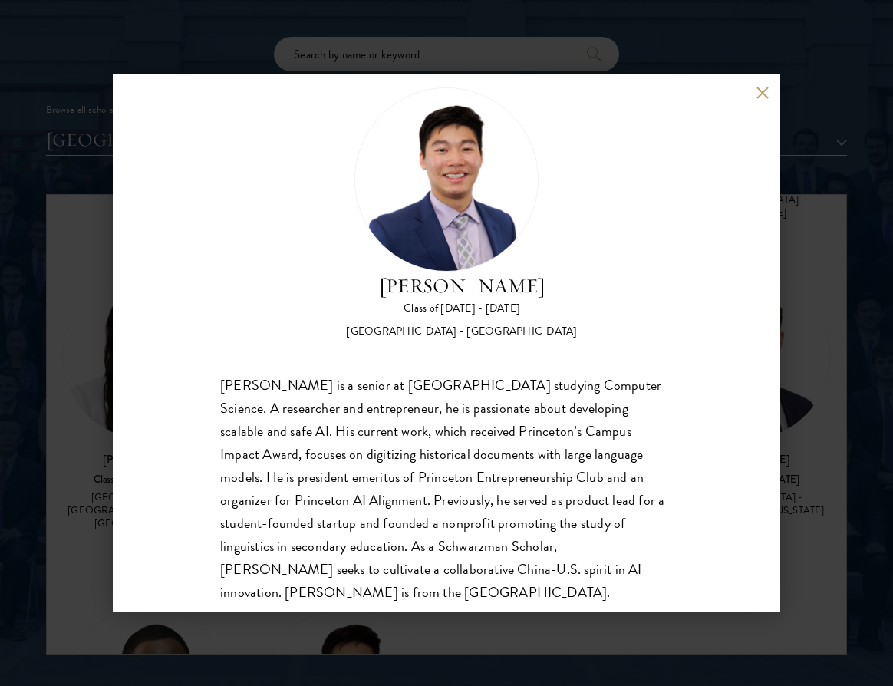
scroll to position [36, 0]
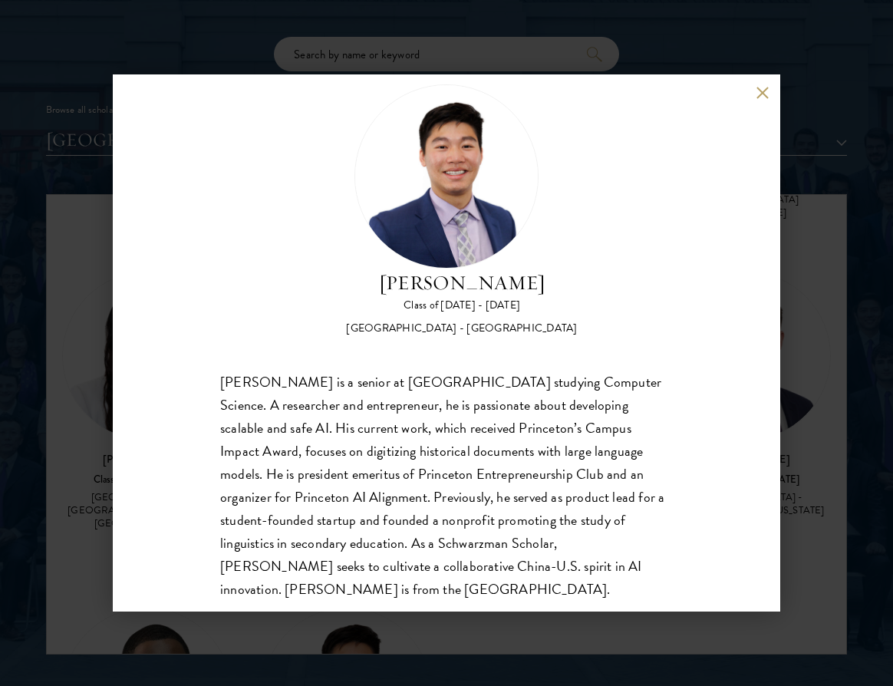
click at [763, 94] on button at bounding box center [762, 92] width 13 height 13
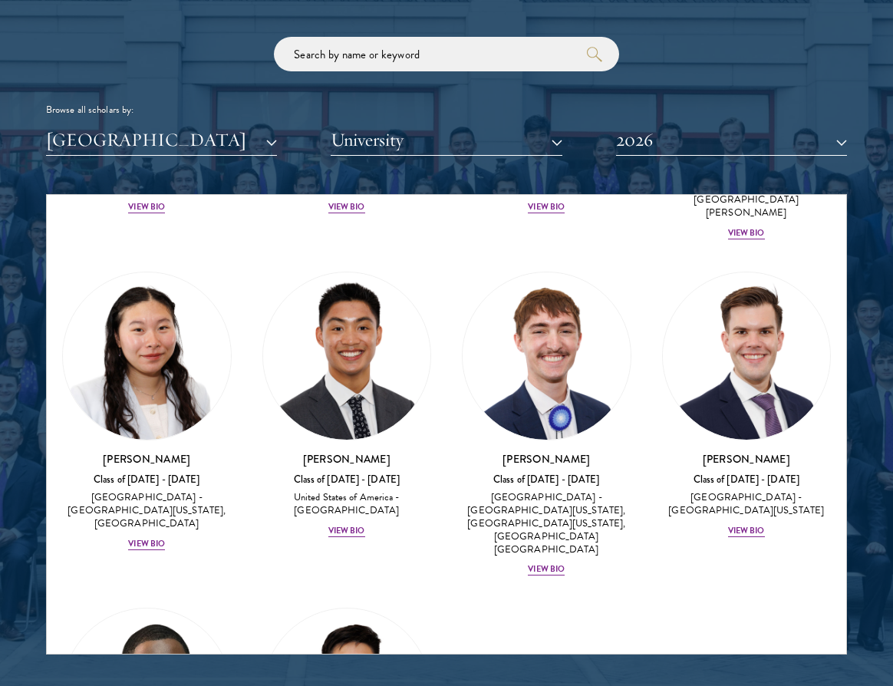
click at [185, 140] on button "[GEOGRAPHIC_DATA]" at bounding box center [161, 139] width 231 height 31
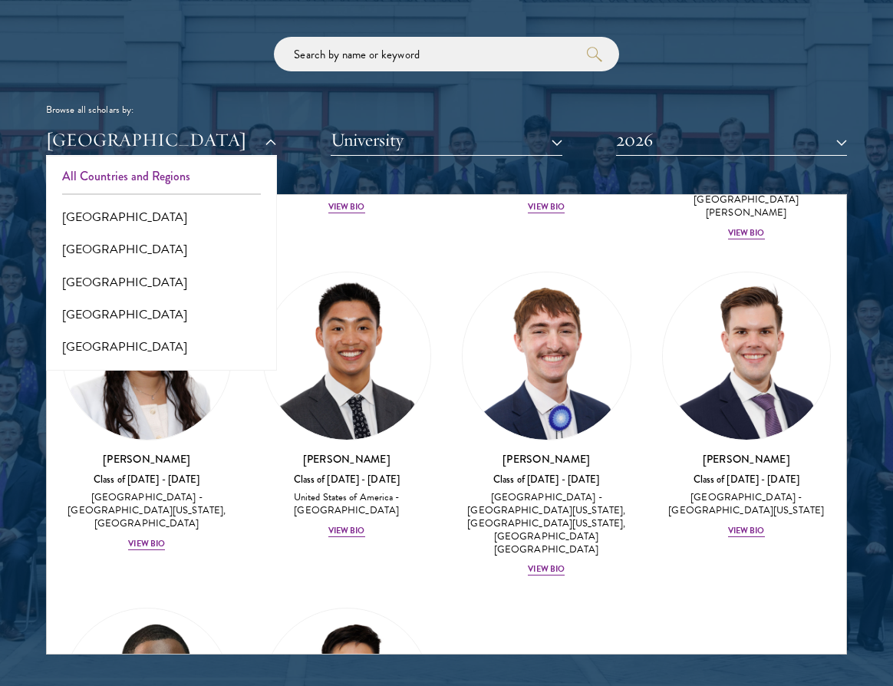
click at [116, 166] on button "All Countries and Regions" at bounding box center [162, 176] width 222 height 32
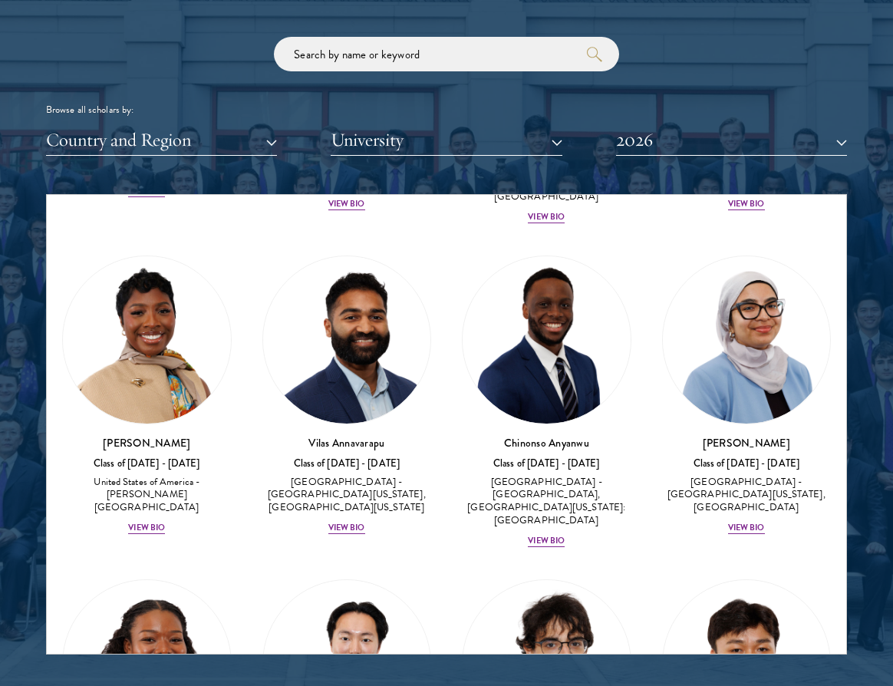
scroll to position [925, 0]
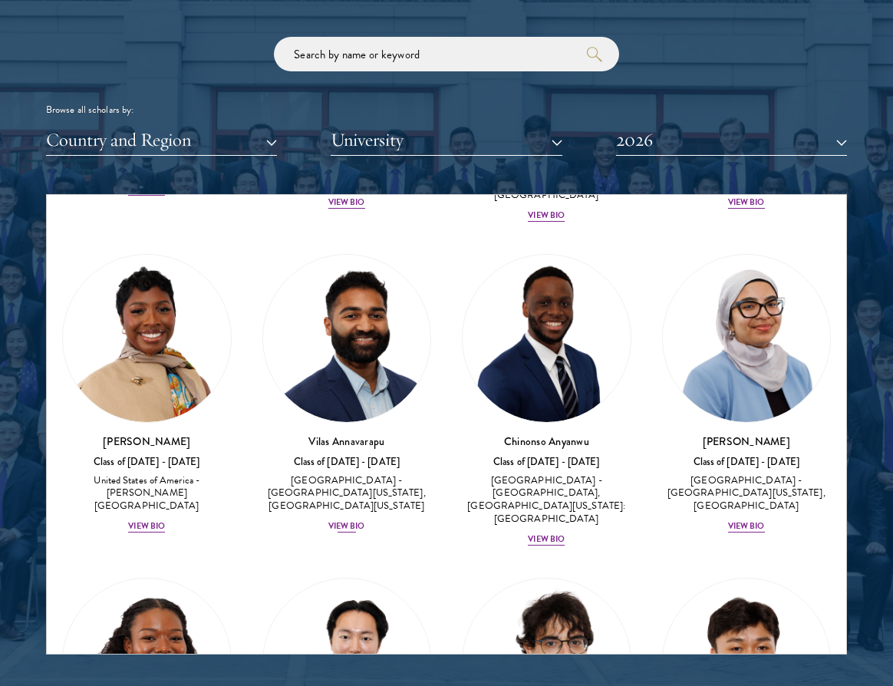
click at [366, 511] on div "Vilas Annavarapu Class of 2025 - 2026 United States of America - University of …" at bounding box center [347, 483] width 170 height 101
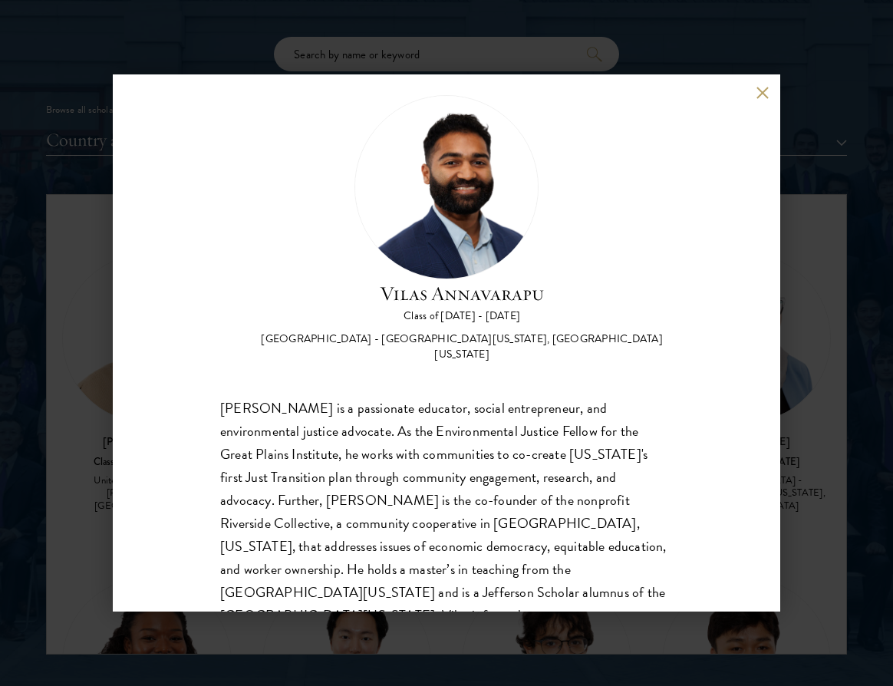
scroll to position [26, 0]
click at [757, 95] on button at bounding box center [762, 92] width 13 height 13
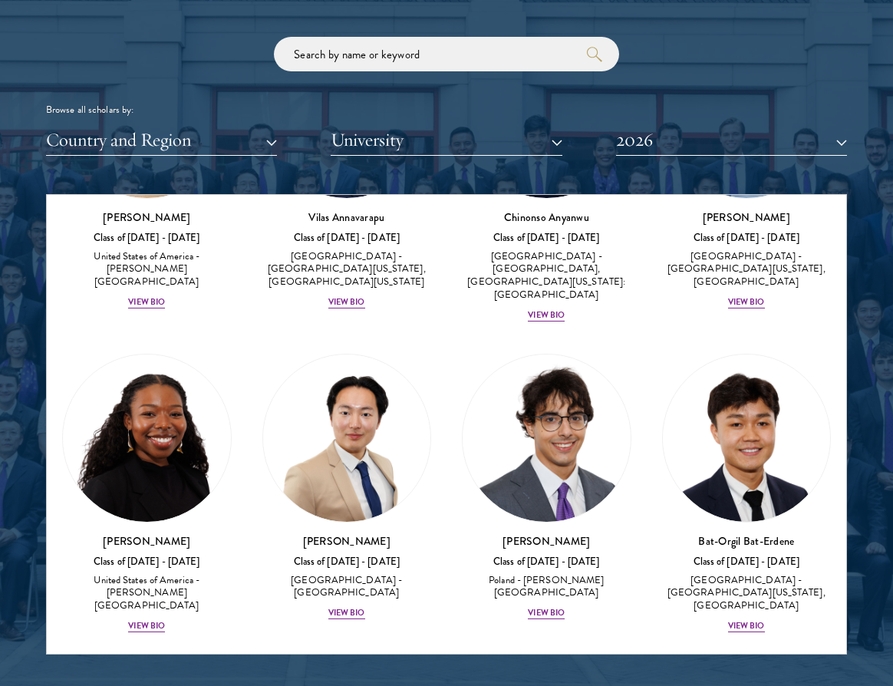
scroll to position [1157, 0]
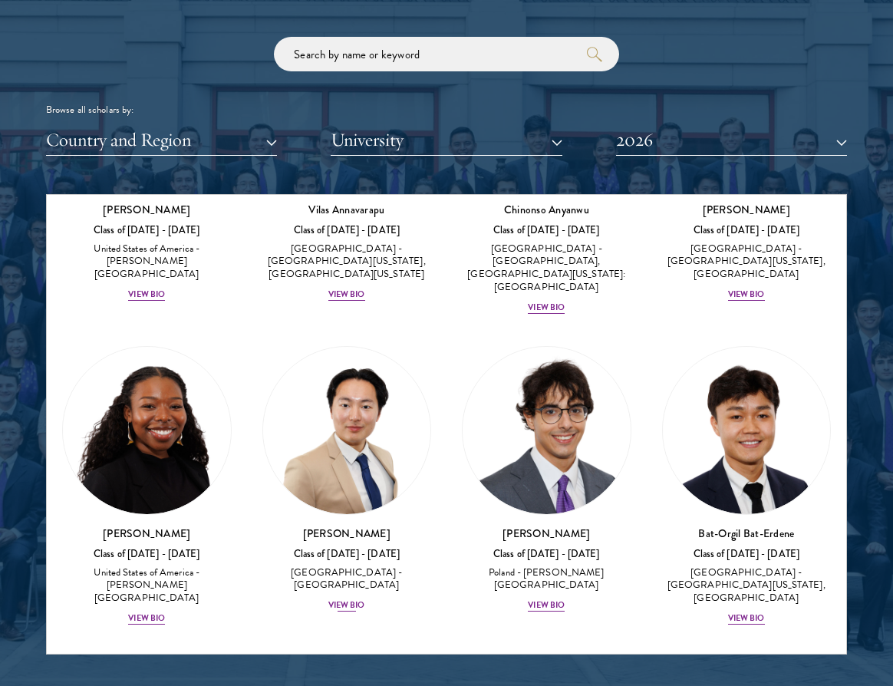
click at [349, 599] on div "View Bio" at bounding box center [346, 605] width 37 height 12
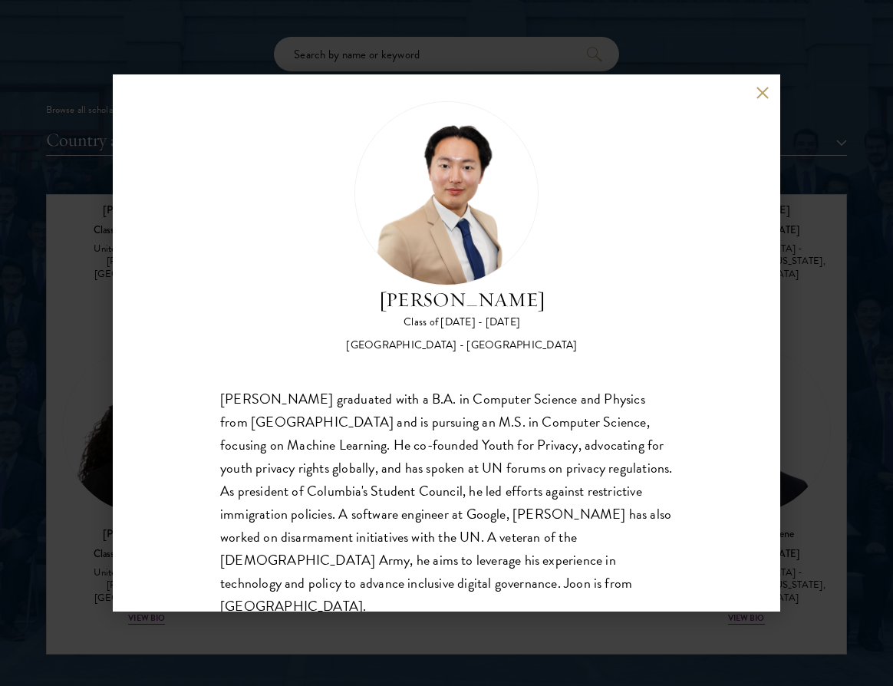
scroll to position [24, 0]
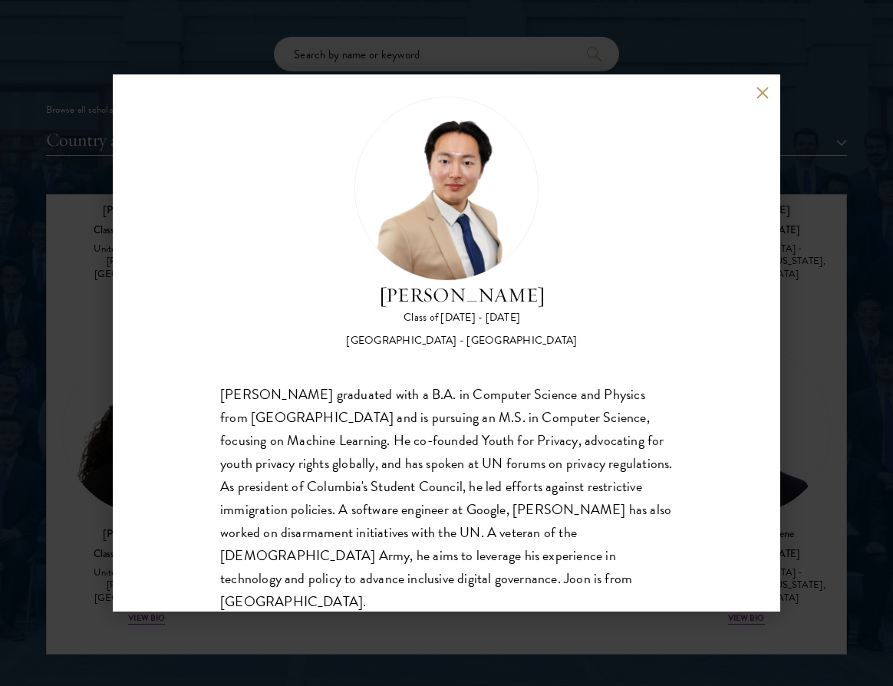
click at [757, 102] on div "Joon Baek Class of 2025 - 2026 South Korea - Columbia University Beom Joon Baek…" at bounding box center [447, 342] width 668 height 537
click at [760, 93] on button at bounding box center [762, 92] width 13 height 13
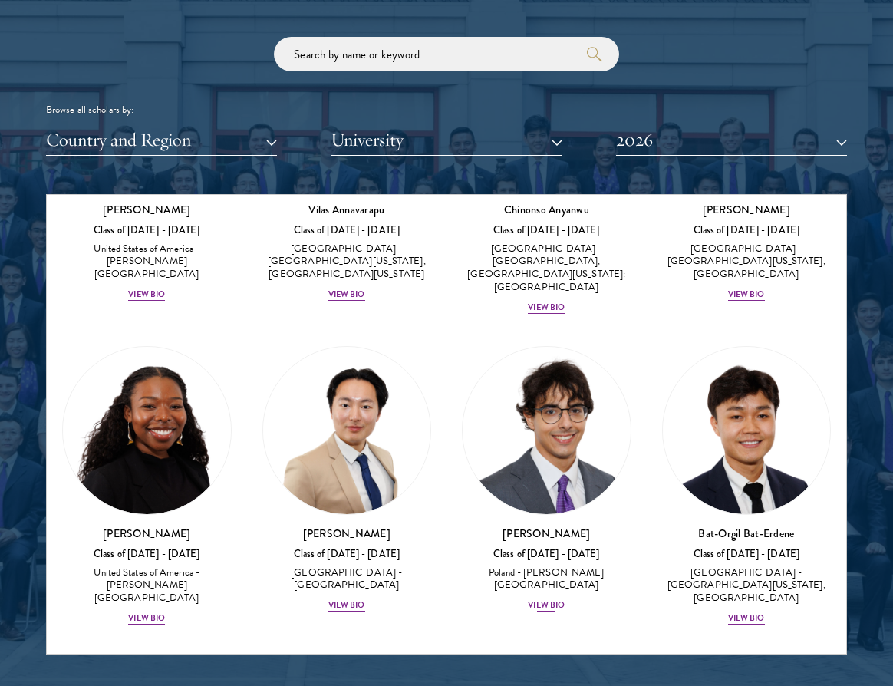
click at [549, 599] on div "View Bio" at bounding box center [546, 605] width 37 height 12
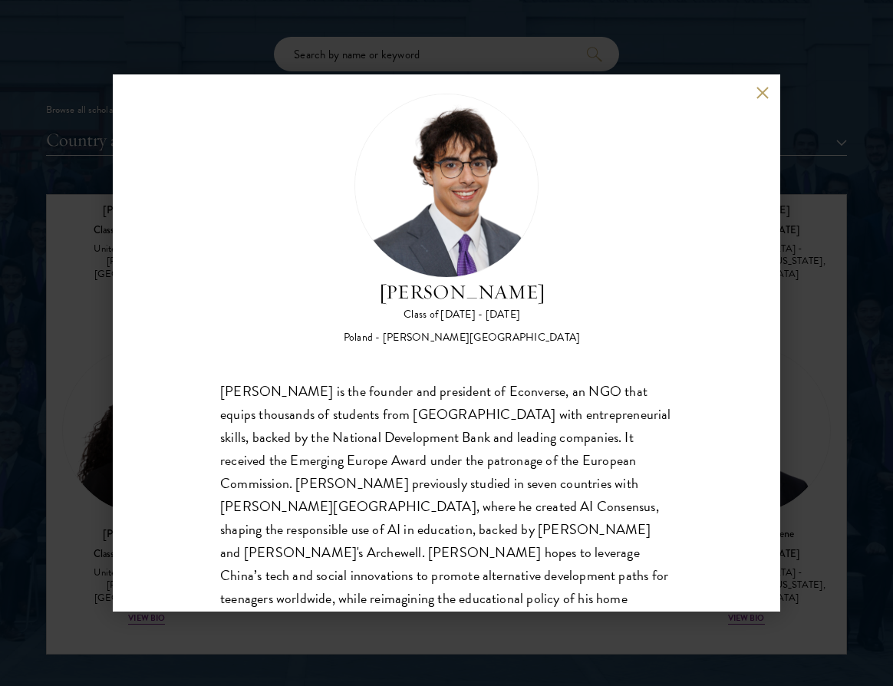
scroll to position [31, 0]
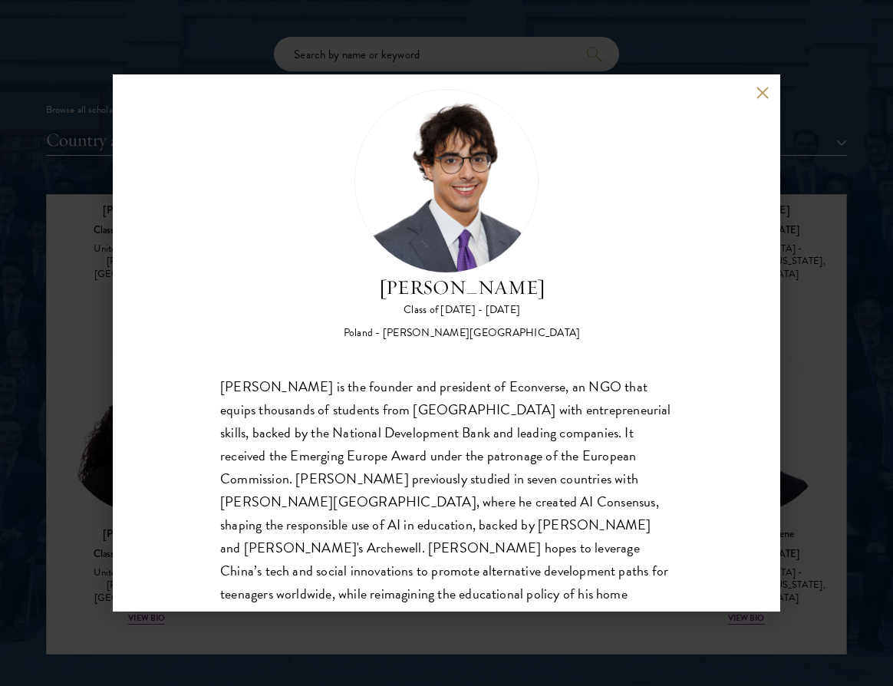
click at [760, 97] on button at bounding box center [762, 92] width 13 height 13
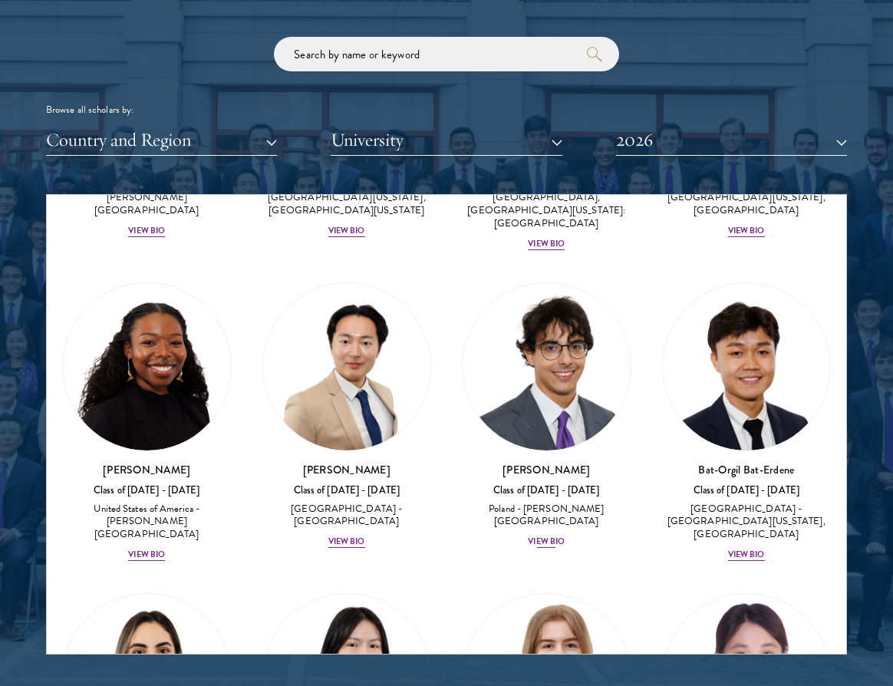
scroll to position [1223, 0]
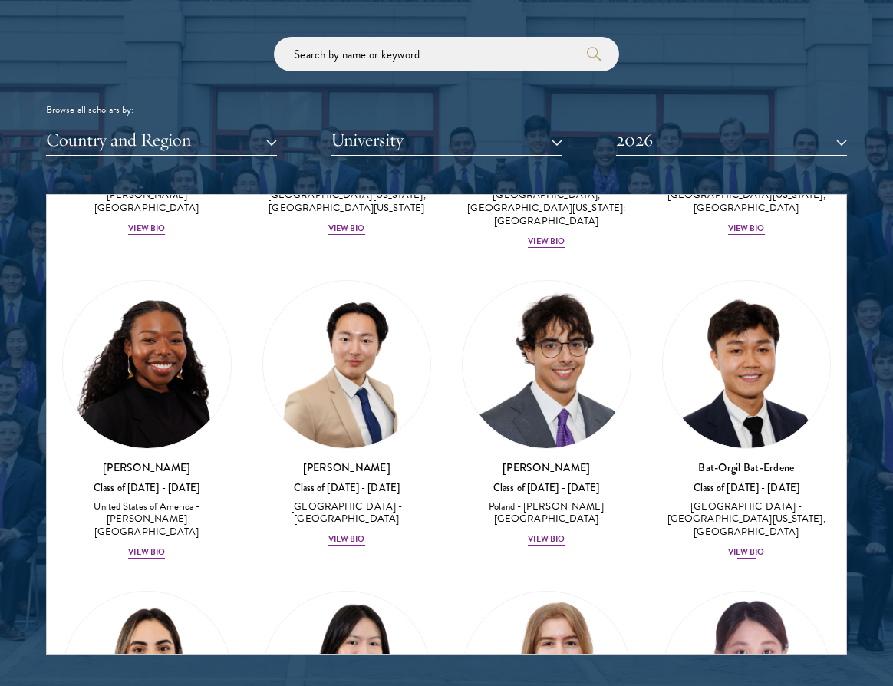
click at [753, 546] on div "View Bio" at bounding box center [746, 552] width 37 height 12
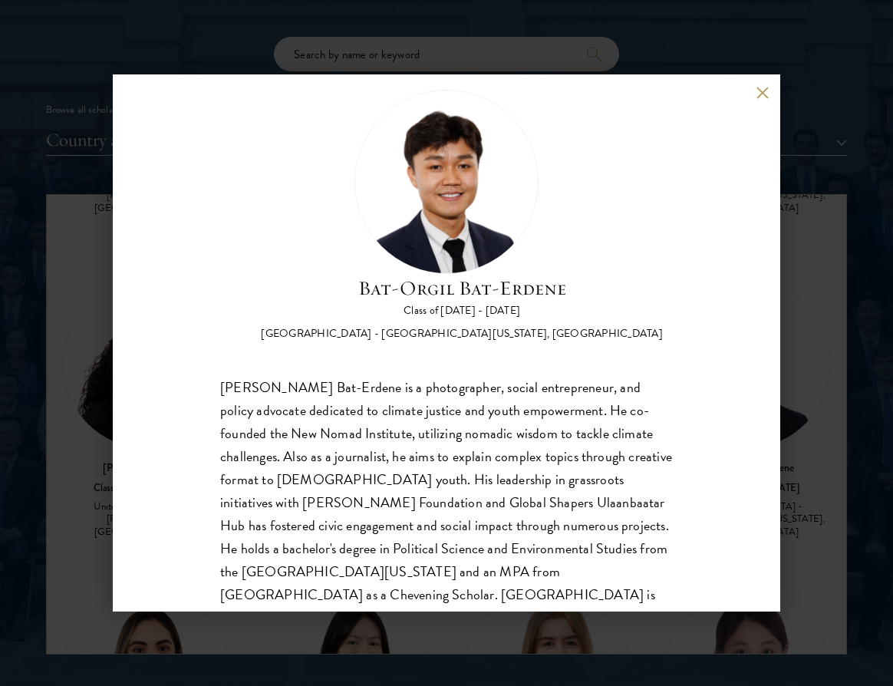
scroll to position [33, 0]
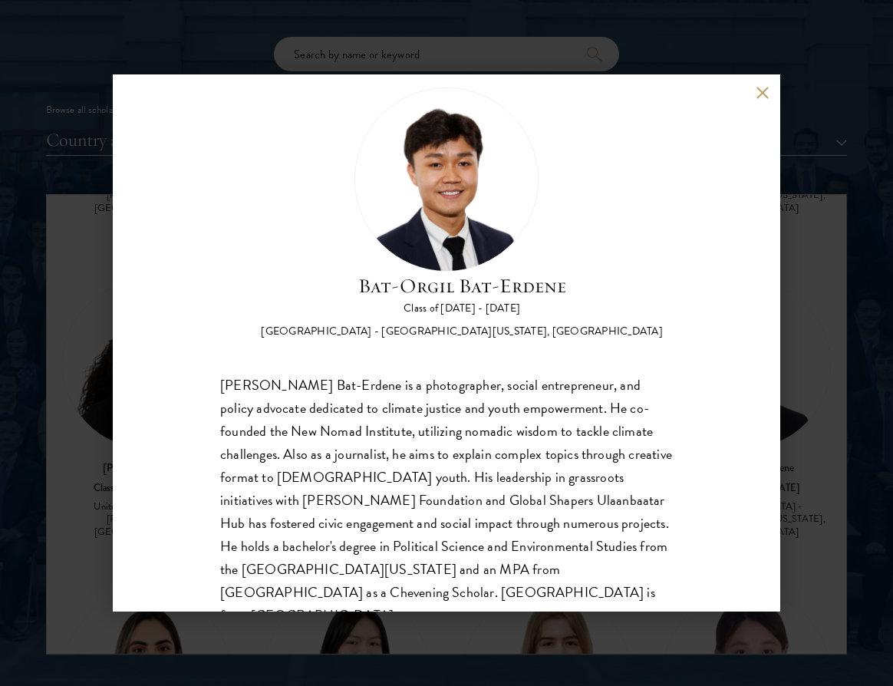
click at [766, 94] on button at bounding box center [762, 92] width 13 height 13
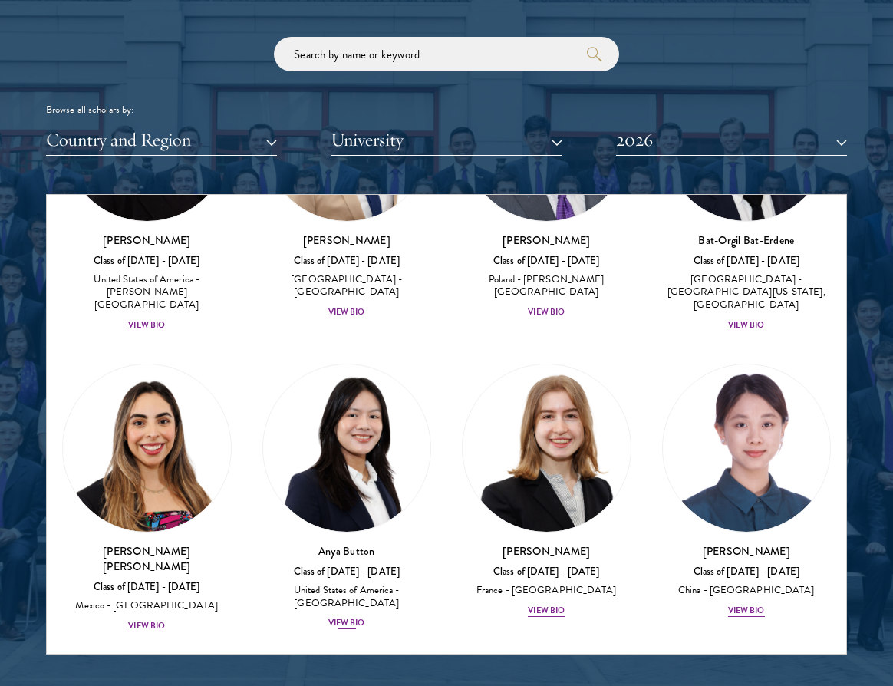
scroll to position [1452, 0]
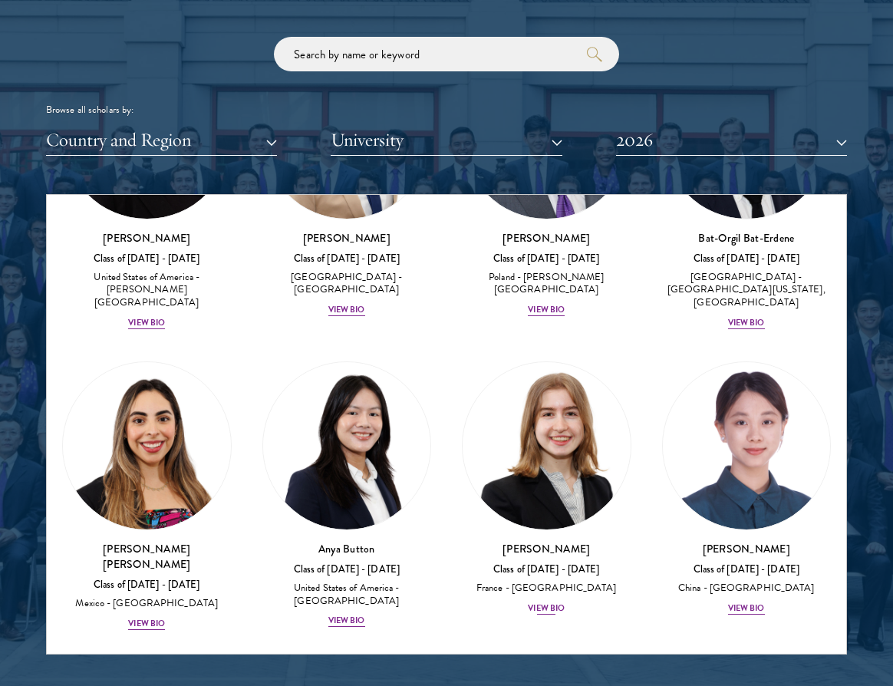
click at [552, 602] on div "View Bio" at bounding box center [546, 608] width 37 height 12
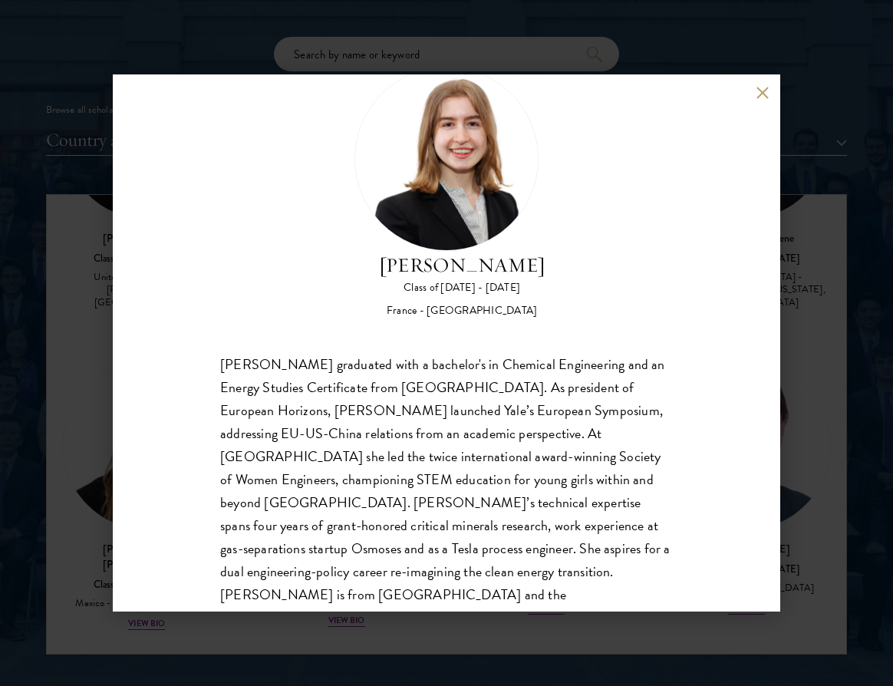
scroll to position [60, 0]
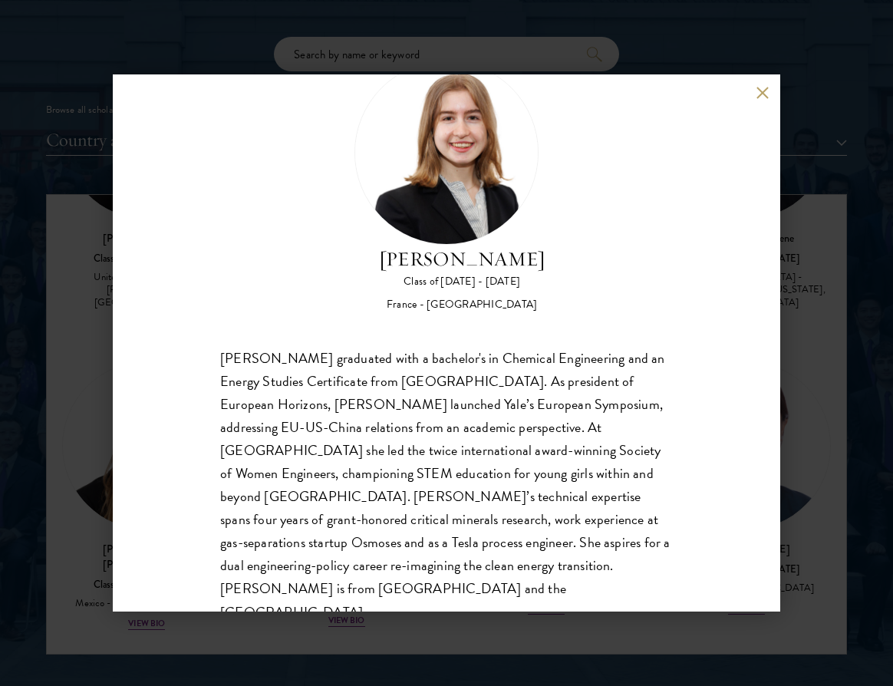
click at [764, 97] on button at bounding box center [762, 92] width 13 height 13
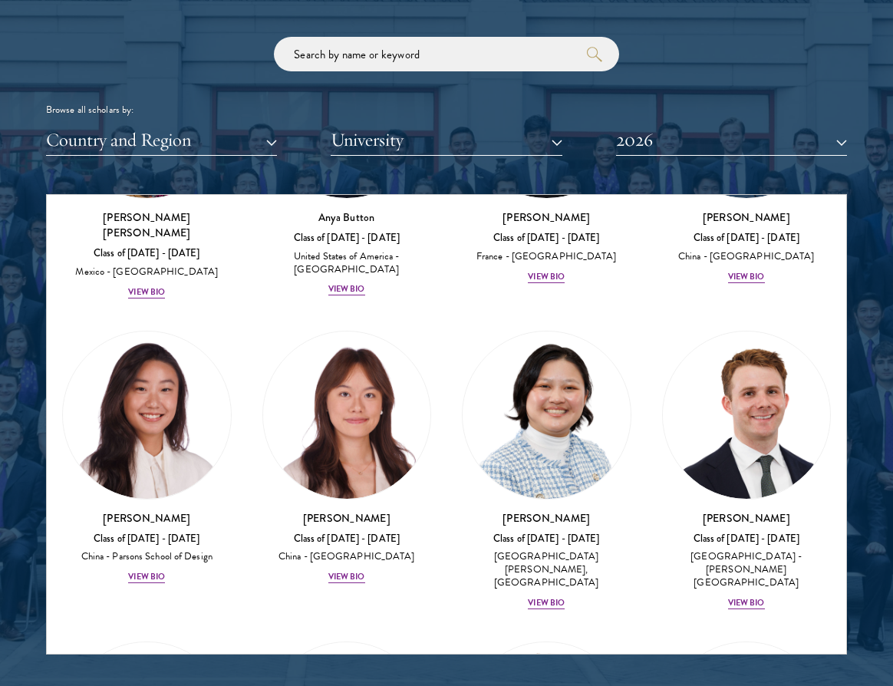
scroll to position [1790, 0]
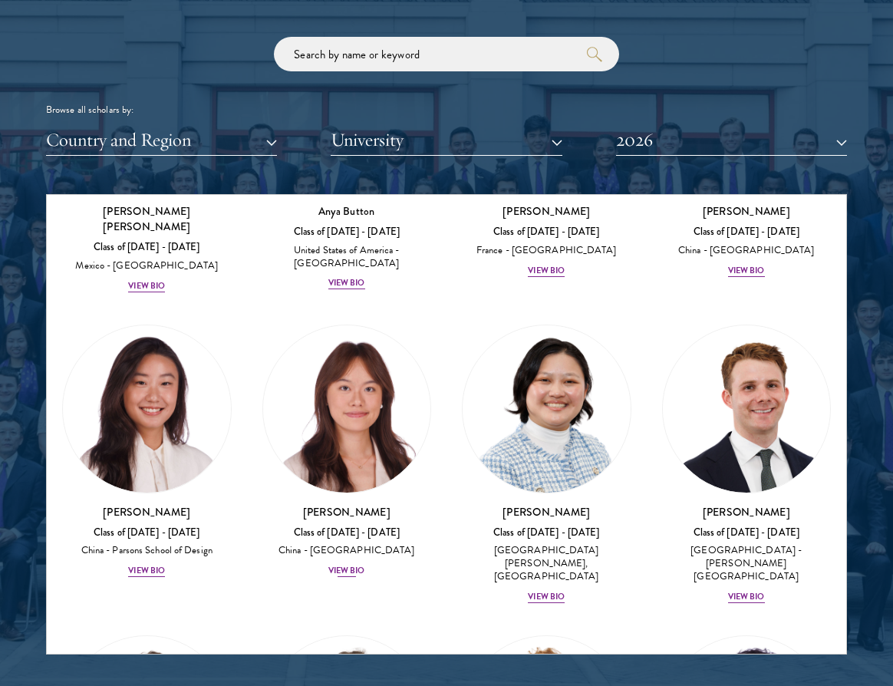
click at [348, 565] on div "View Bio" at bounding box center [346, 571] width 37 height 12
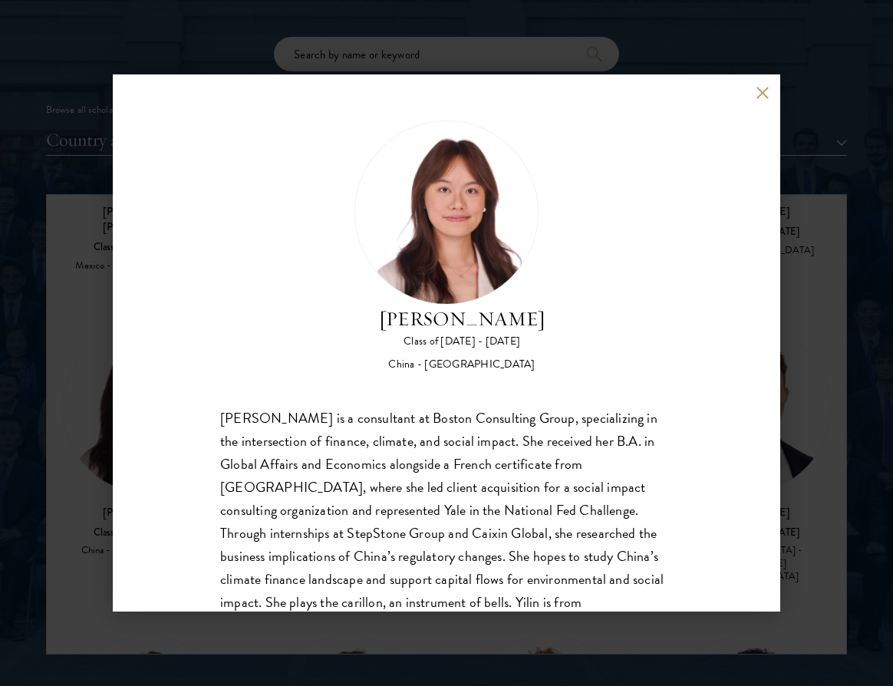
click at [763, 91] on button at bounding box center [762, 92] width 13 height 13
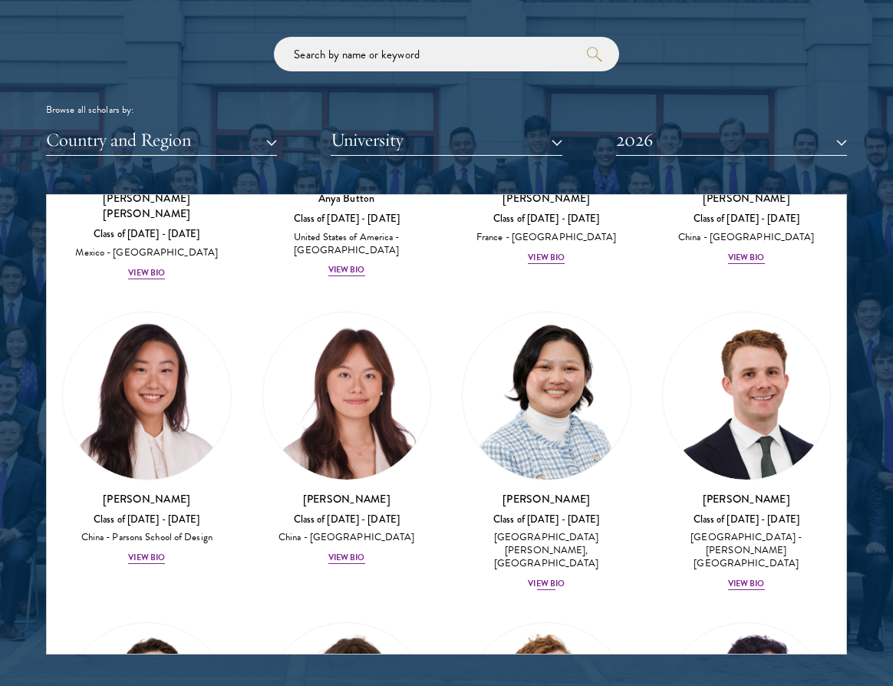
scroll to position [1804, 0]
click at [147, 551] on div "View Bio" at bounding box center [146, 557] width 37 height 12
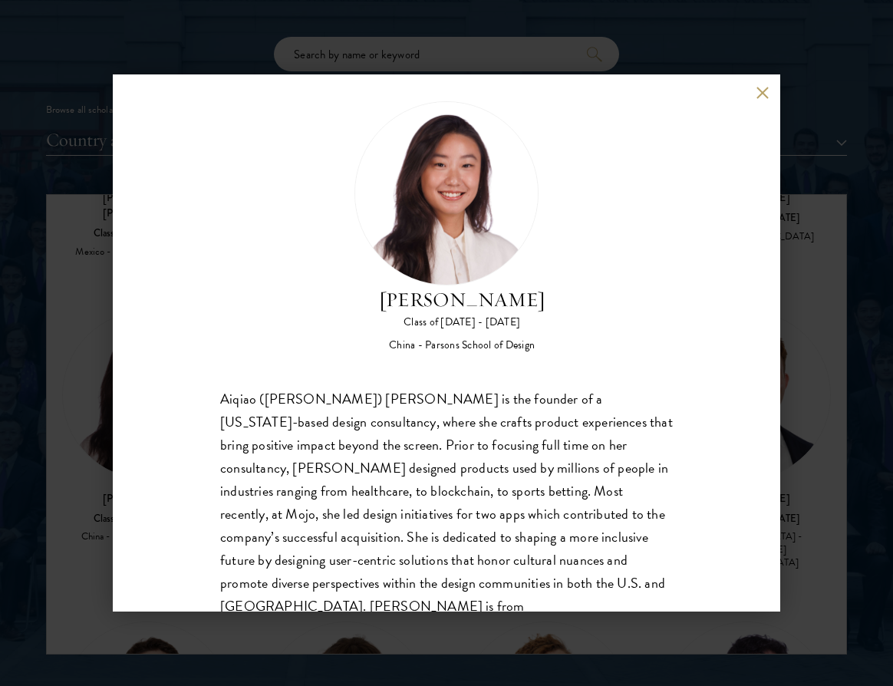
scroll to position [26, 0]
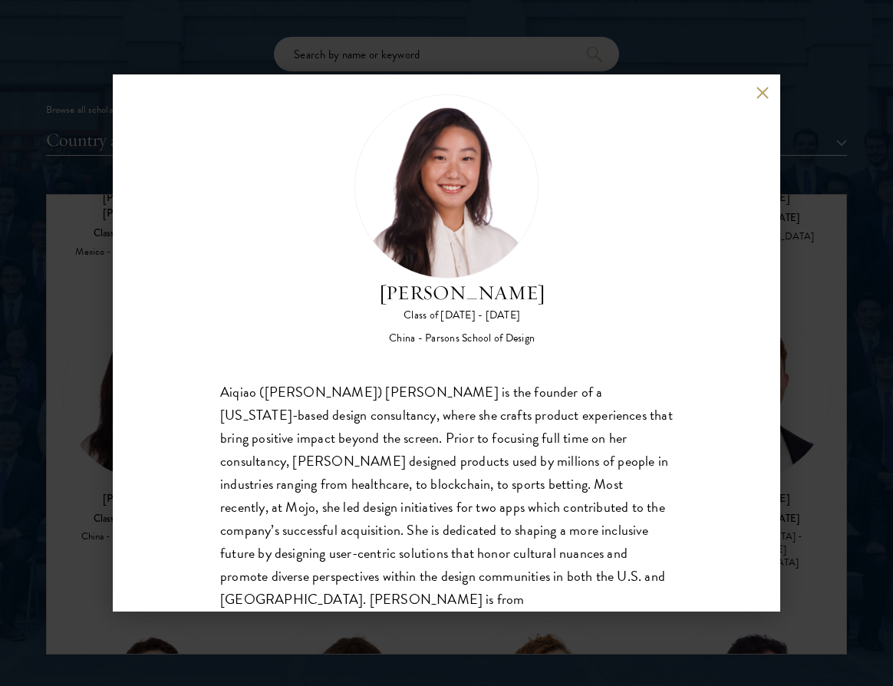
click at [758, 91] on button at bounding box center [762, 92] width 13 height 13
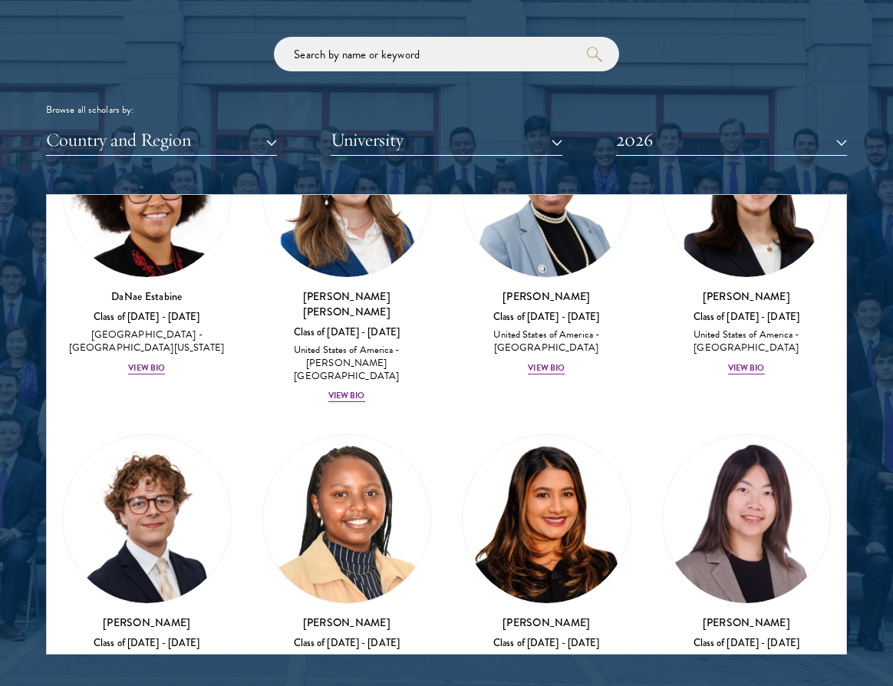
scroll to position [2961, 0]
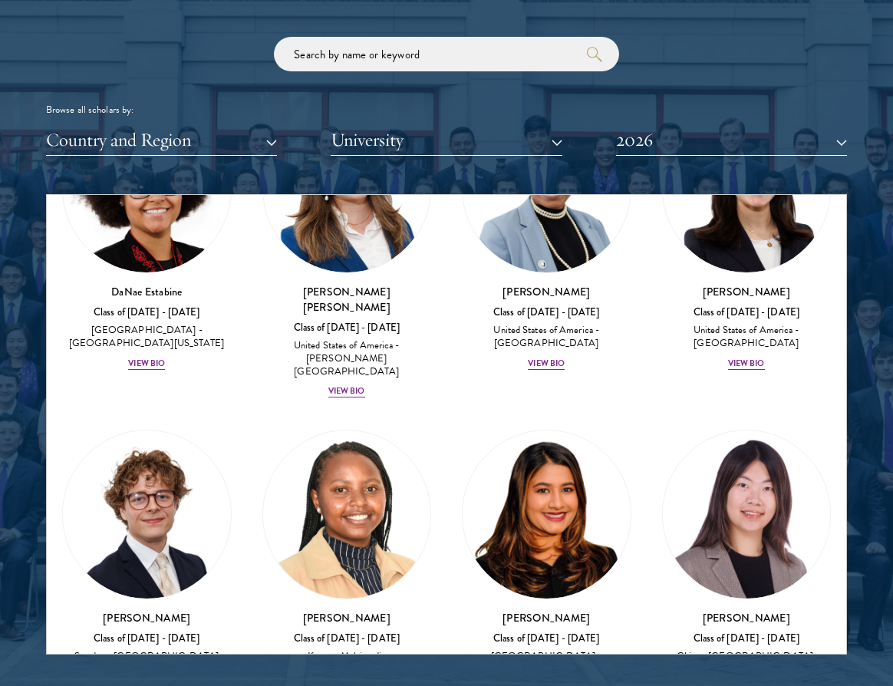
click at [136, 671] on div "View Bio" at bounding box center [146, 677] width 37 height 12
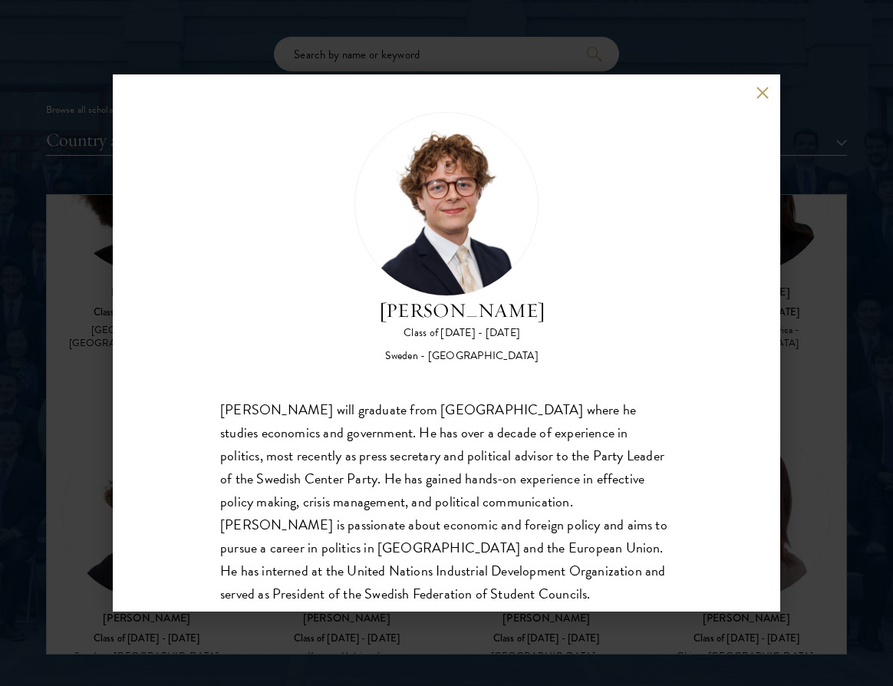
scroll to position [16, 0]
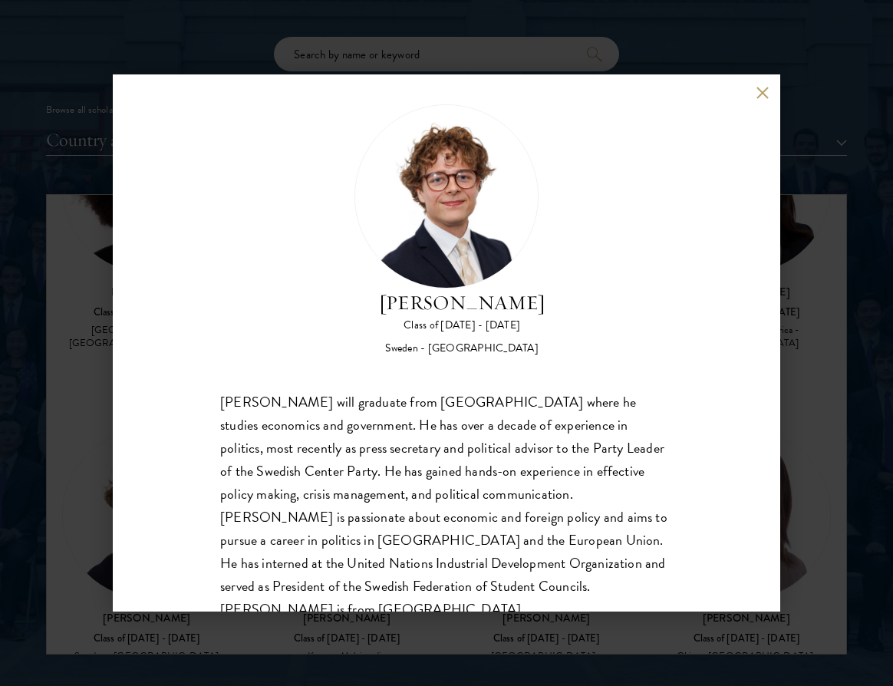
click at [757, 95] on button at bounding box center [762, 92] width 13 height 13
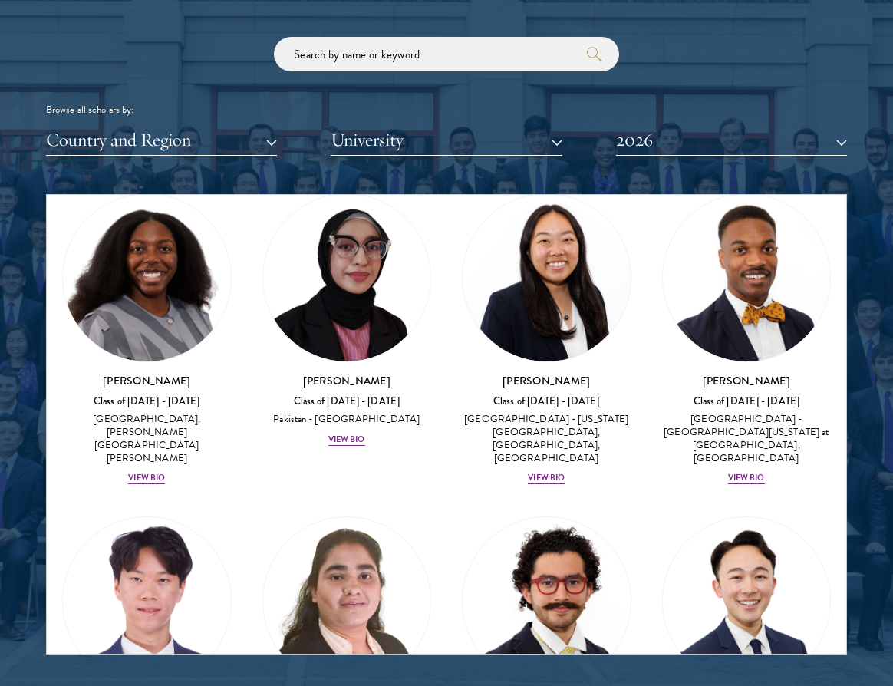
scroll to position [4160, 0]
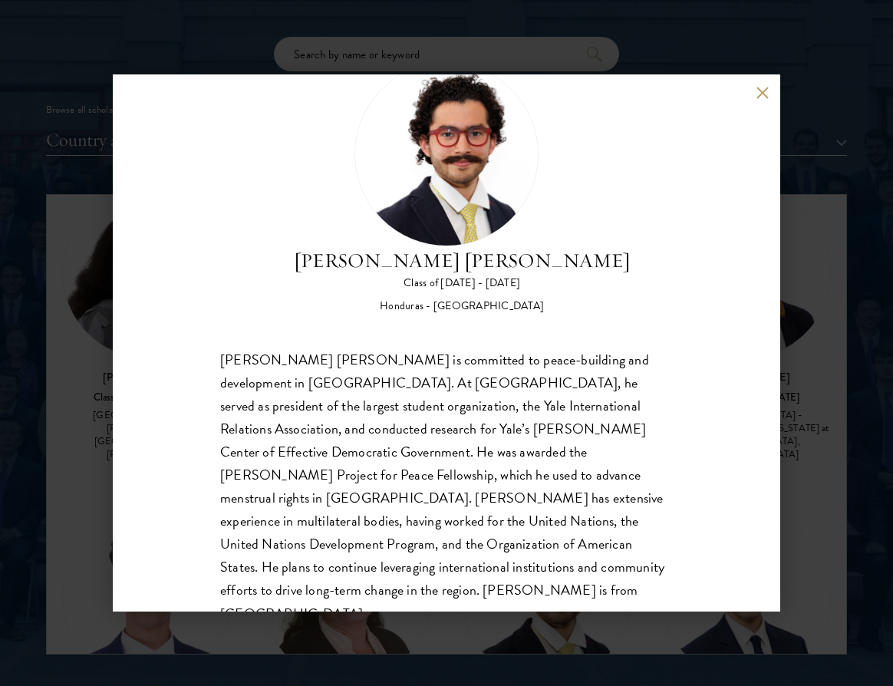
scroll to position [61, 0]
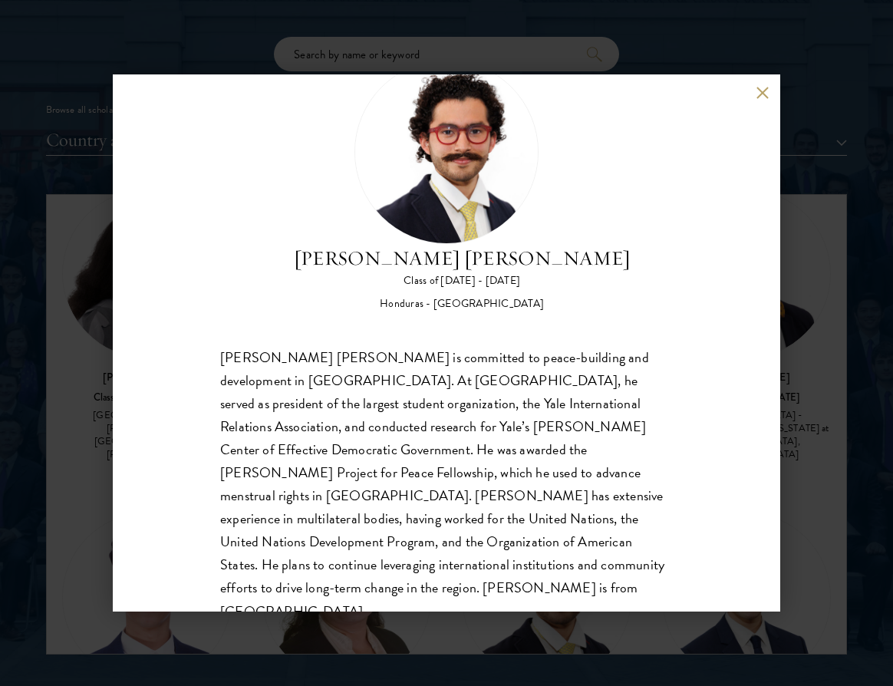
click at [763, 99] on div "Rolando Kattan Rubi Class of 2025 - 2026 Honduras - Yale University Rolando Kat…" at bounding box center [447, 342] width 668 height 537
click at [759, 95] on button at bounding box center [762, 92] width 13 height 13
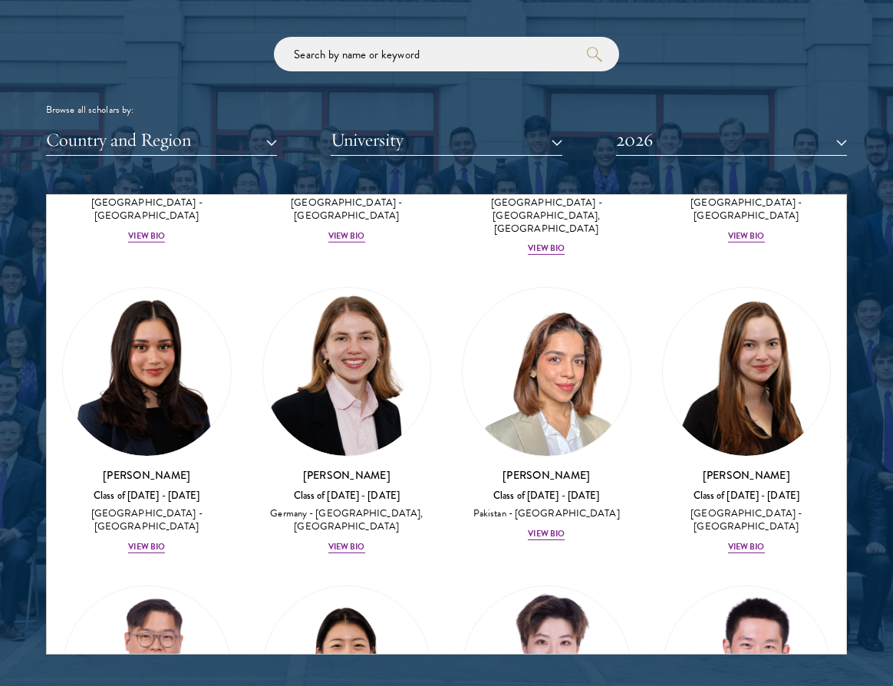
scroll to position [5006, 0]
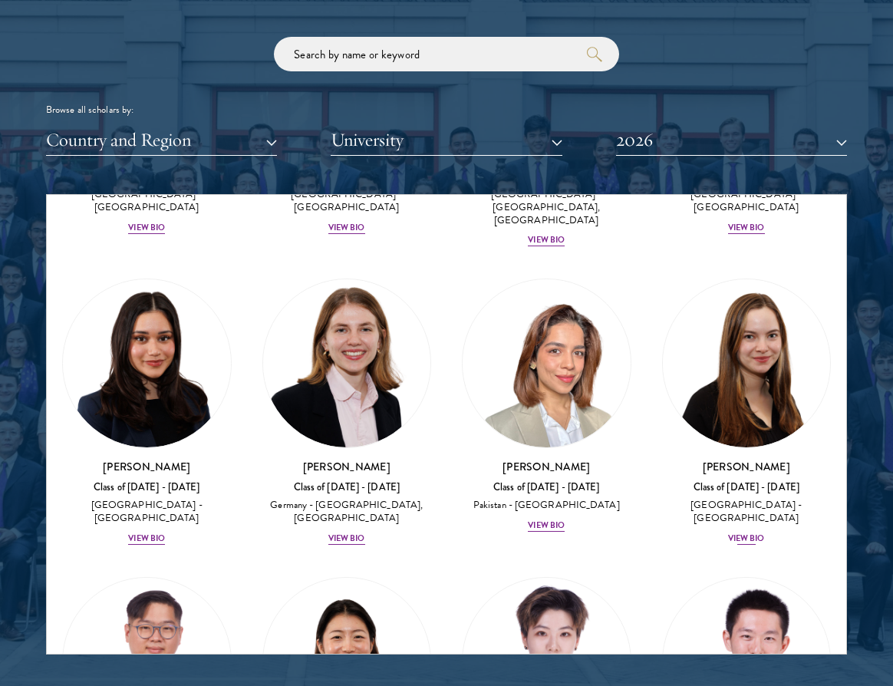
click at [736, 532] on div "View Bio" at bounding box center [746, 538] width 37 height 12
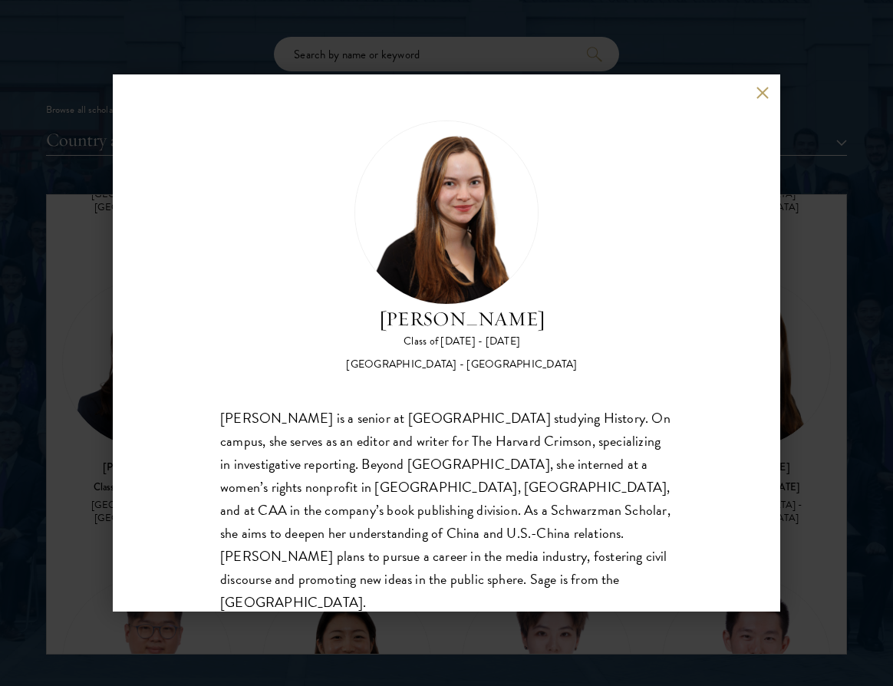
click at [766, 92] on button at bounding box center [762, 92] width 13 height 13
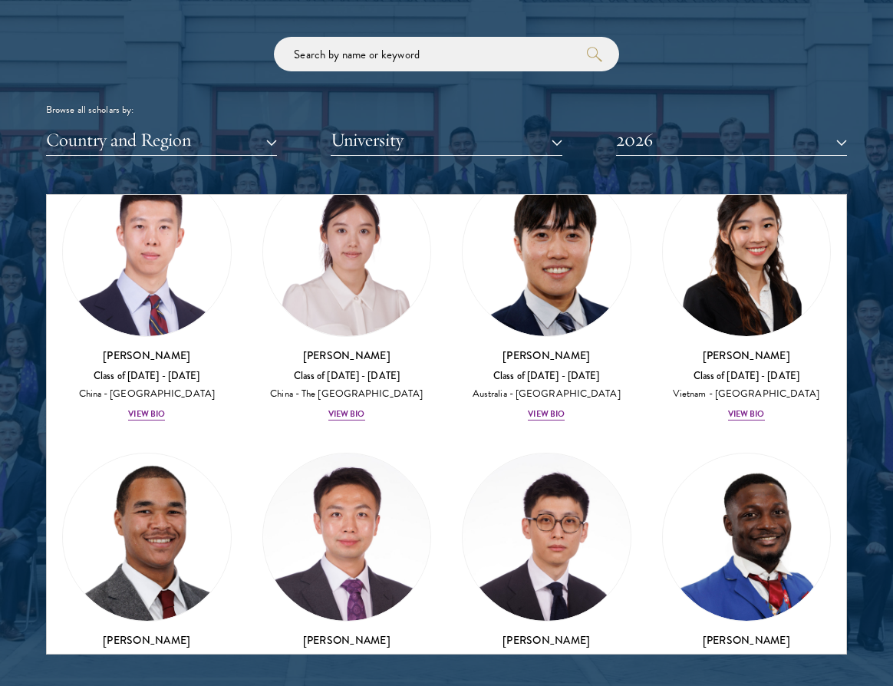
scroll to position [6039, 0]
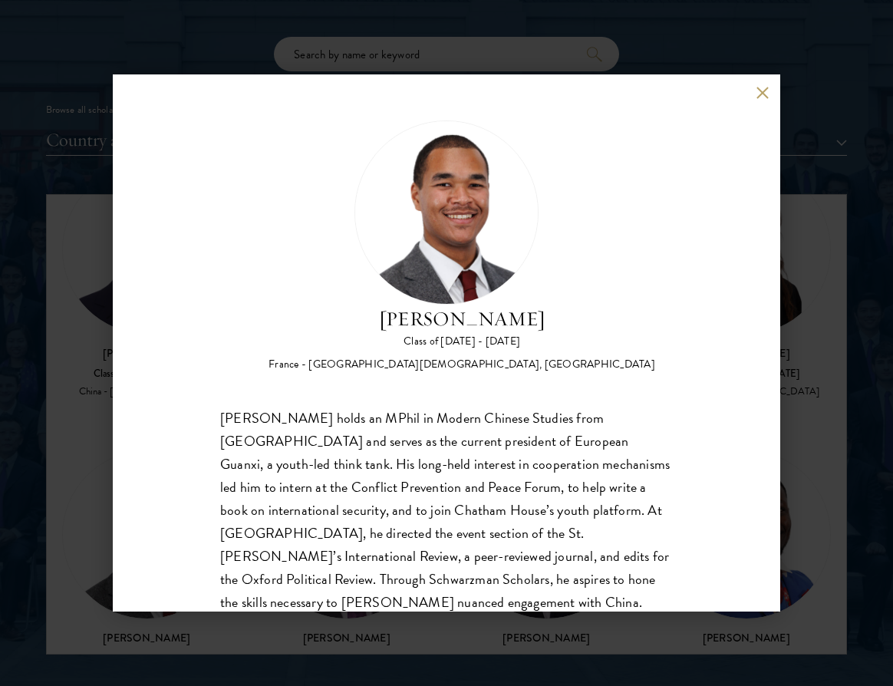
click at [764, 94] on button at bounding box center [762, 92] width 13 height 13
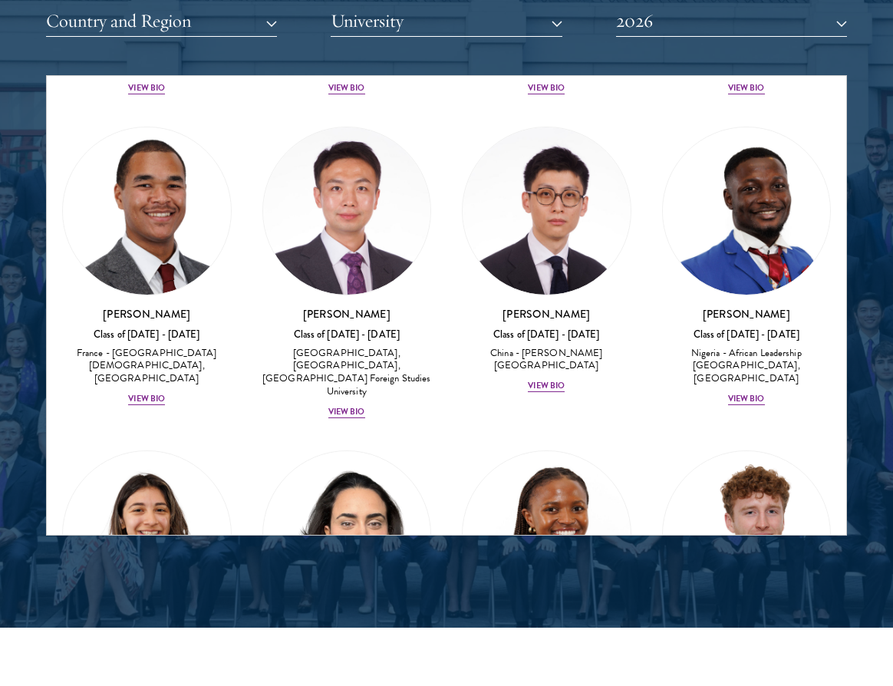
scroll to position [6276, 0]
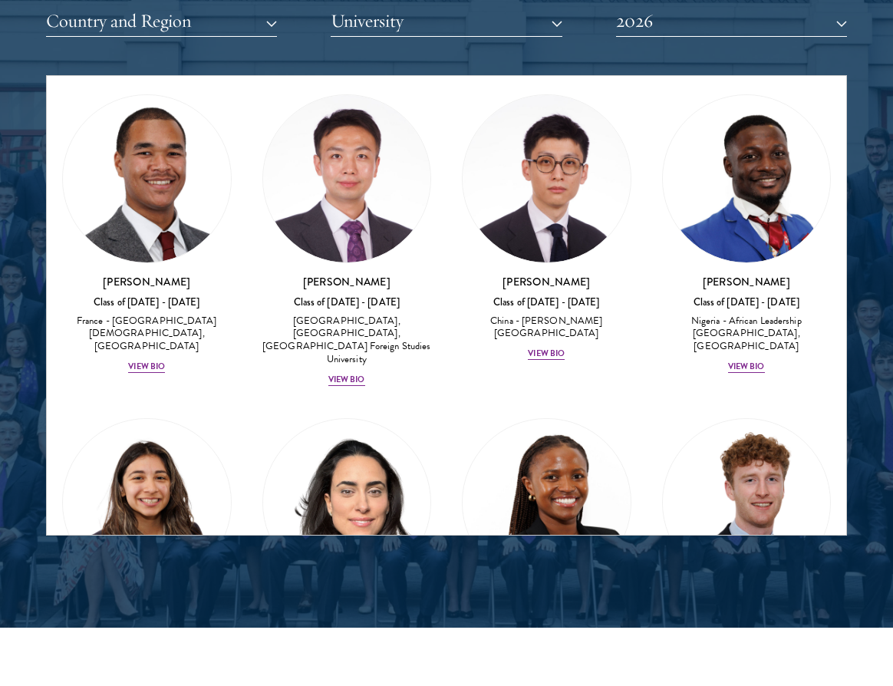
click at [557, 684] on div "View Bio" at bounding box center [546, 690] width 37 height 12
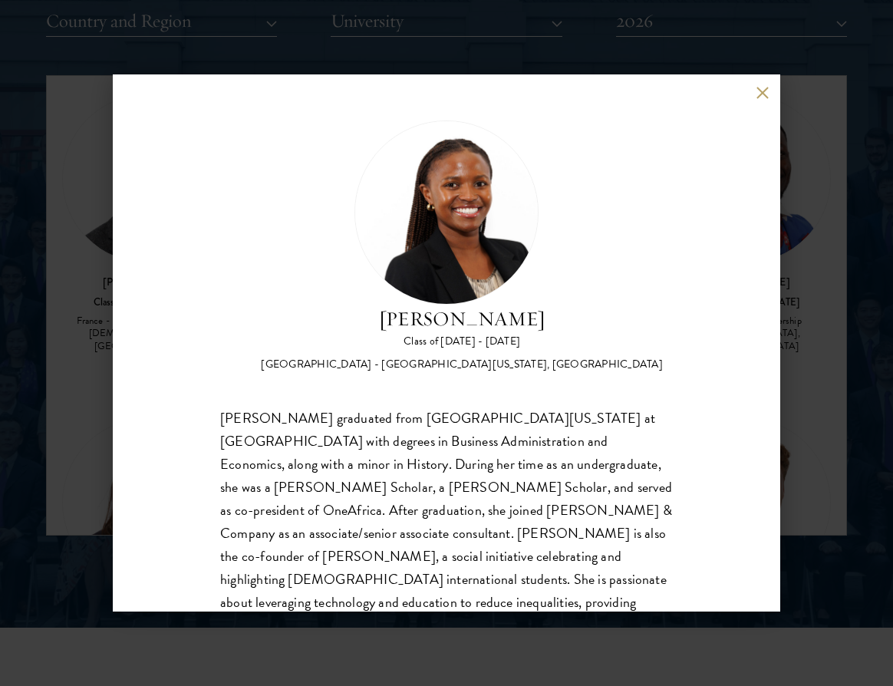
click at [764, 94] on button at bounding box center [762, 92] width 13 height 13
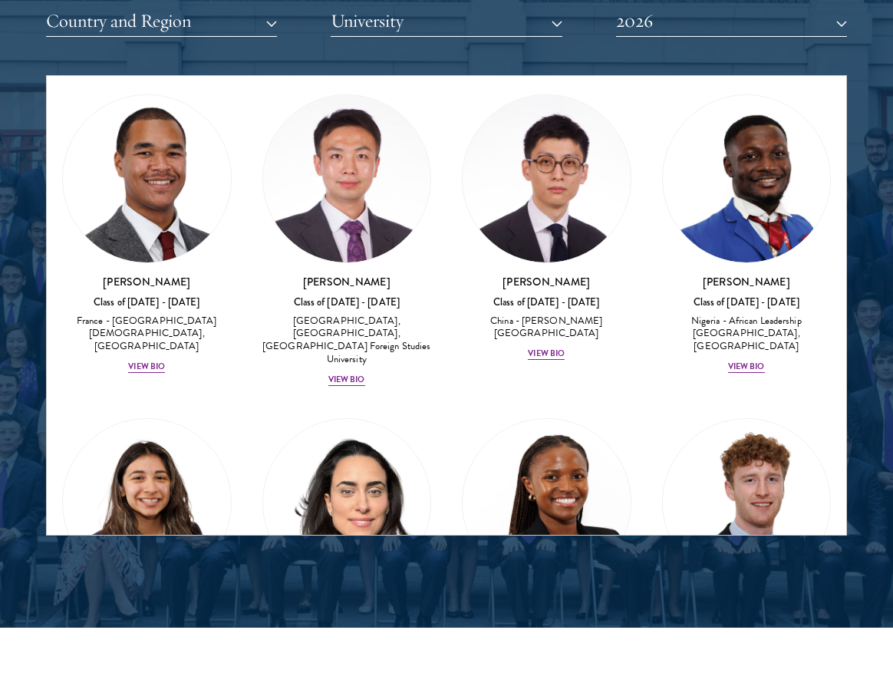
click at [344, 671] on div "View Bio" at bounding box center [346, 677] width 37 height 12
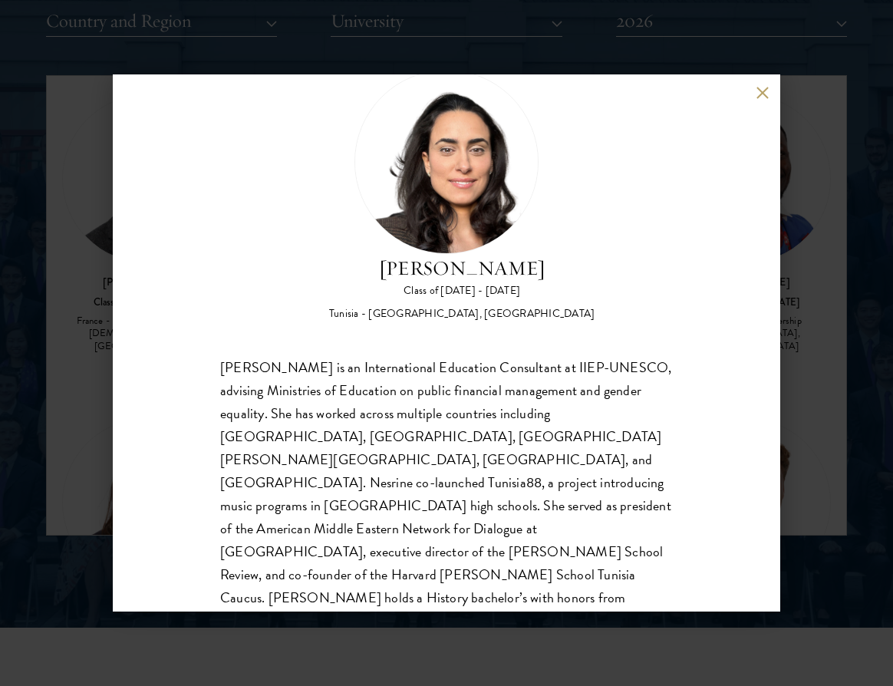
scroll to position [51, 0]
click at [759, 90] on button at bounding box center [762, 92] width 13 height 13
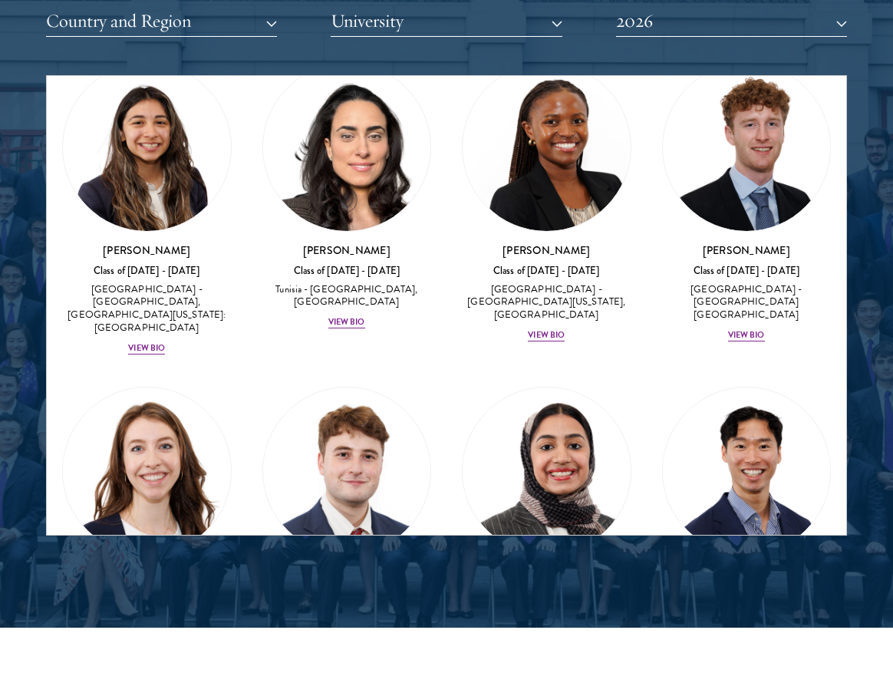
scroll to position [6632, 0]
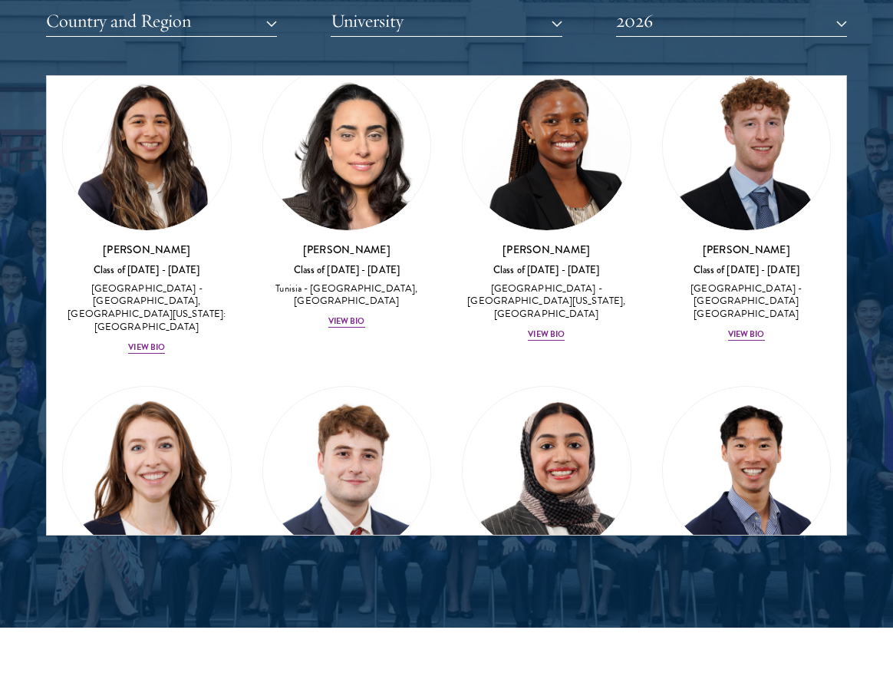
click at [537, 565] on div "Imaan Mirza Class of 2025 - 2026 Pakistan - Harvard University View Bio" at bounding box center [547, 602] width 170 height 74
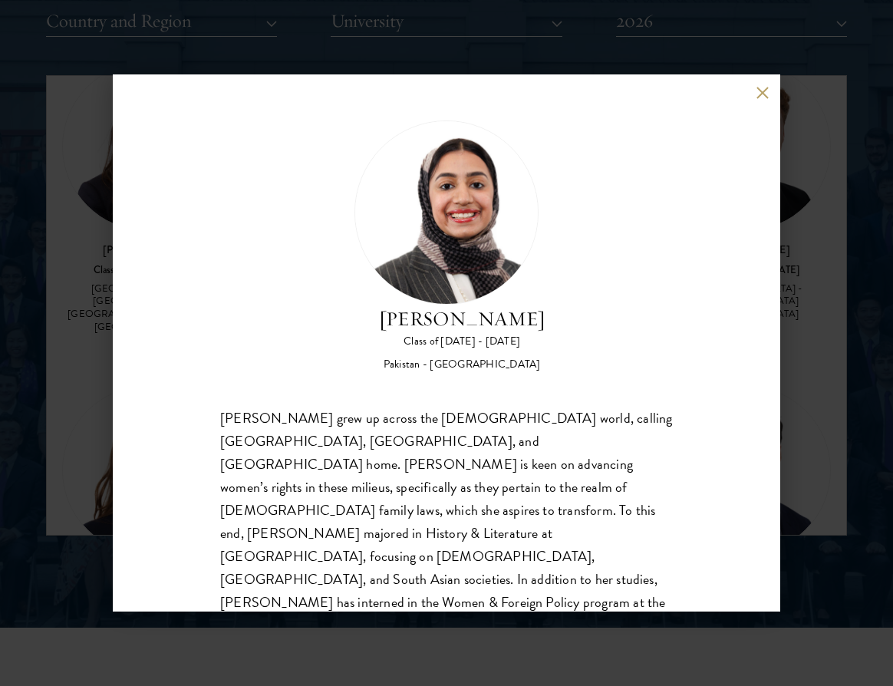
click at [760, 93] on button at bounding box center [762, 92] width 13 height 13
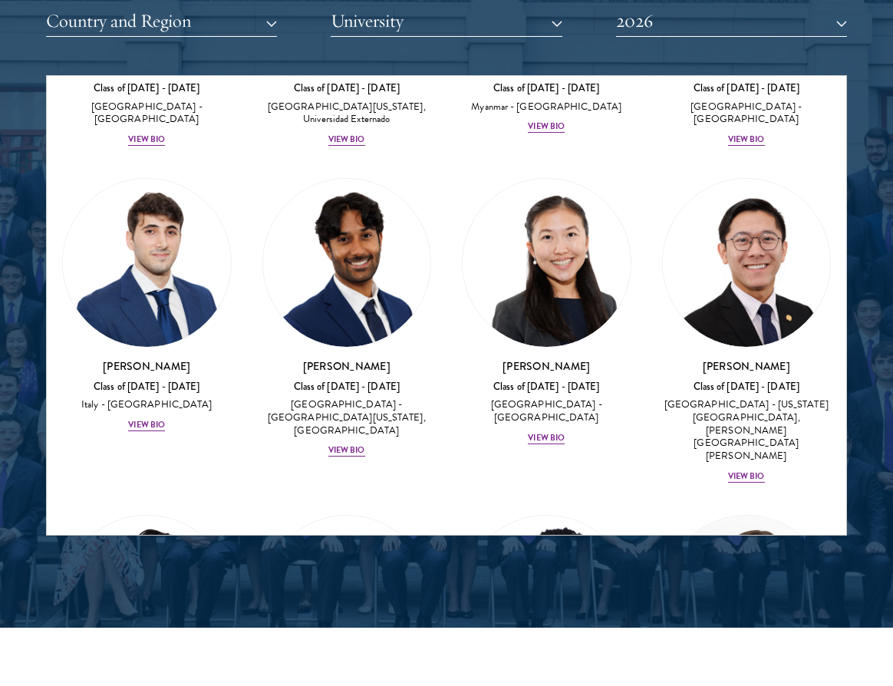
scroll to position [7466, 0]
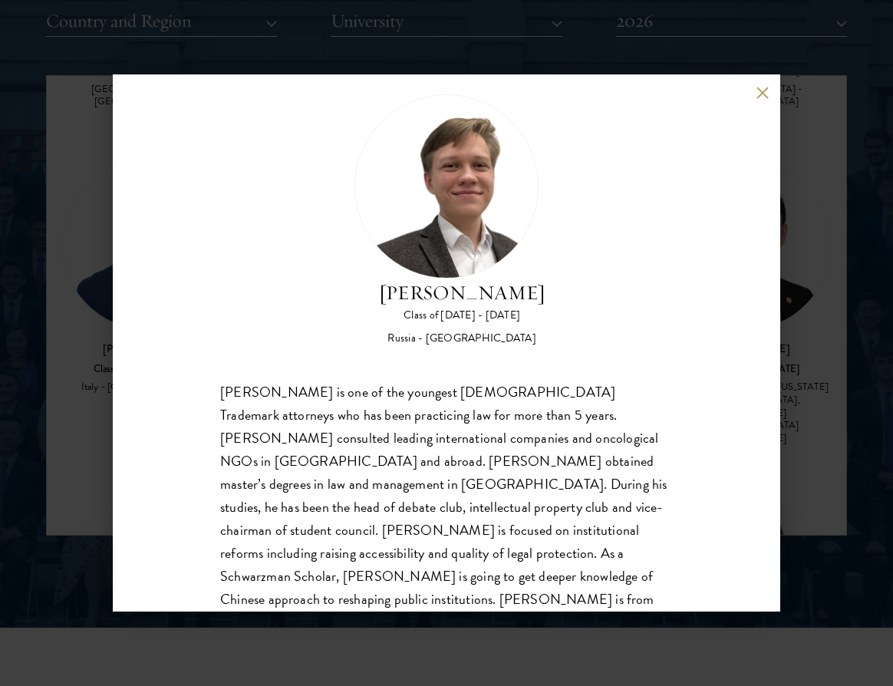
scroll to position [37, 0]
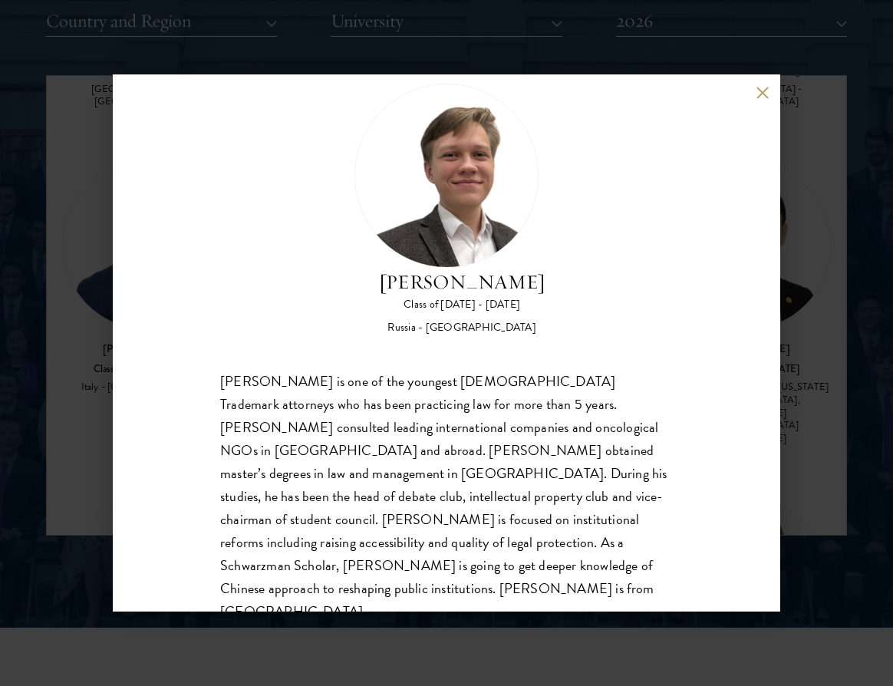
click at [757, 97] on button at bounding box center [762, 92] width 13 height 13
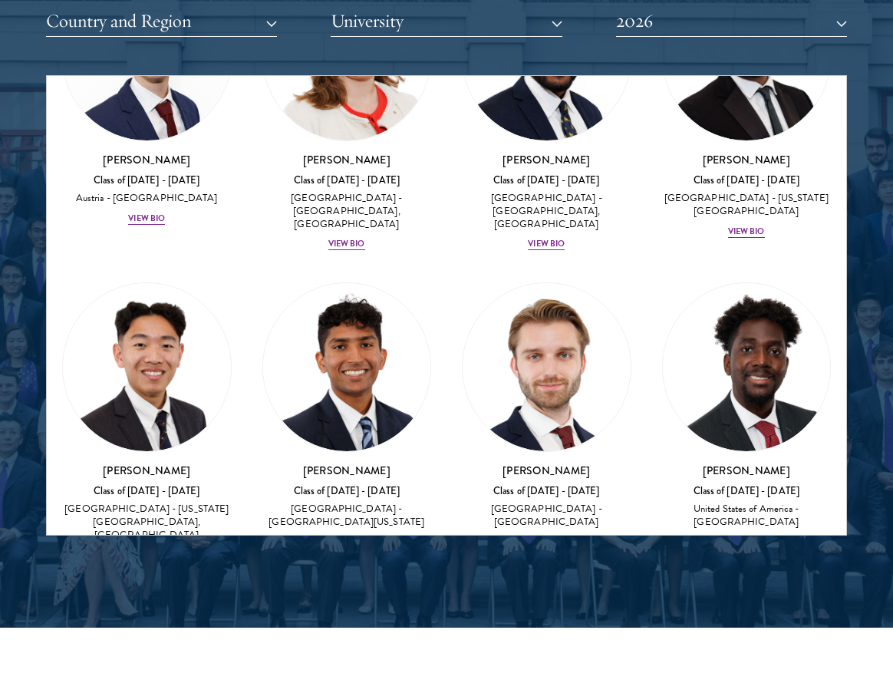
scroll to position [9211, 0]
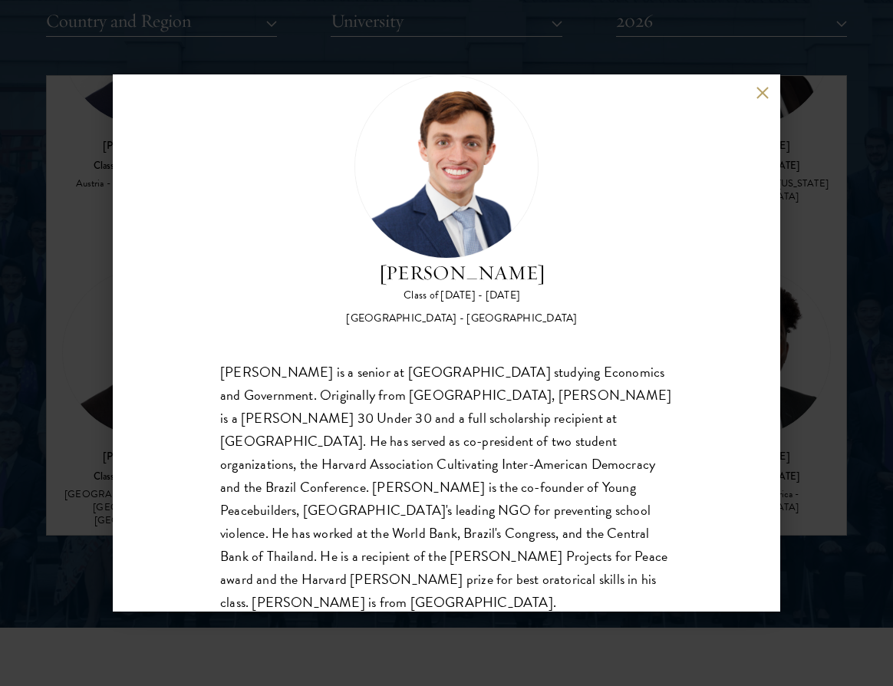
scroll to position [44, 0]
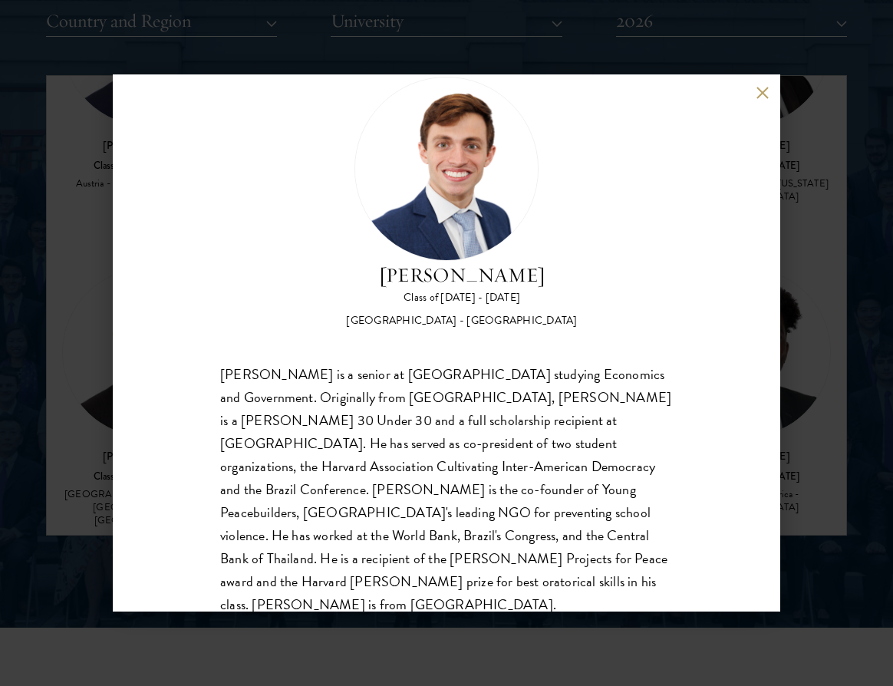
click at [764, 94] on button at bounding box center [762, 92] width 13 height 13
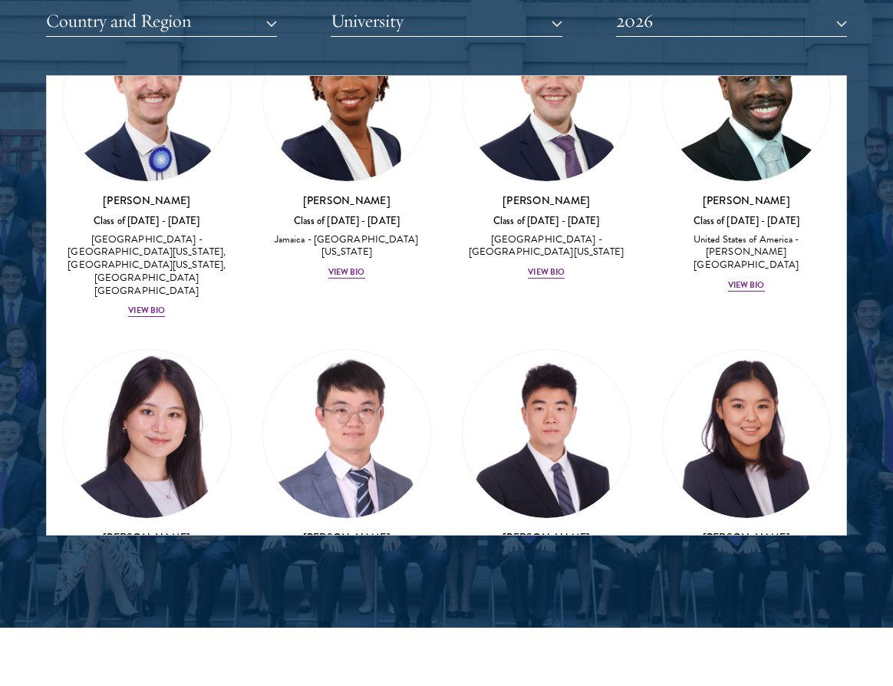
scroll to position [10416, 0]
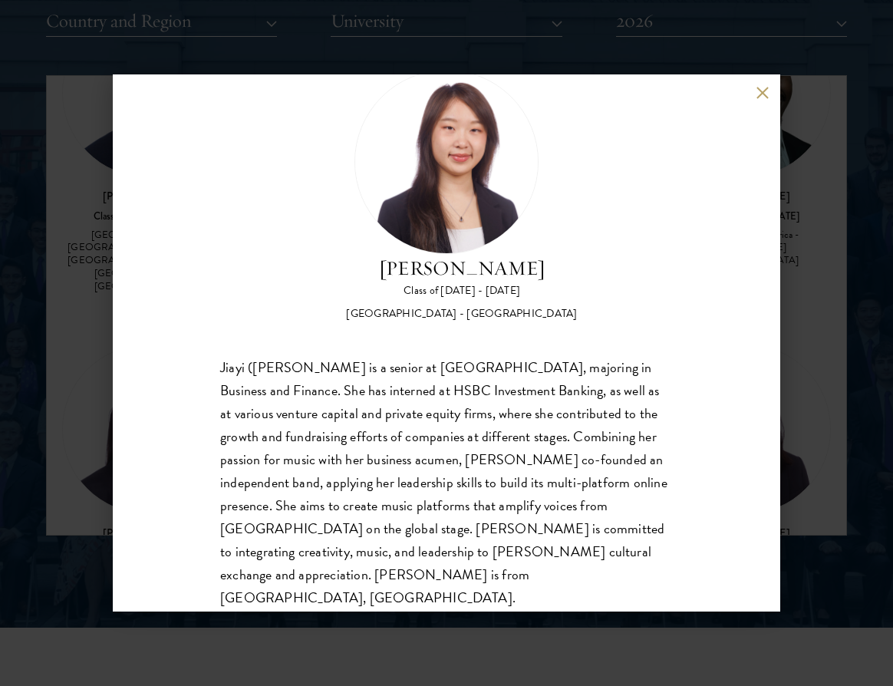
scroll to position [50, 0]
click at [766, 94] on button at bounding box center [762, 92] width 13 height 13
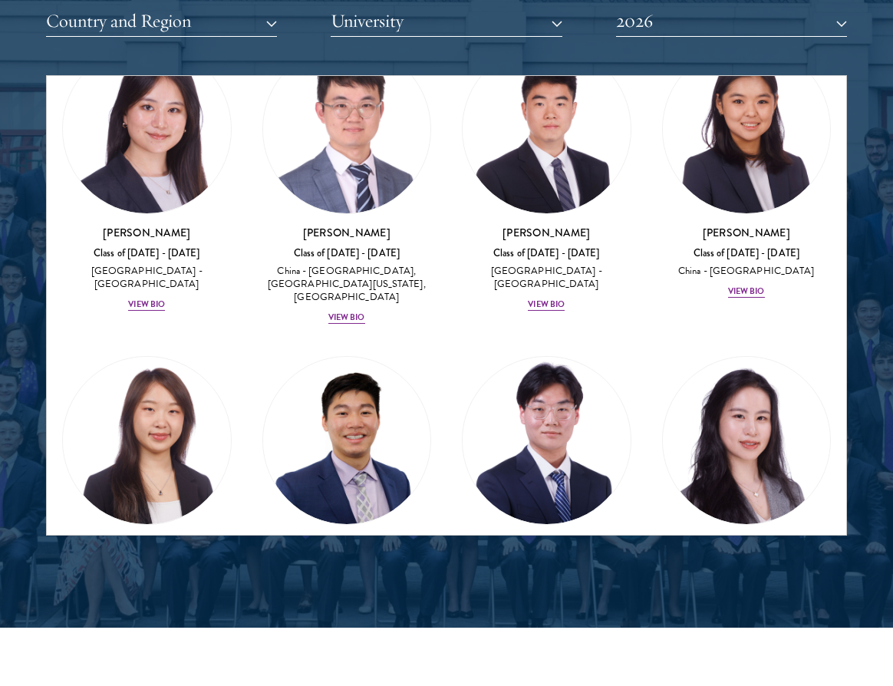
scroll to position [10713, 0]
